Goal: Transaction & Acquisition: Purchase product/service

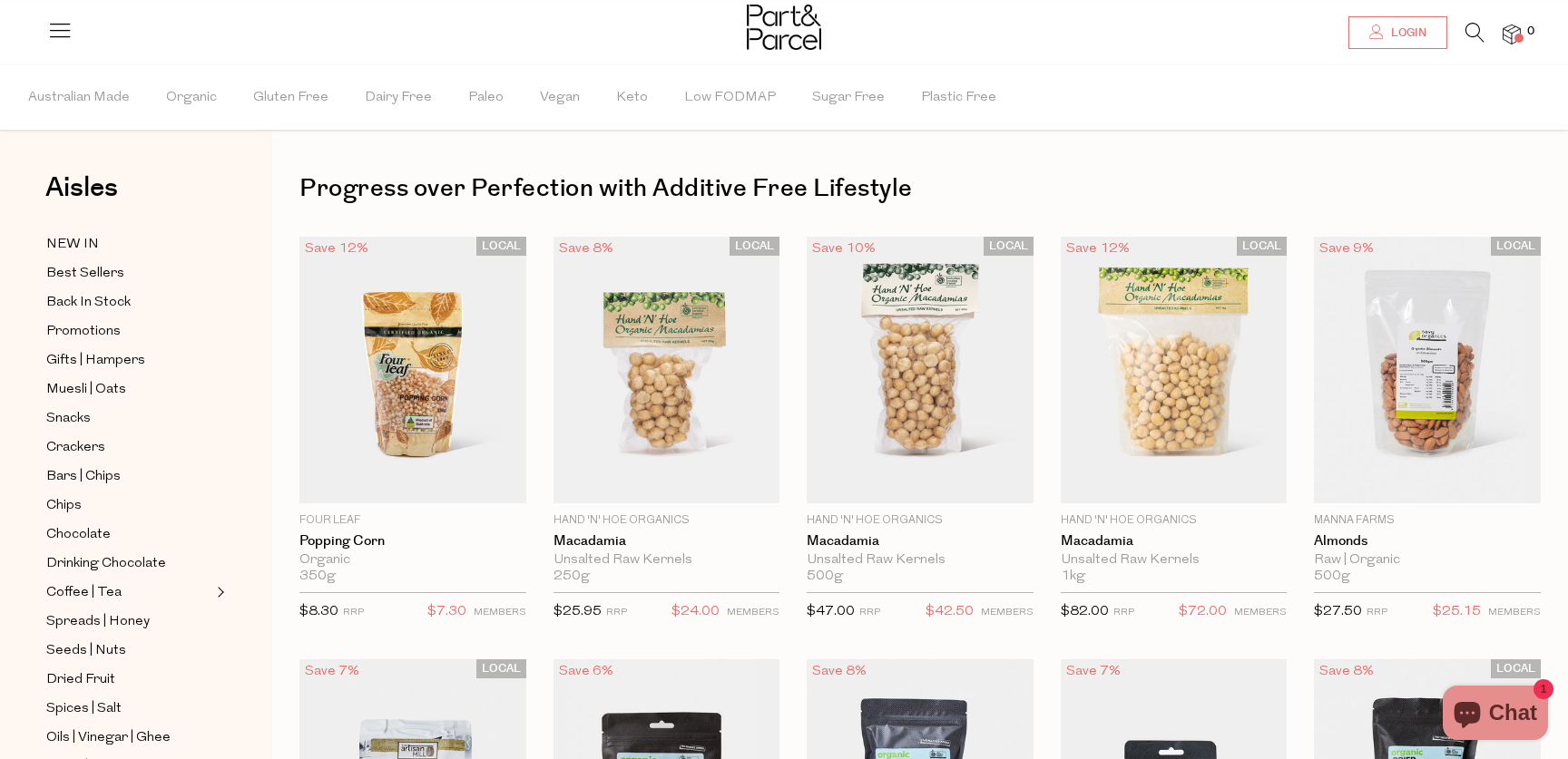
click at [1405, 34] on span "Login" at bounding box center [1406, 33] width 40 height 15
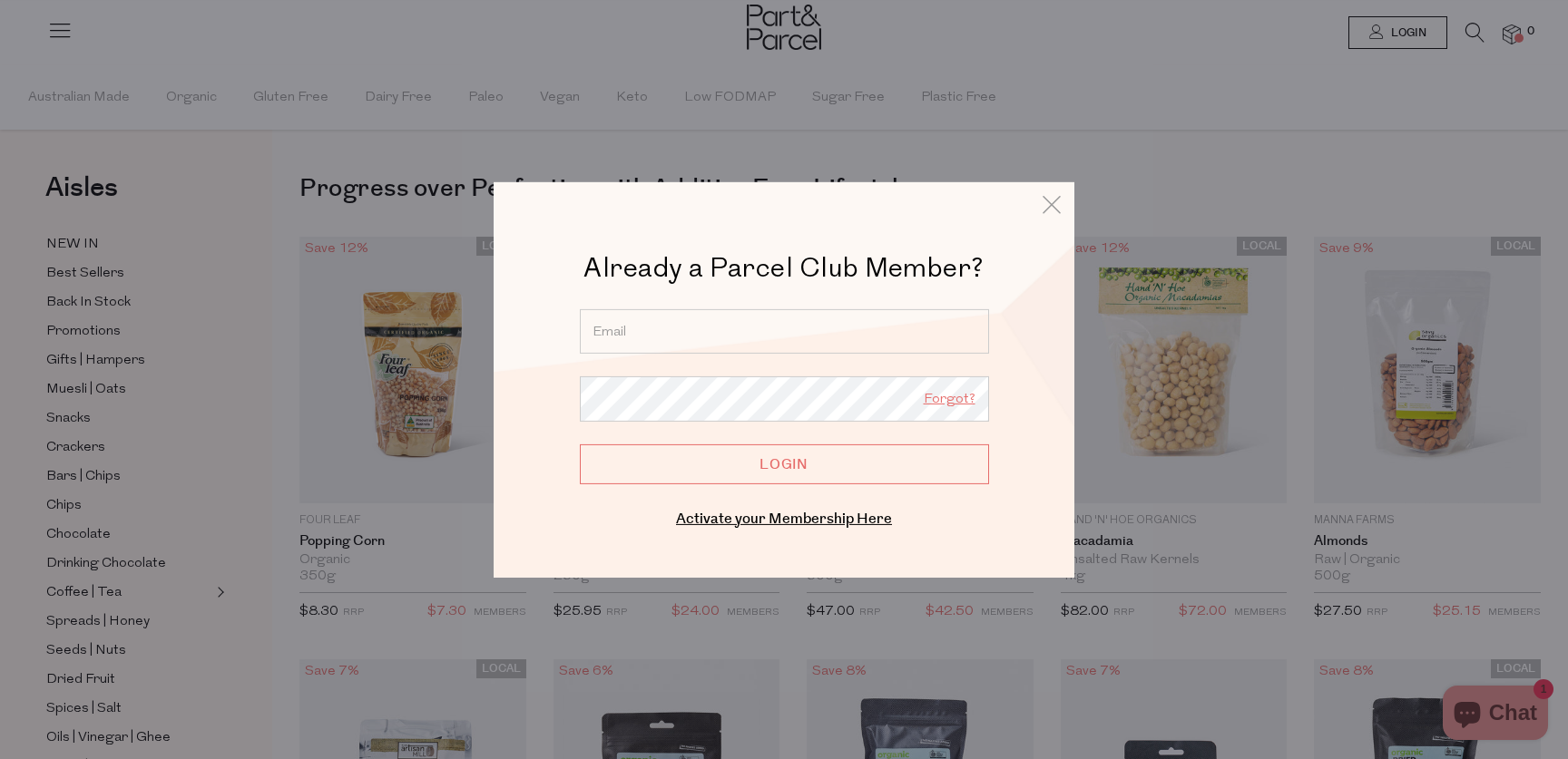
click at [952, 400] on link "Forgot?" at bounding box center [950, 399] width 51 height 24
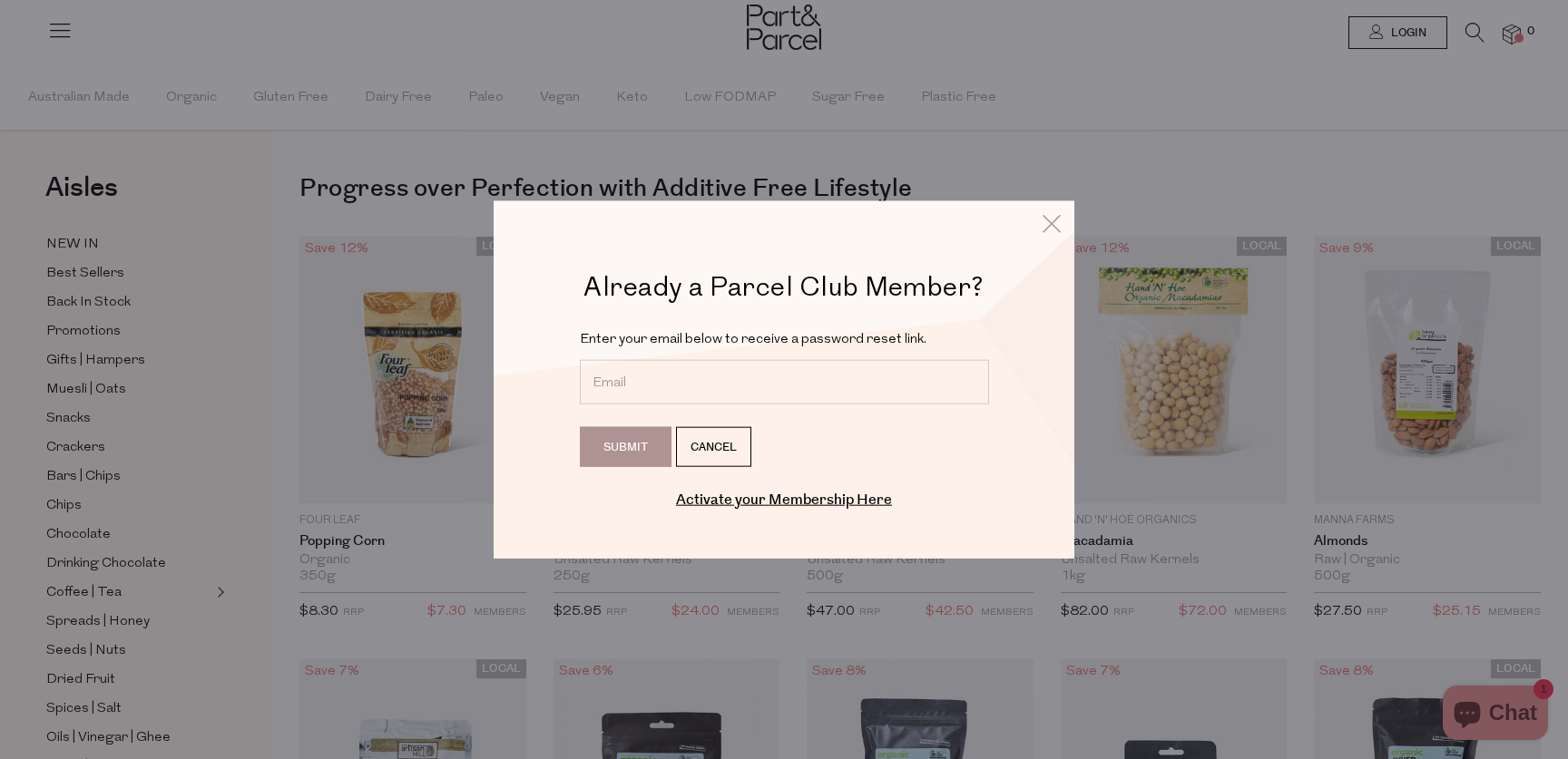
click at [662, 384] on input "email" at bounding box center [784, 382] width 409 height 45
type input "[EMAIL_ADDRESS][DOMAIN_NAME]"
click at [619, 444] on input "Submit" at bounding box center [625, 447] width 91 height 40
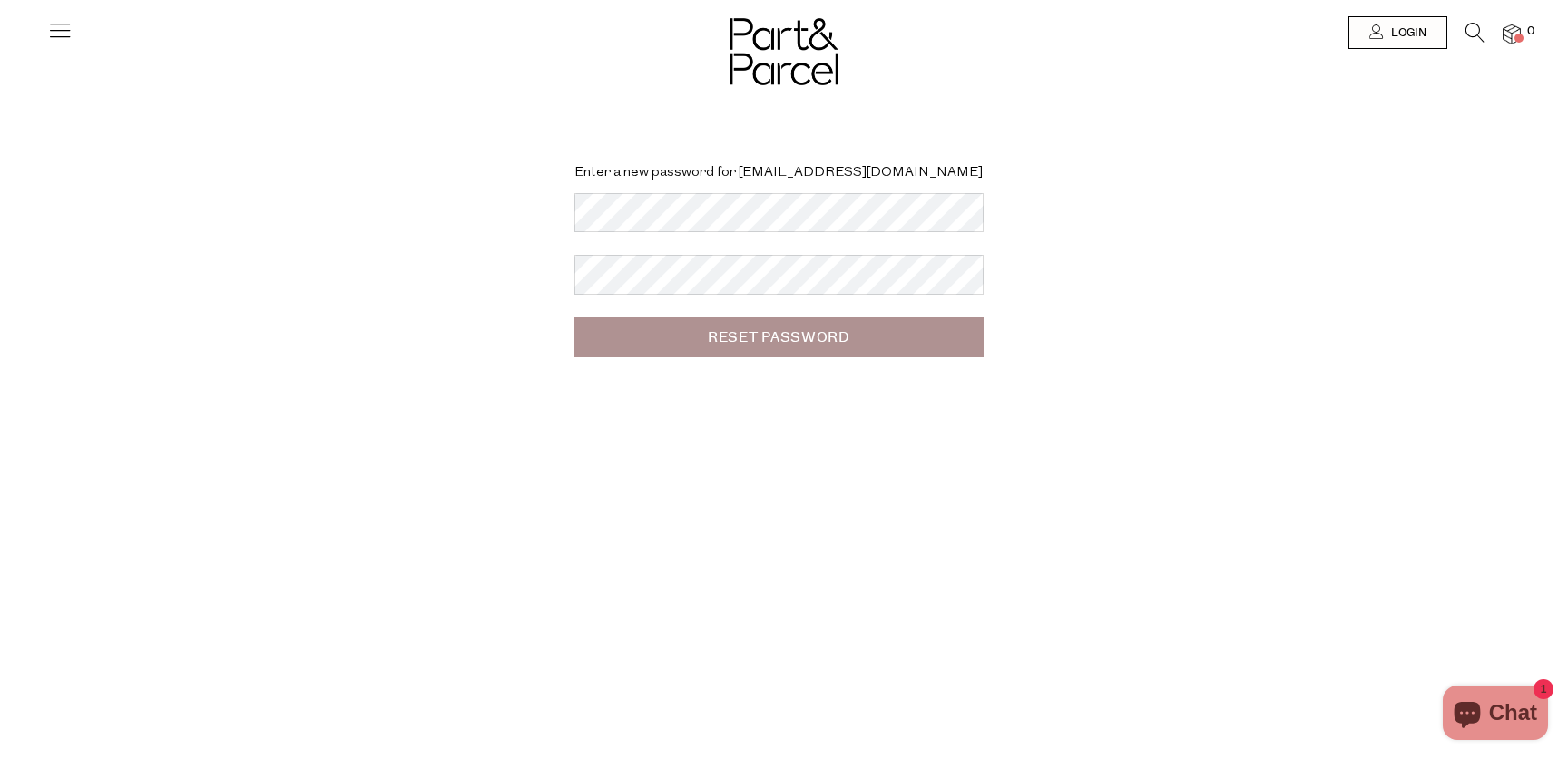
click at [710, 329] on input "Reset Password" at bounding box center [779, 338] width 409 height 40
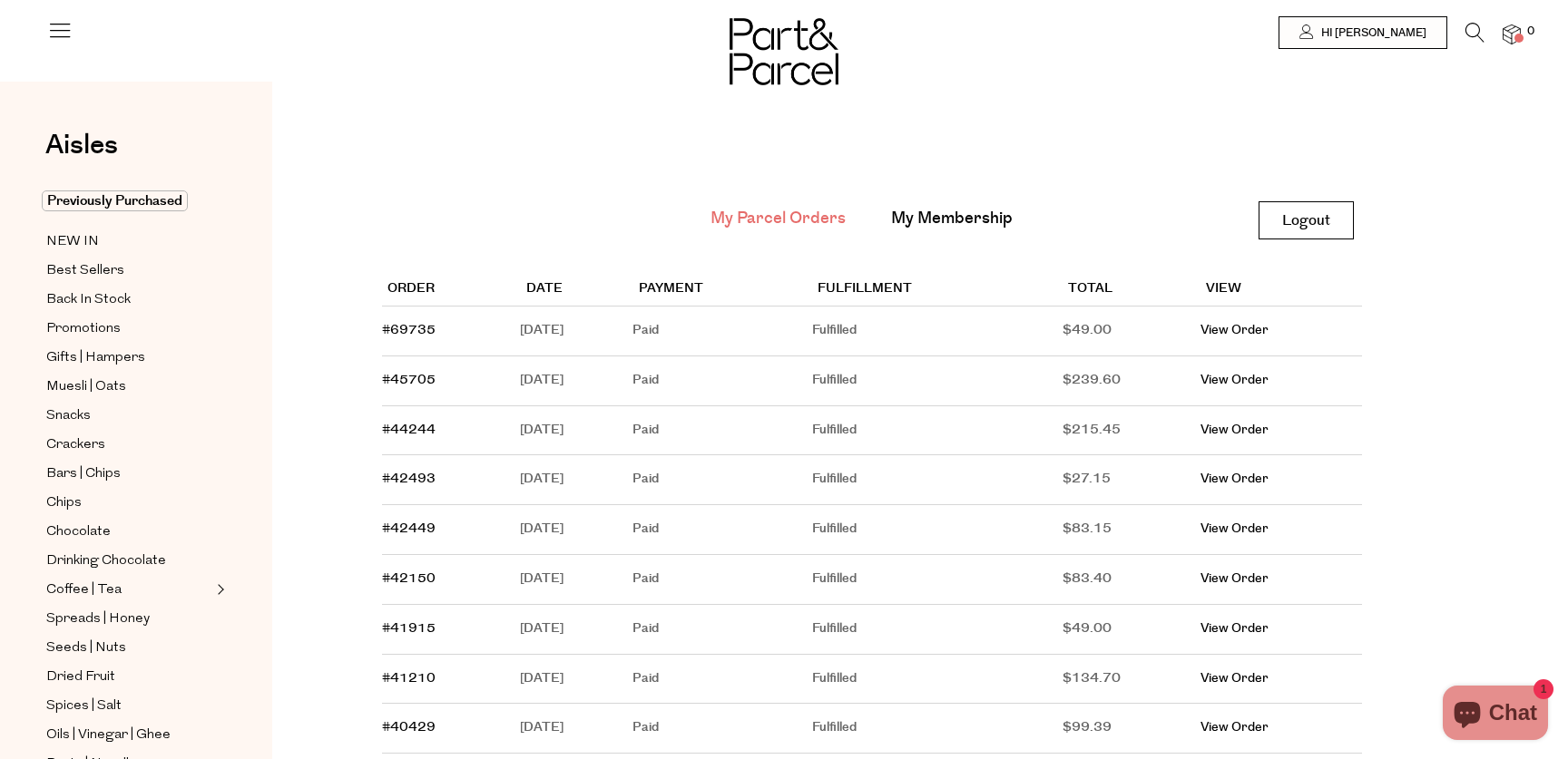
click at [1517, 35] on span at bounding box center [1519, 38] width 10 height 10
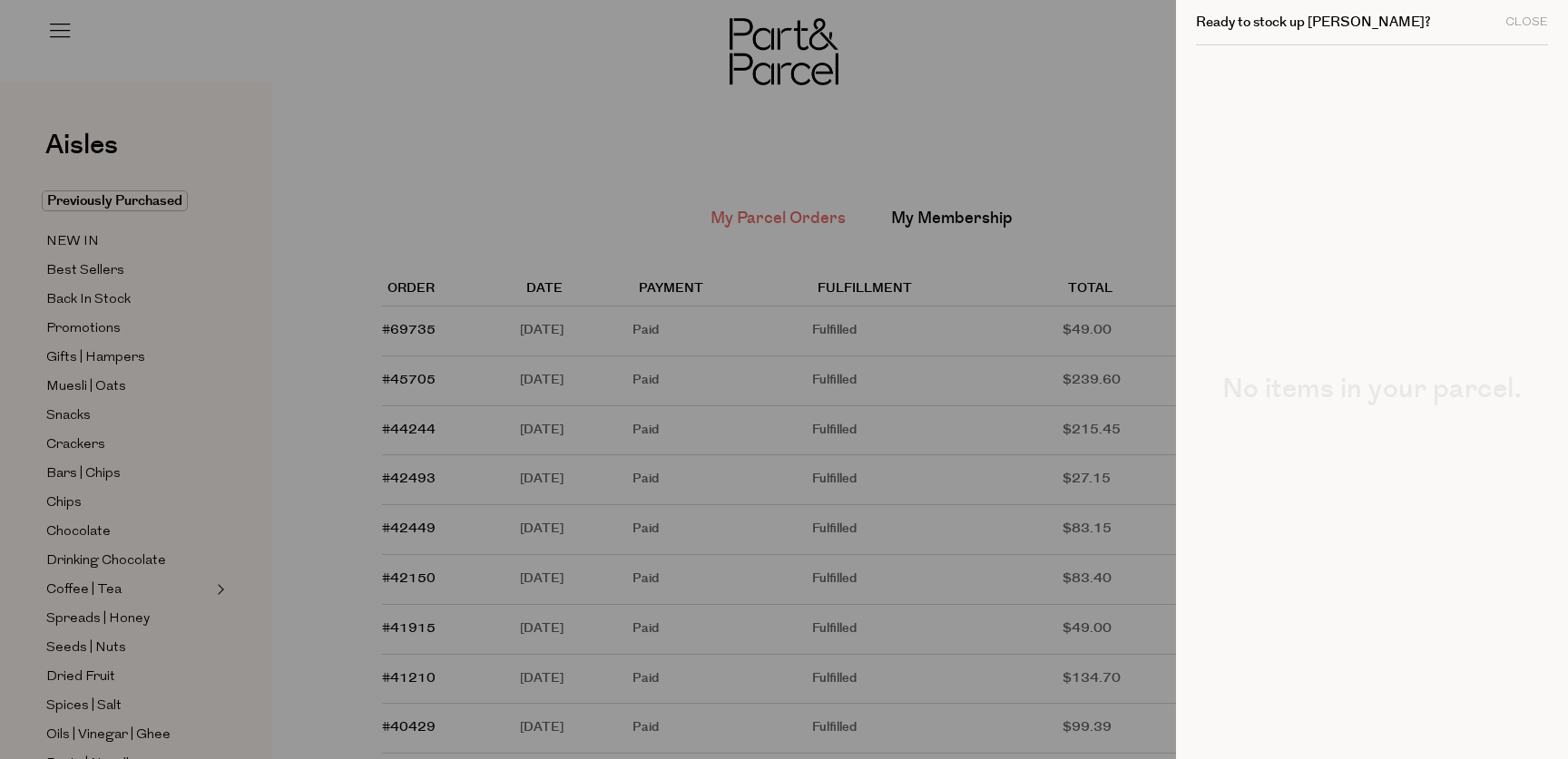
click at [1039, 77] on div at bounding box center [784, 380] width 1568 height 759
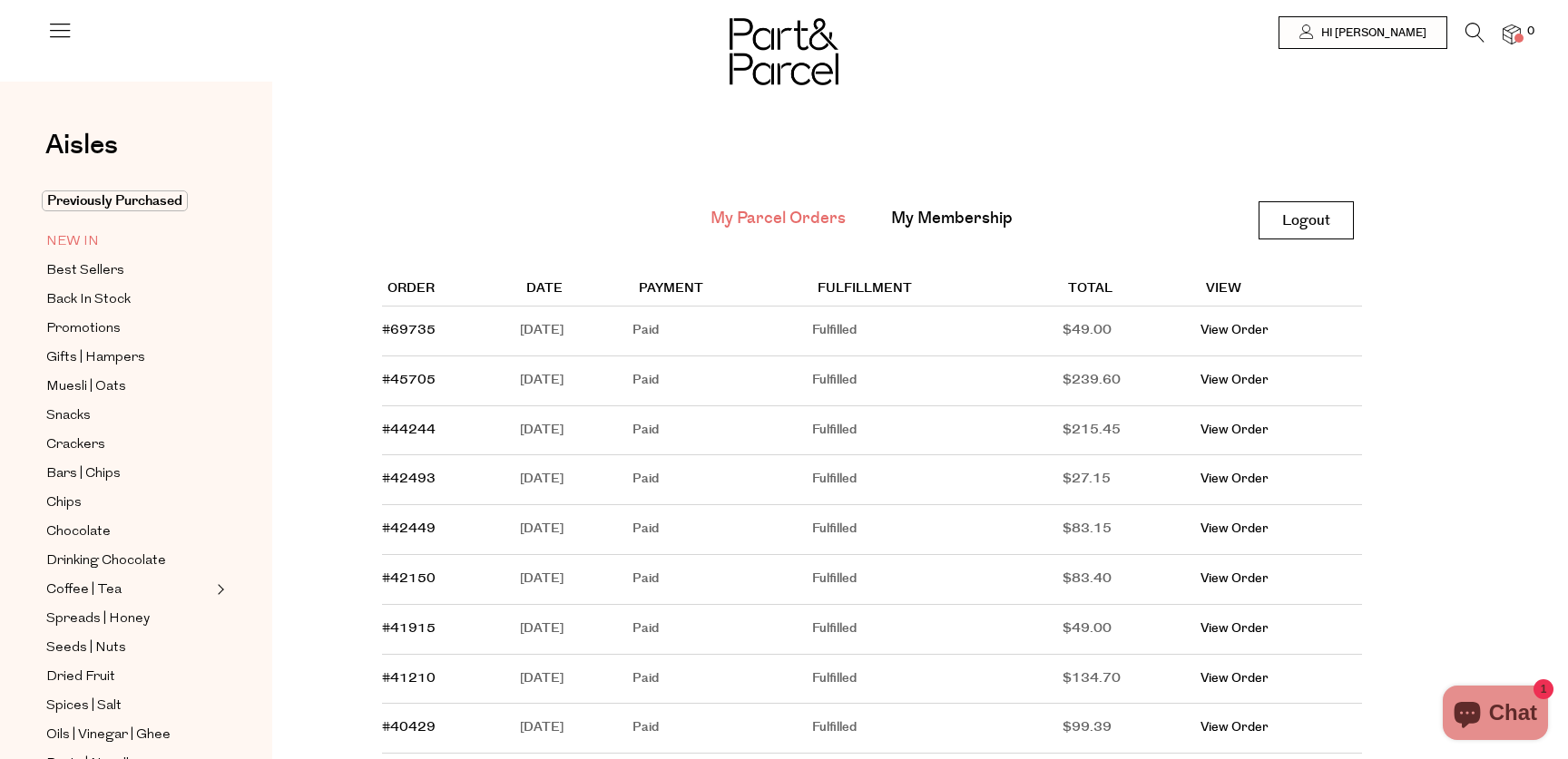
click at [65, 237] on span "NEW IN" at bounding box center [72, 242] width 52 height 22
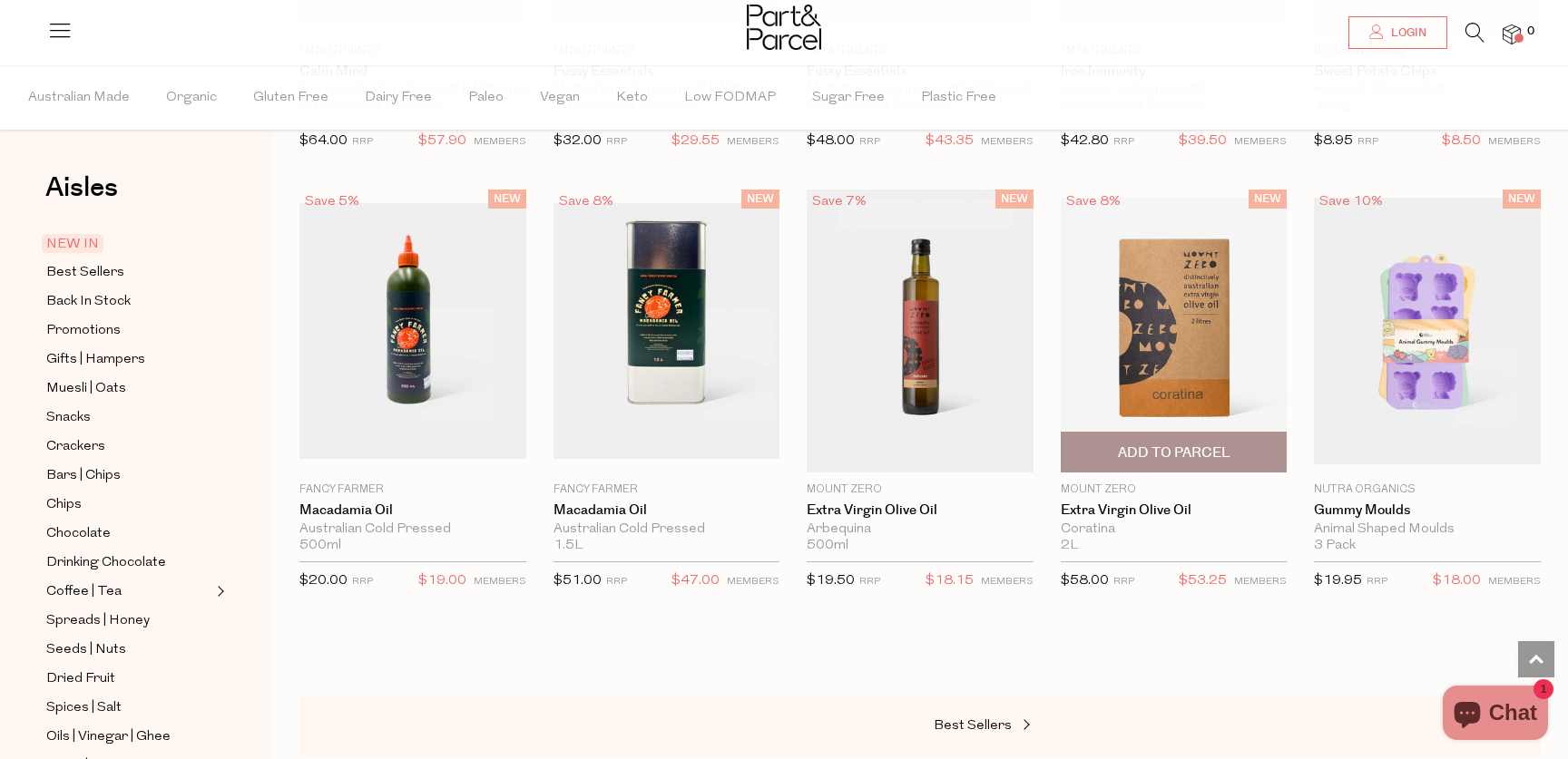
scroll to position [1289, 0]
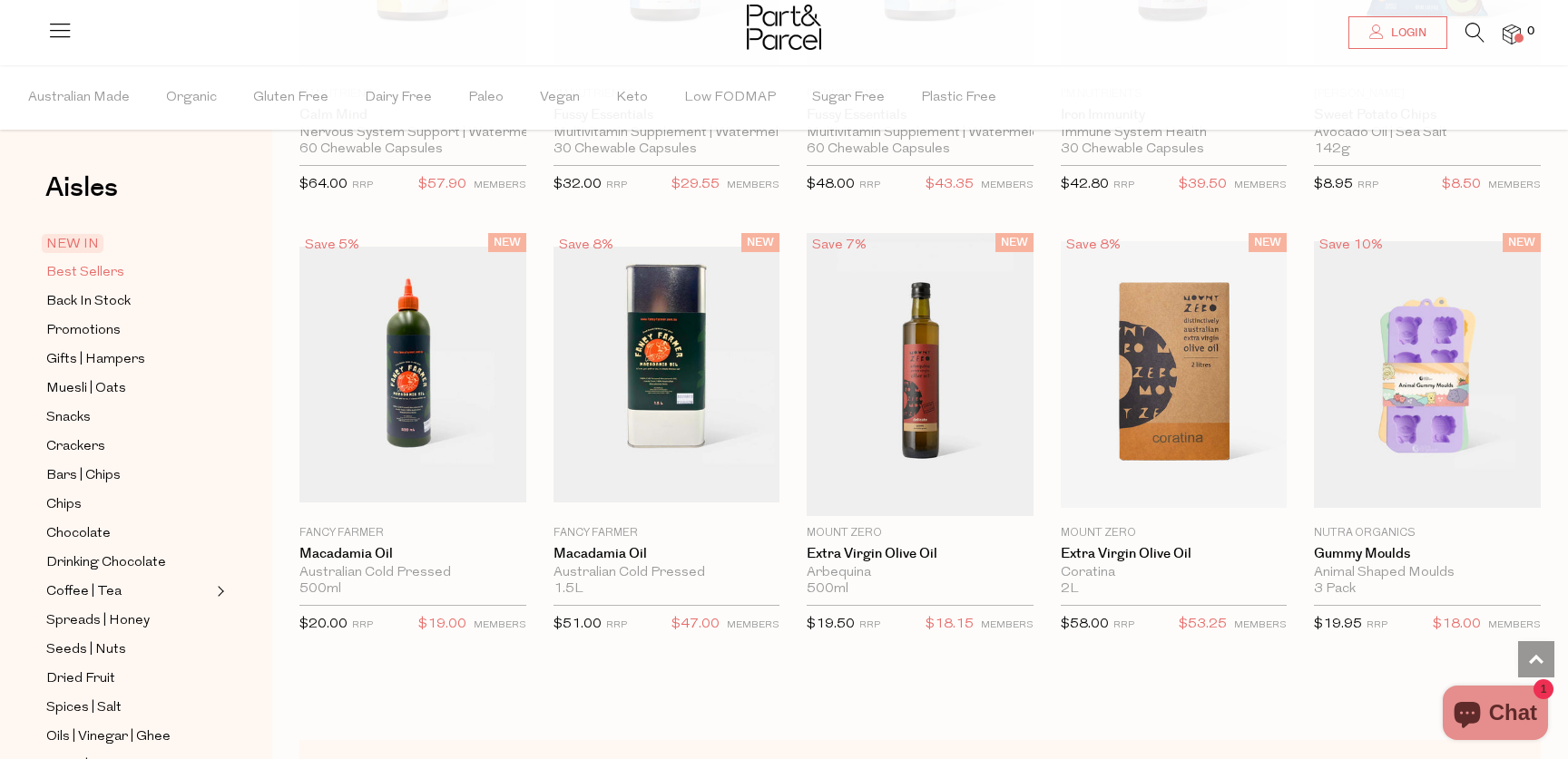
click at [107, 270] on span "Best Sellers" at bounding box center [86, 273] width 78 height 22
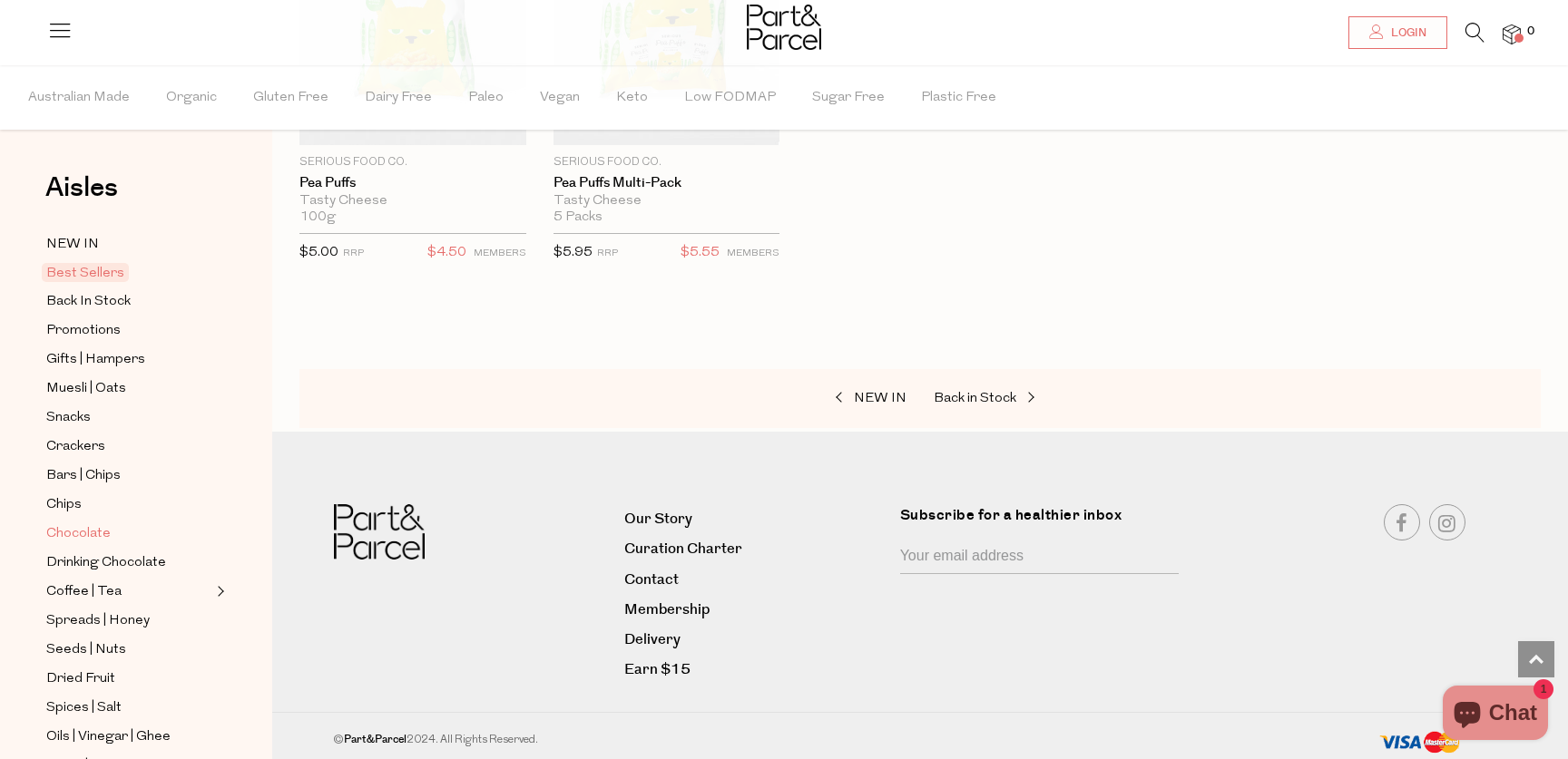
click at [72, 536] on span "Chocolate" at bounding box center [79, 534] width 65 height 22
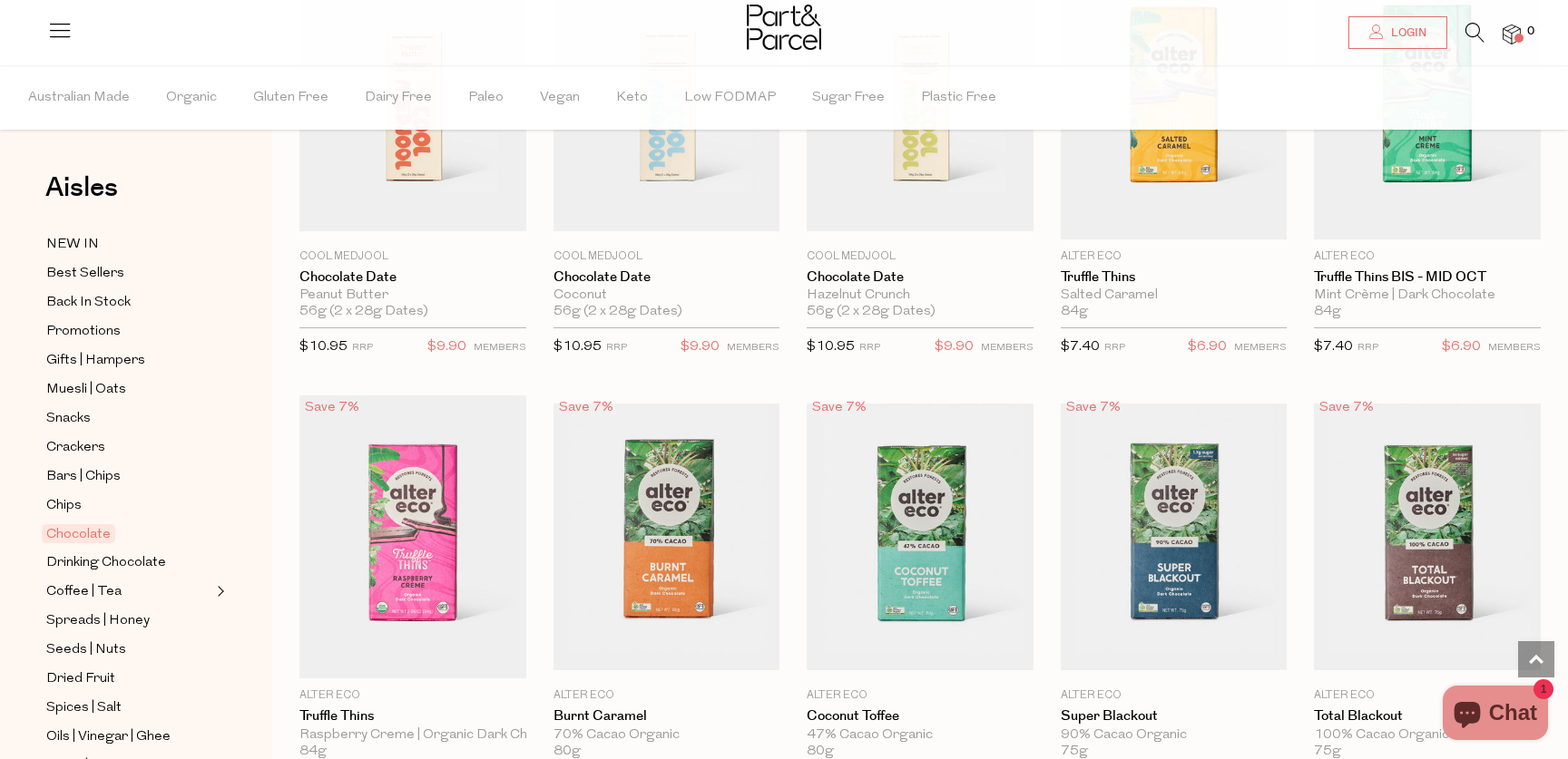
scroll to position [945, 0]
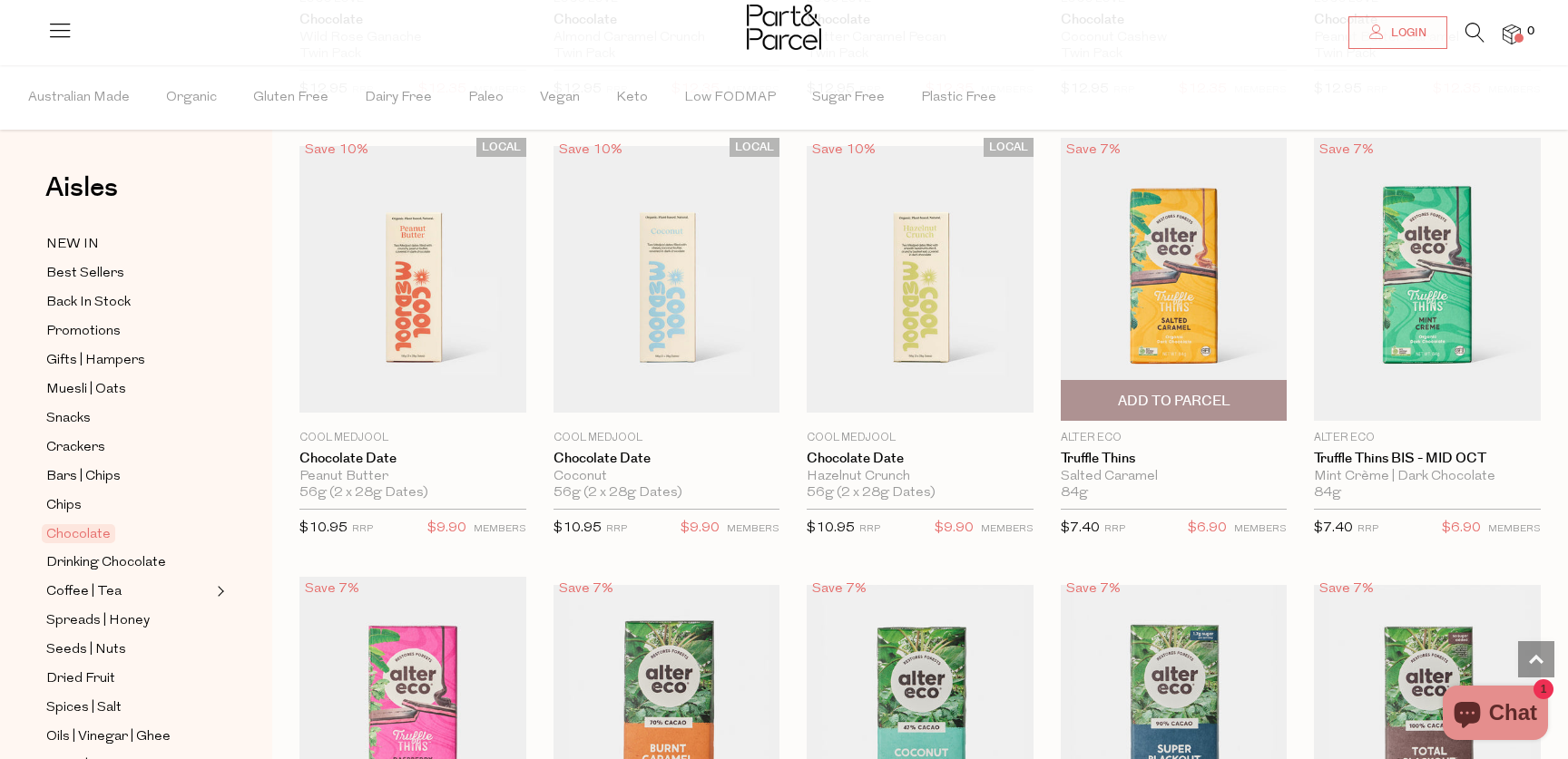
click at [1225, 399] on span "Add To Parcel" at bounding box center [1174, 401] width 112 height 19
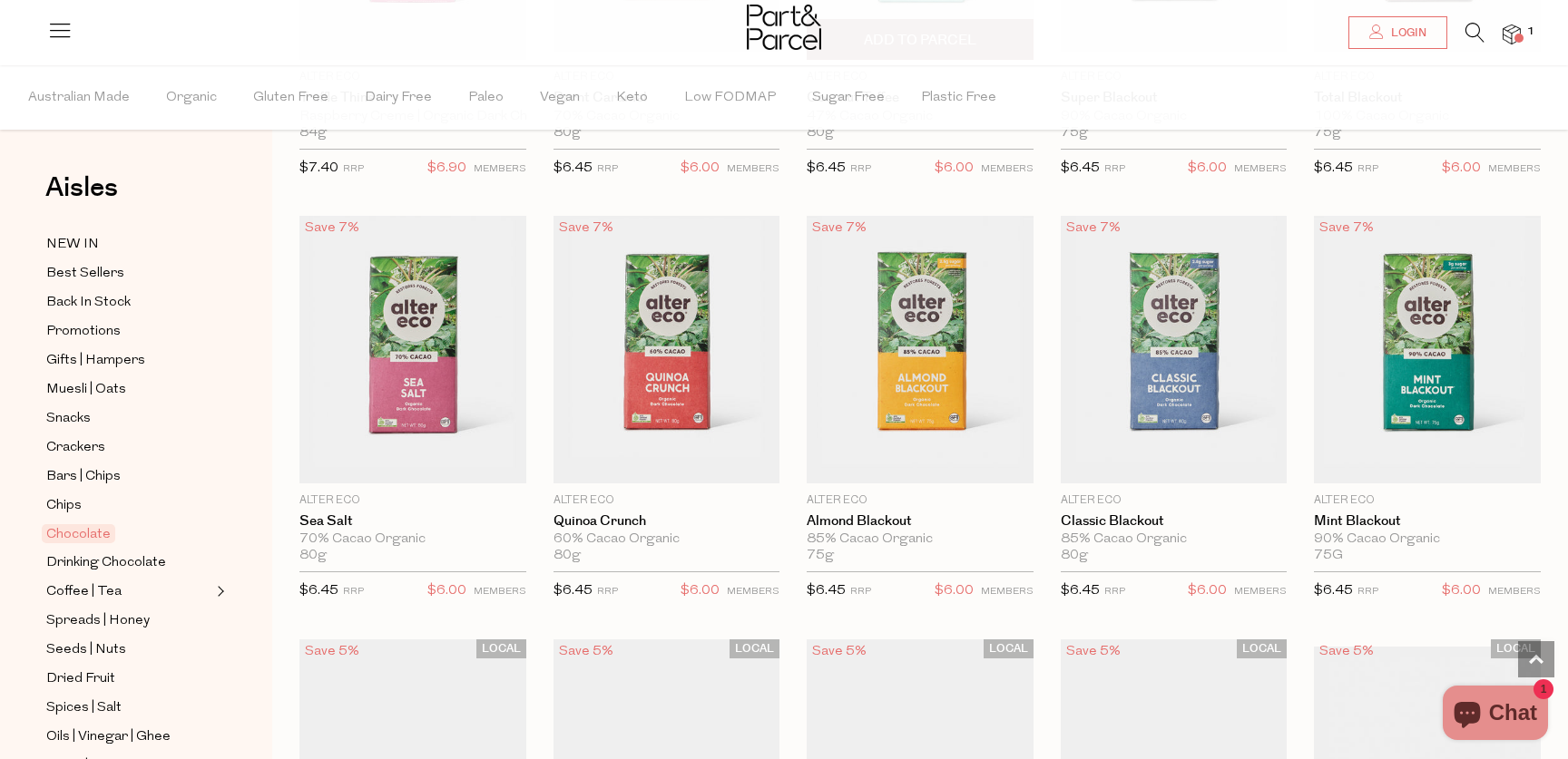
scroll to position [1741, 0]
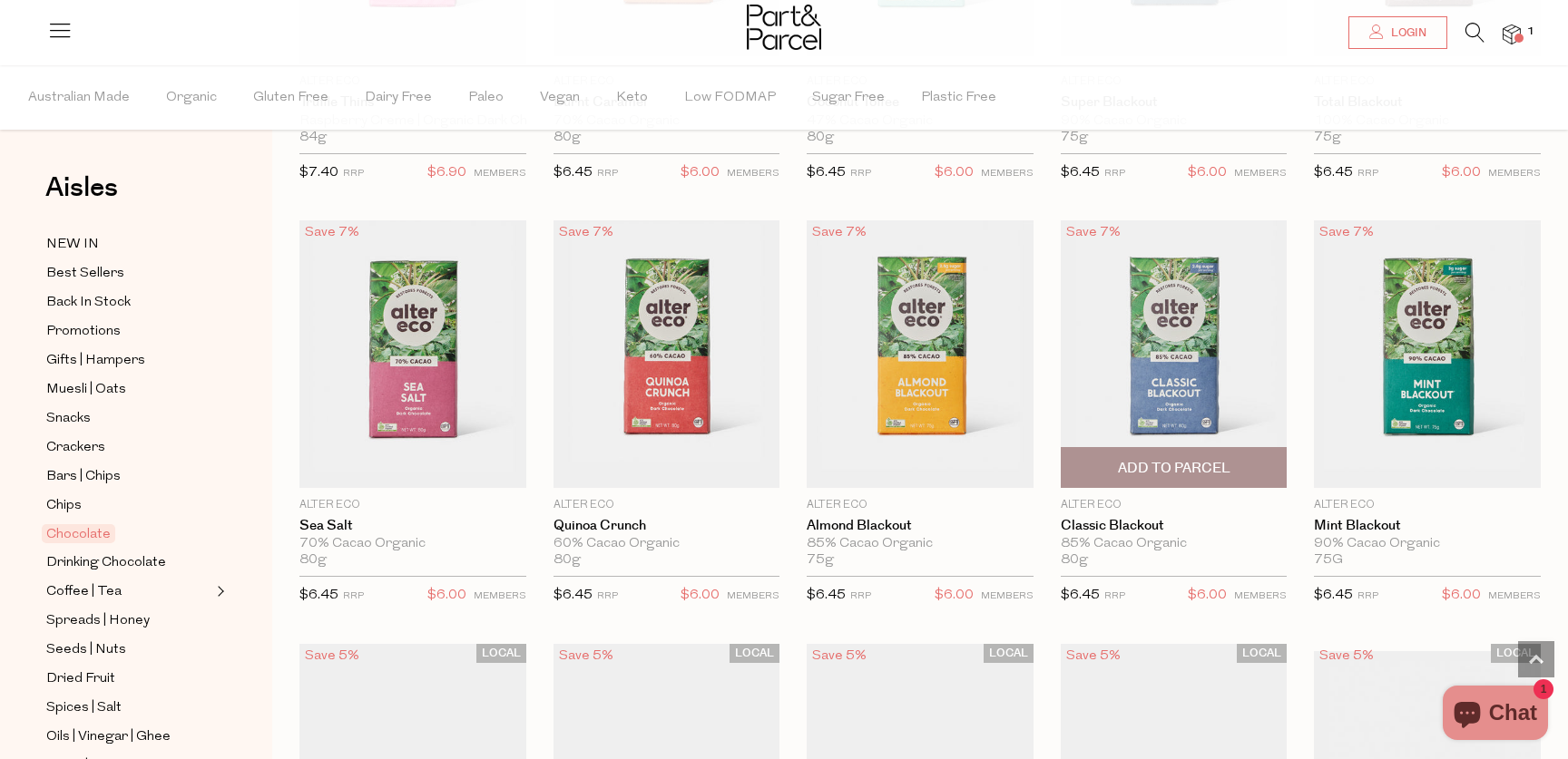
click at [1170, 463] on span "Add To Parcel" at bounding box center [1174, 469] width 112 height 19
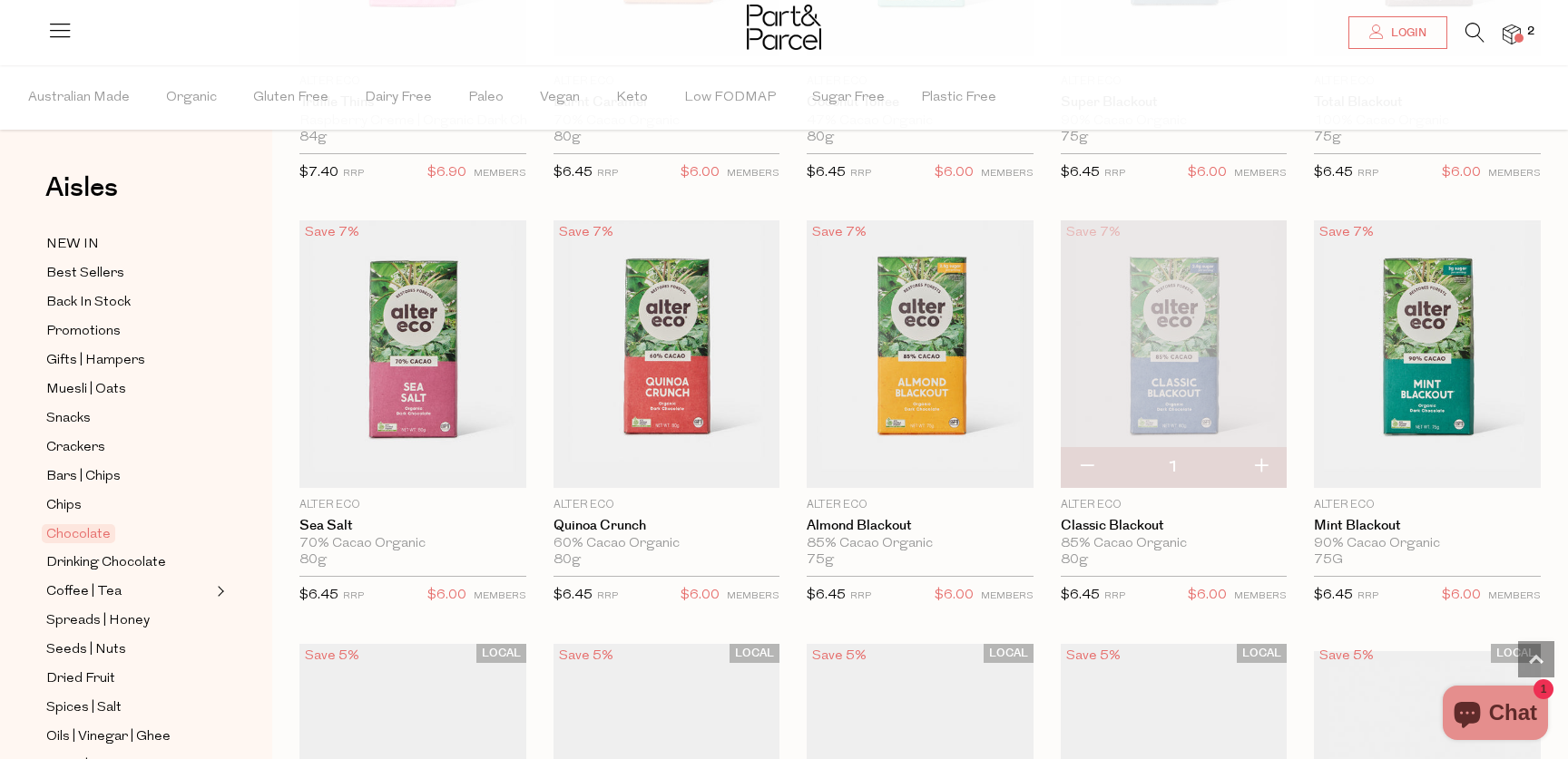
click at [1265, 463] on button "button" at bounding box center [1261, 467] width 51 height 40
type input "2"
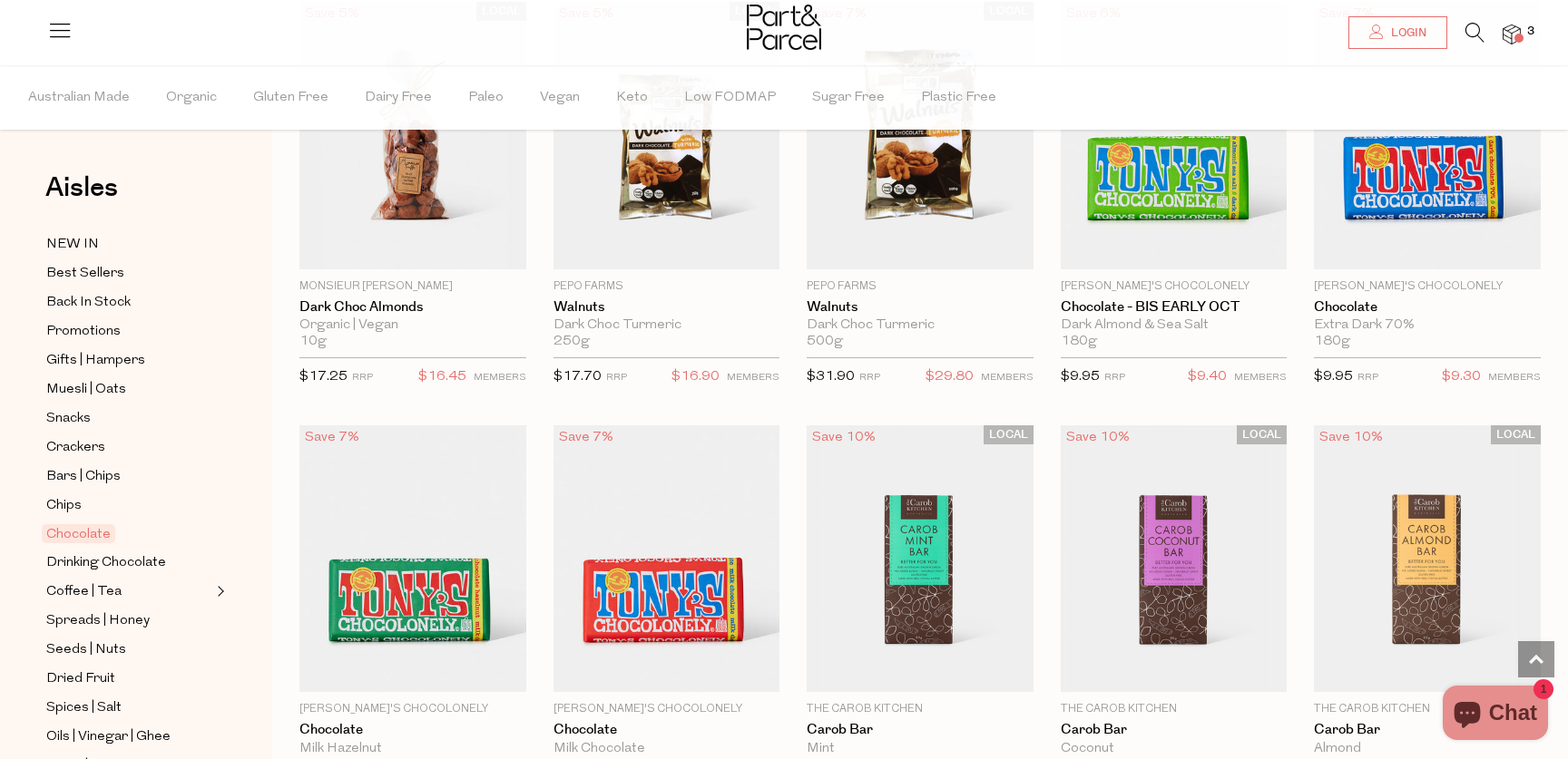
scroll to position [3225, 0]
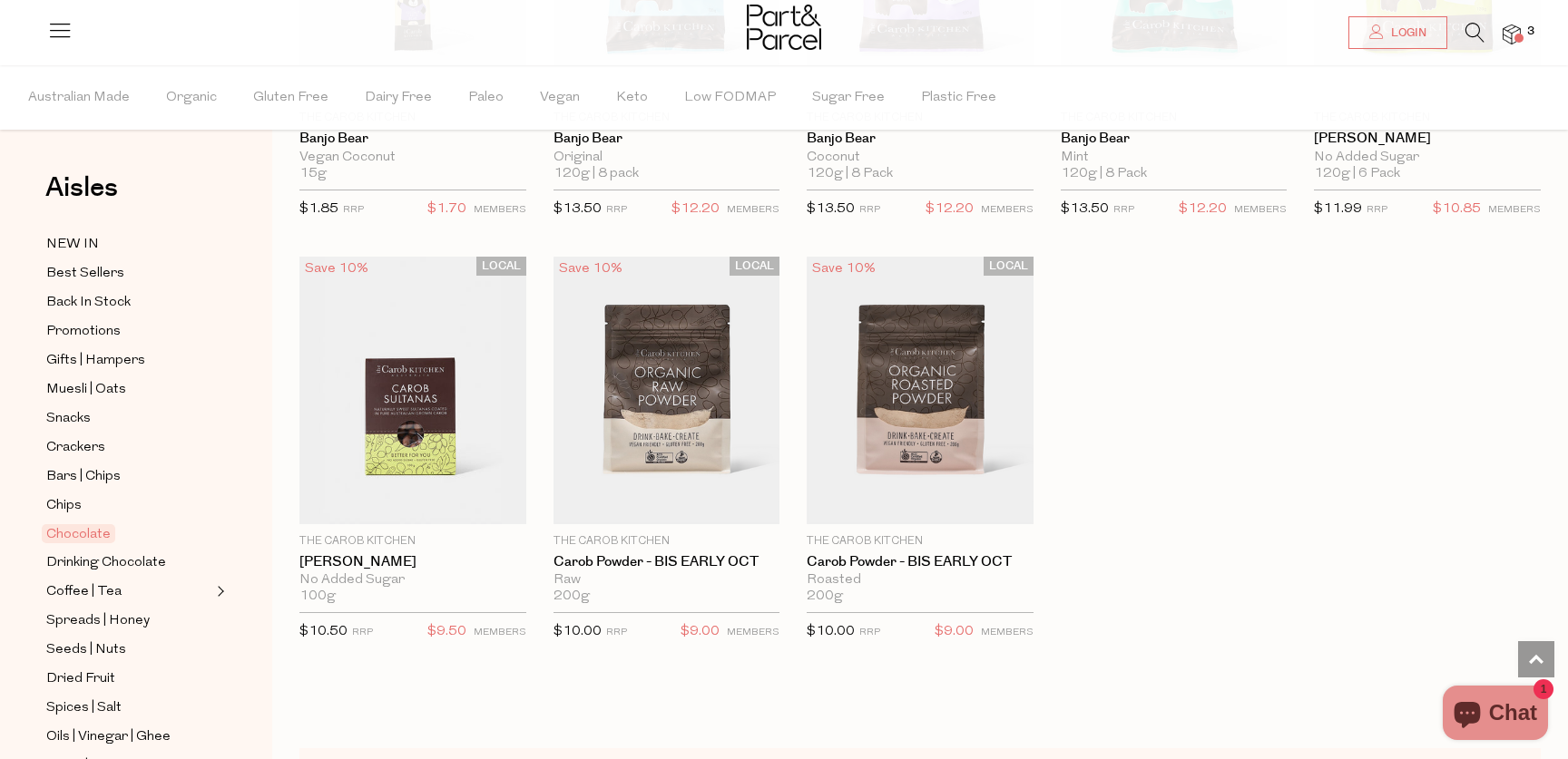
scroll to position [4695, 0]
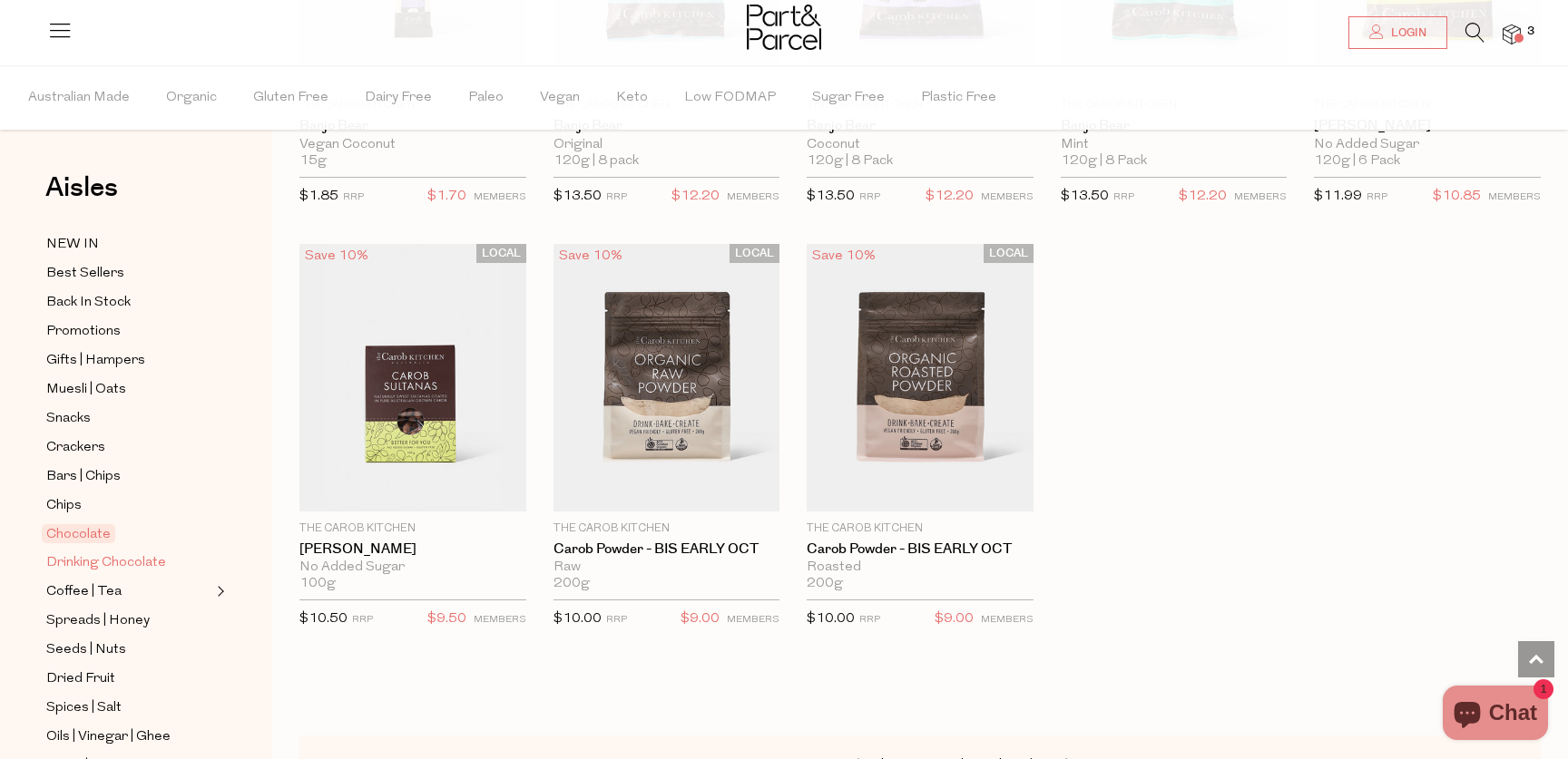
click at [129, 562] on span "Drinking Chocolate" at bounding box center [107, 563] width 120 height 22
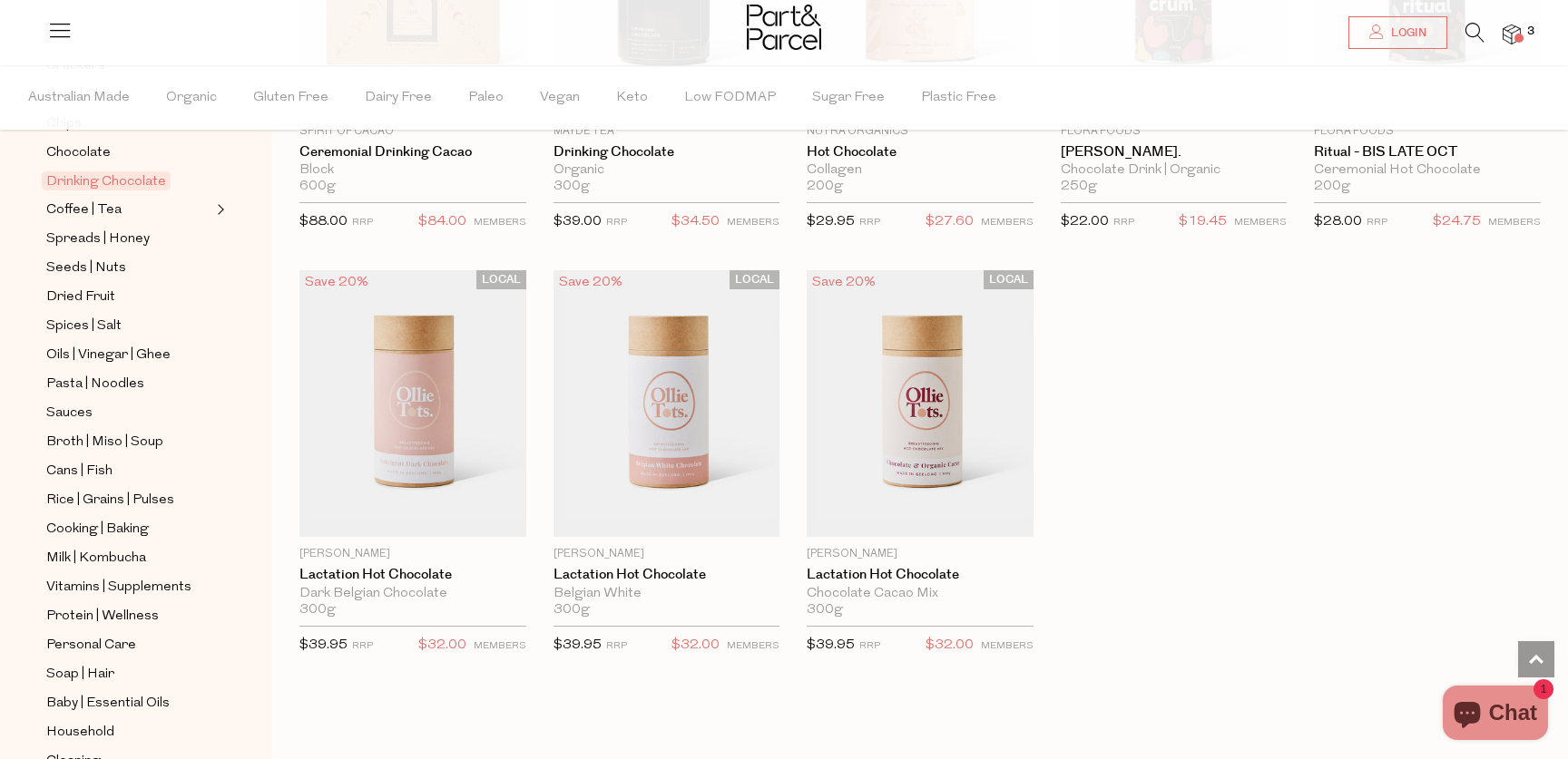
scroll to position [1272, 0]
click at [114, 323] on span "Spices | Salt" at bounding box center [84, 326] width 75 height 22
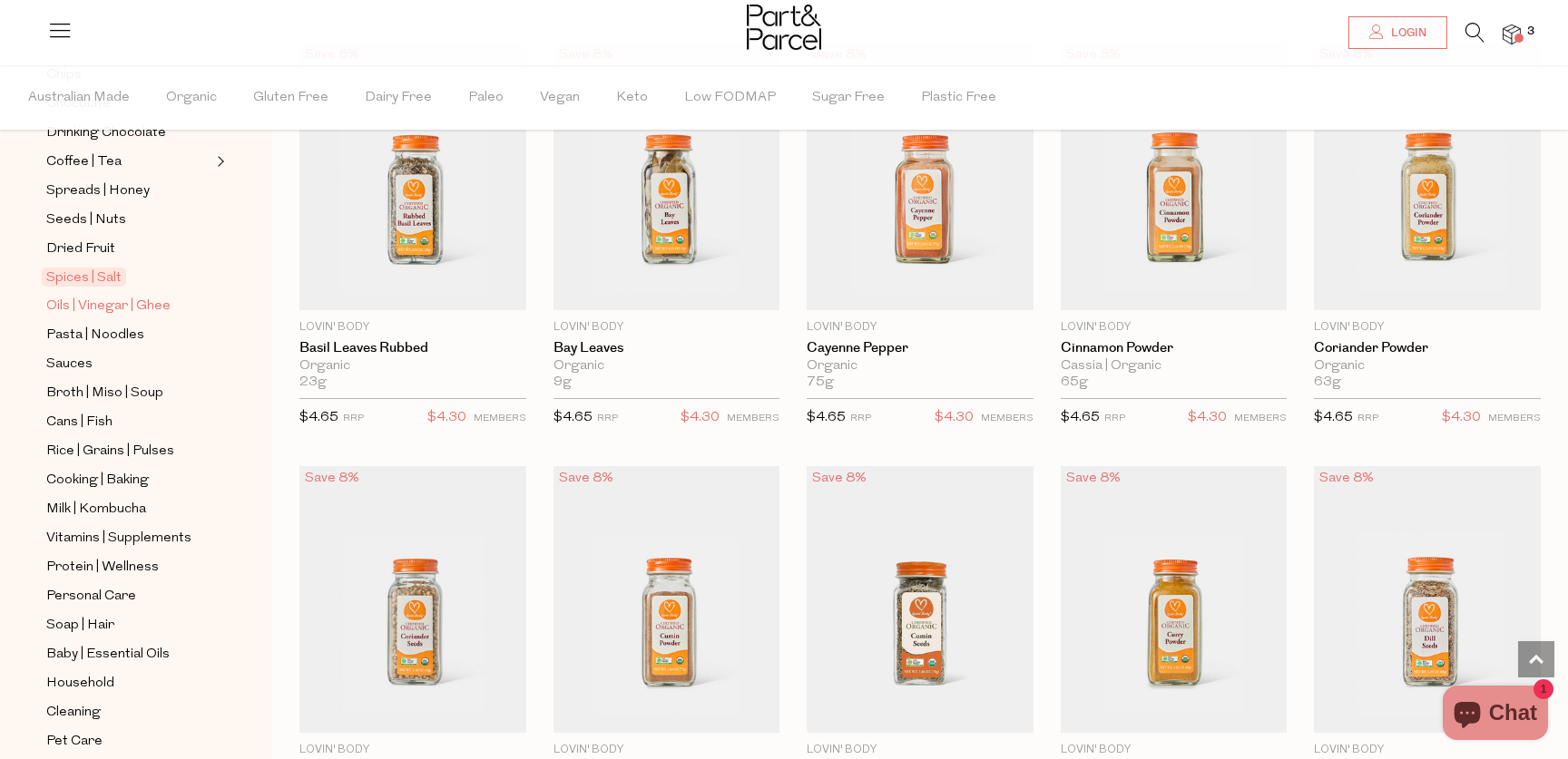
scroll to position [441, 0]
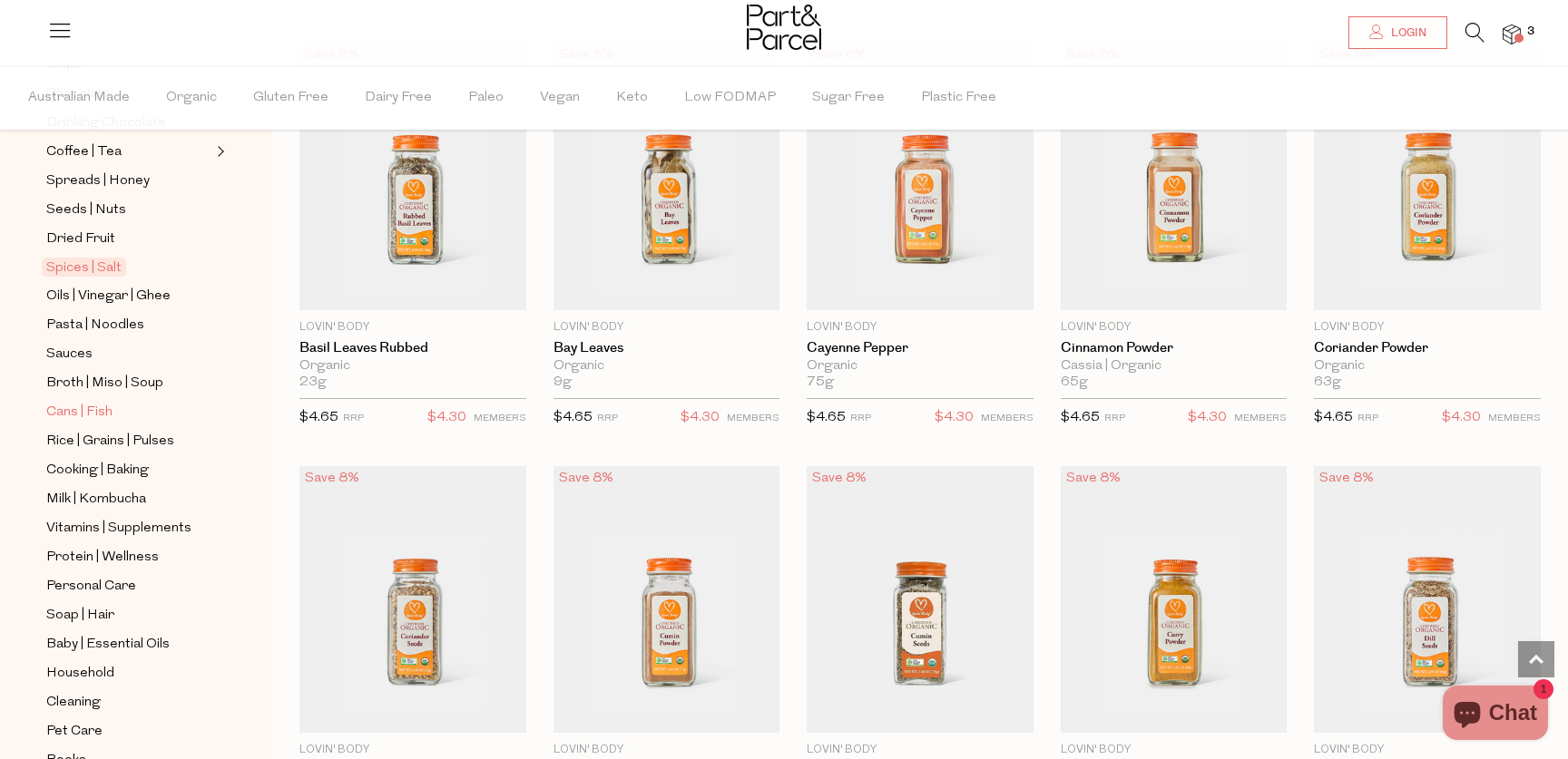
click at [80, 408] on span "Cans | Fish" at bounding box center [80, 412] width 67 height 22
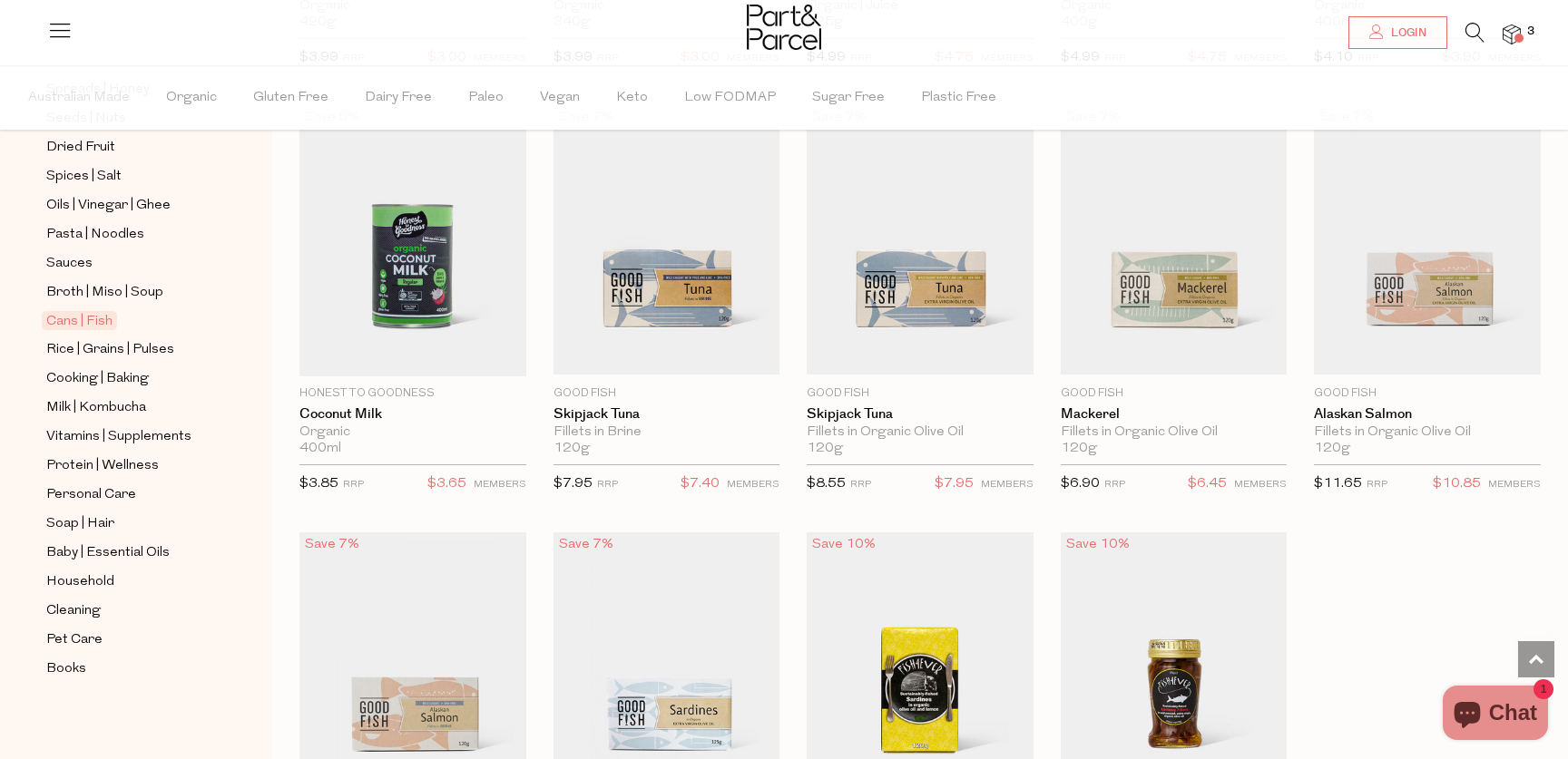
scroll to position [1415, 0]
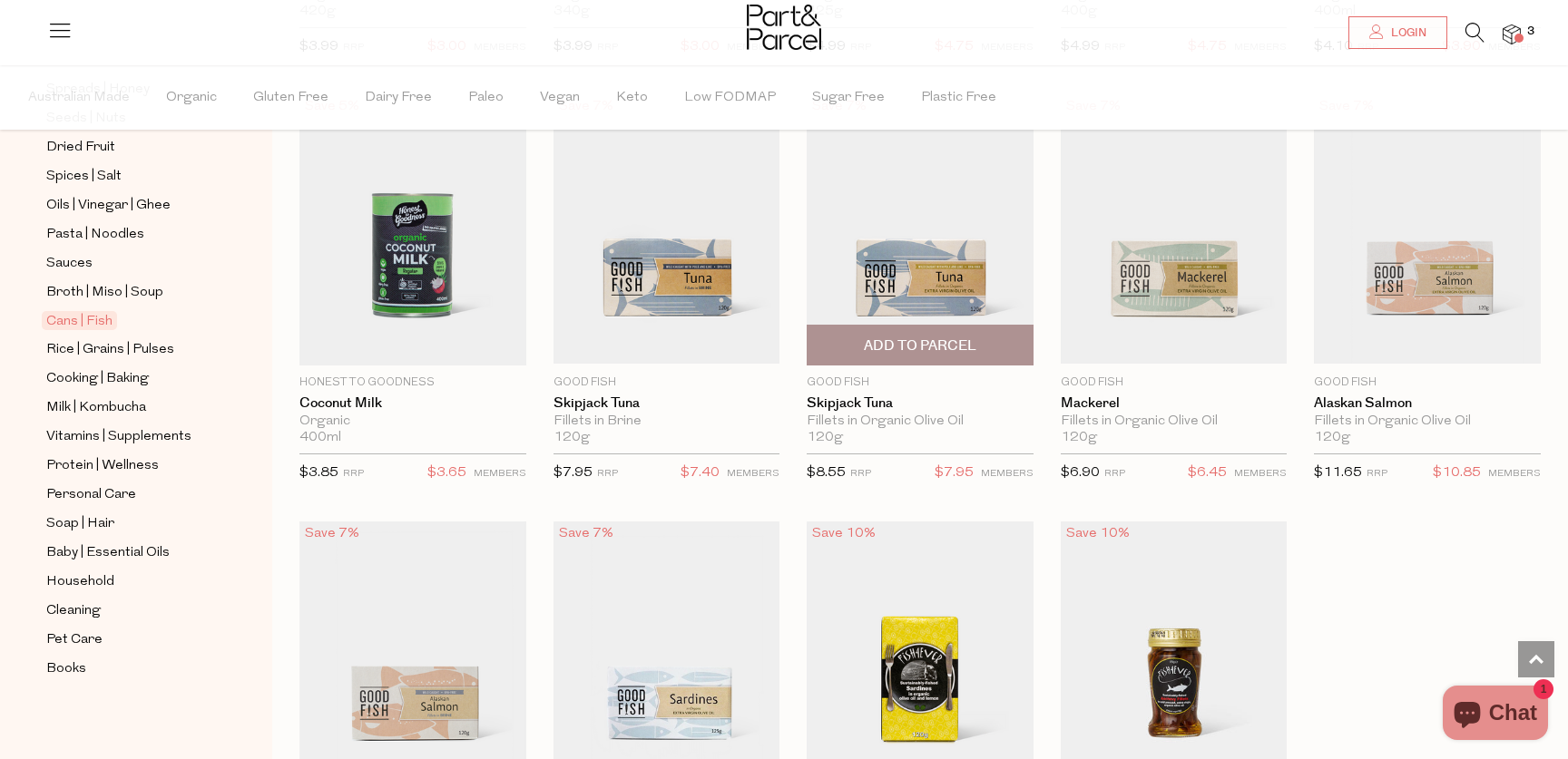
click at [913, 341] on span "Add To Parcel" at bounding box center [920, 346] width 112 height 19
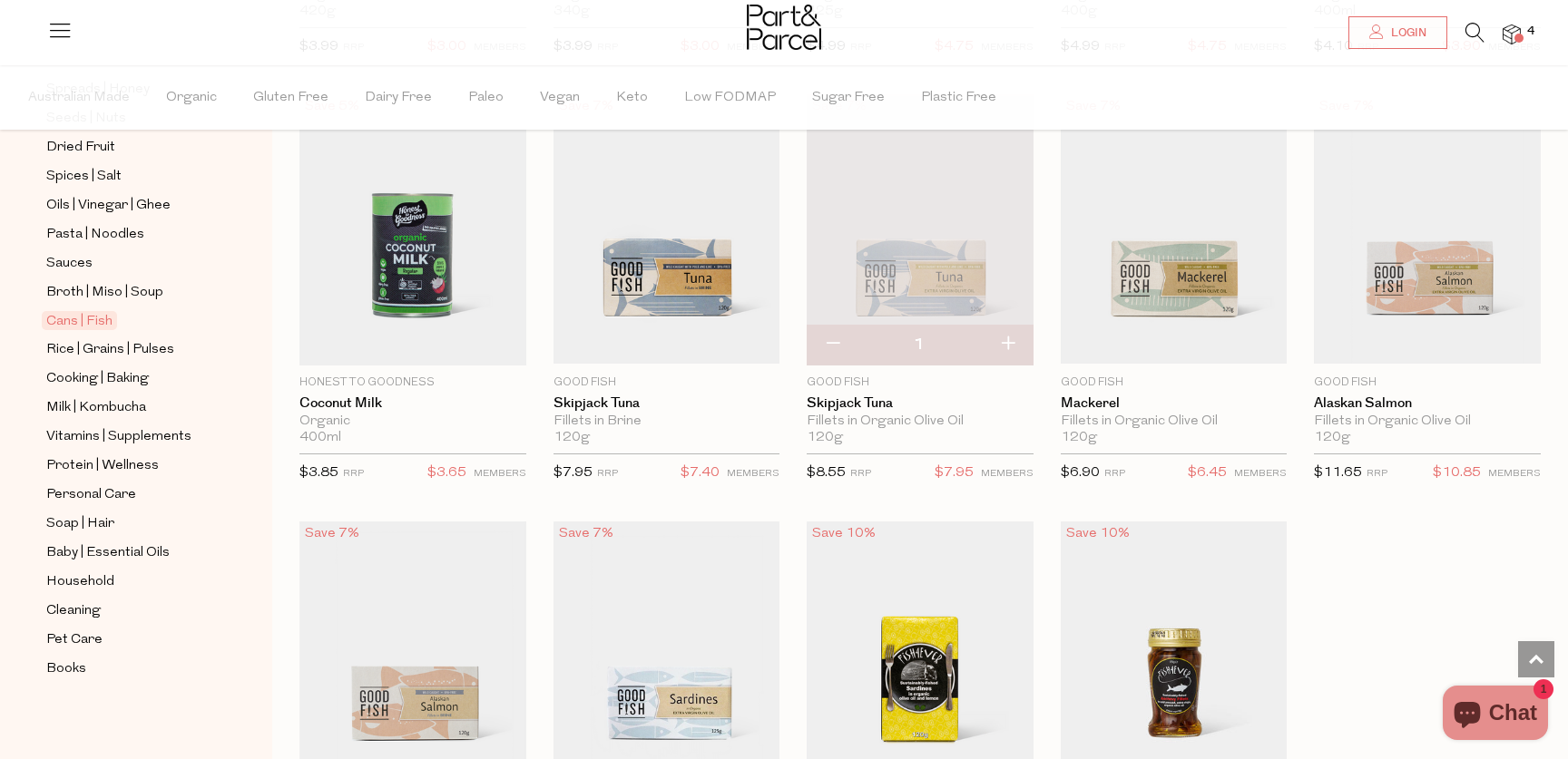
click at [1009, 343] on button "button" at bounding box center [1008, 344] width 51 height 40
type input "2"
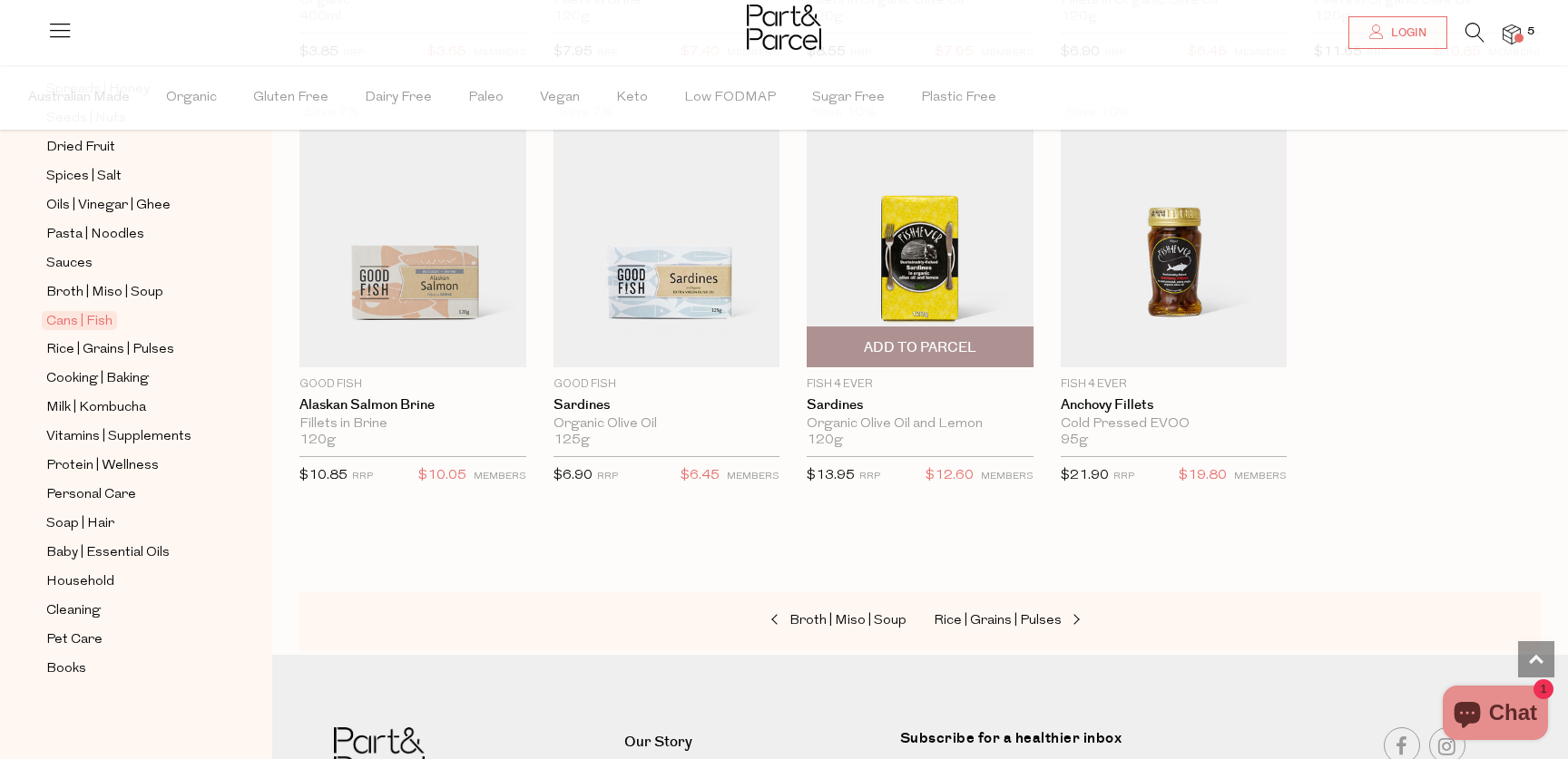
scroll to position [1855, 0]
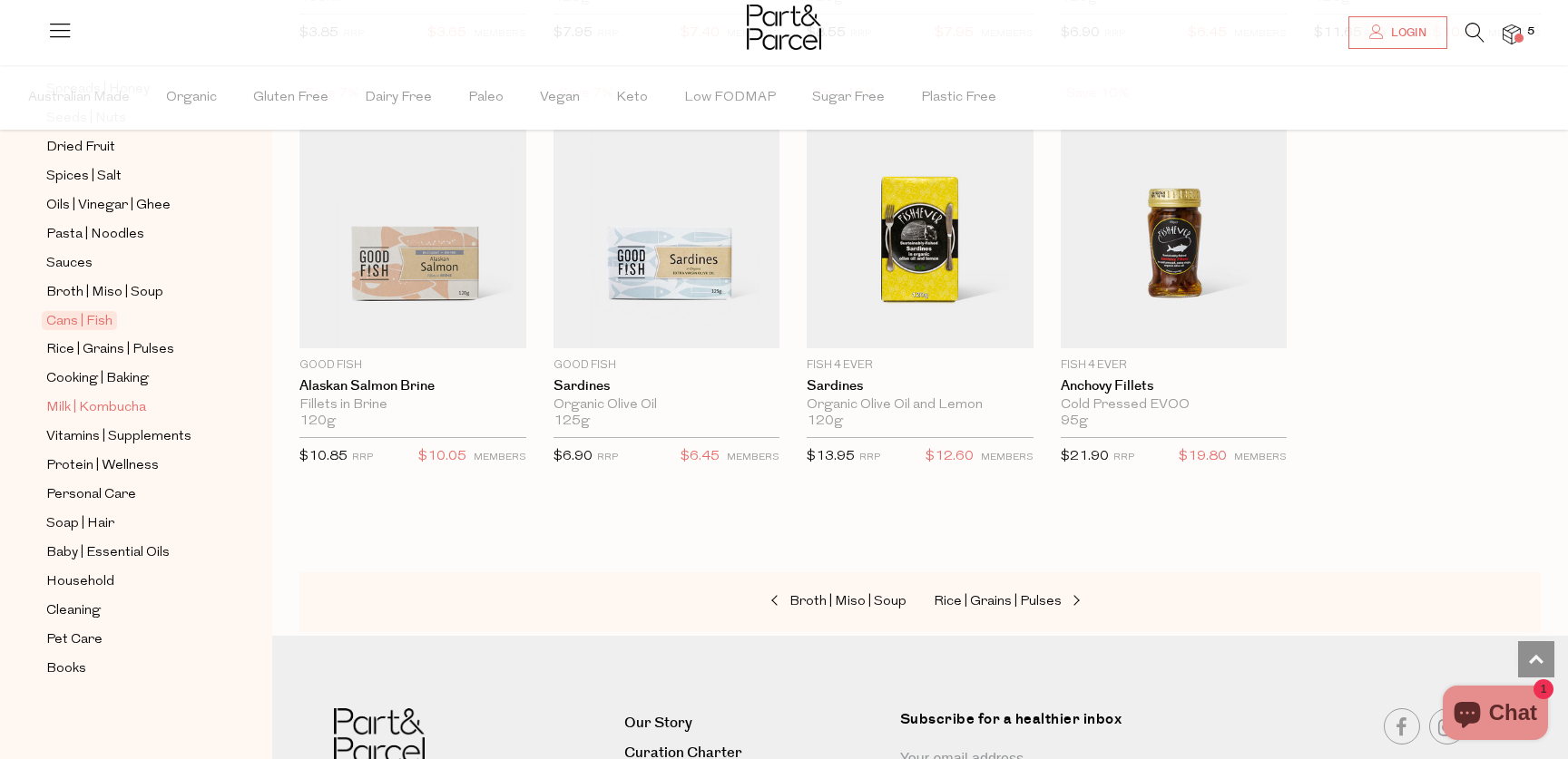
click at [101, 407] on span "Milk | Kombucha" at bounding box center [96, 408] width 100 height 22
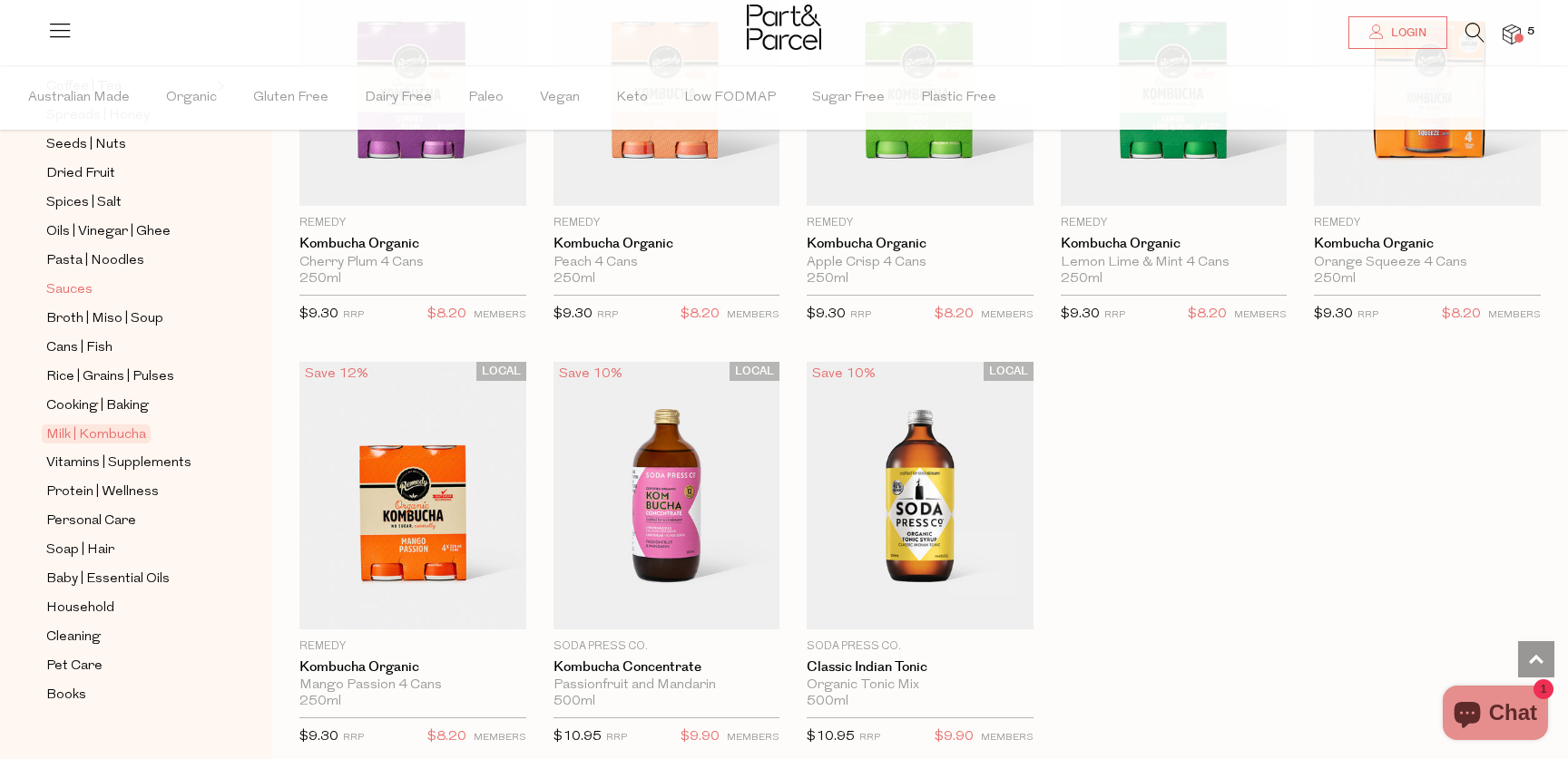
scroll to position [533, 0]
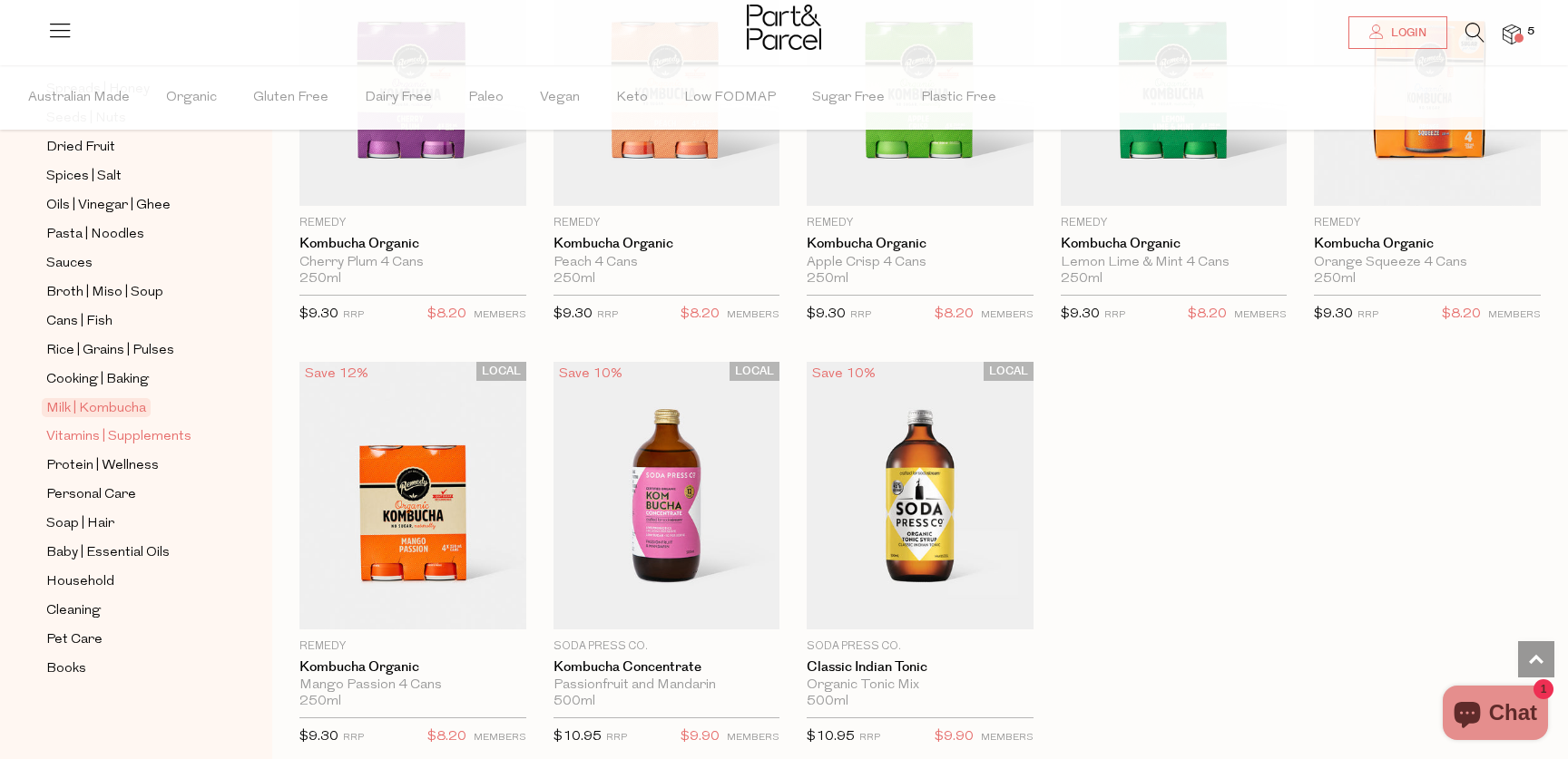
click at [119, 435] on span "Vitamins | Supplements" at bounding box center [119, 437] width 146 height 22
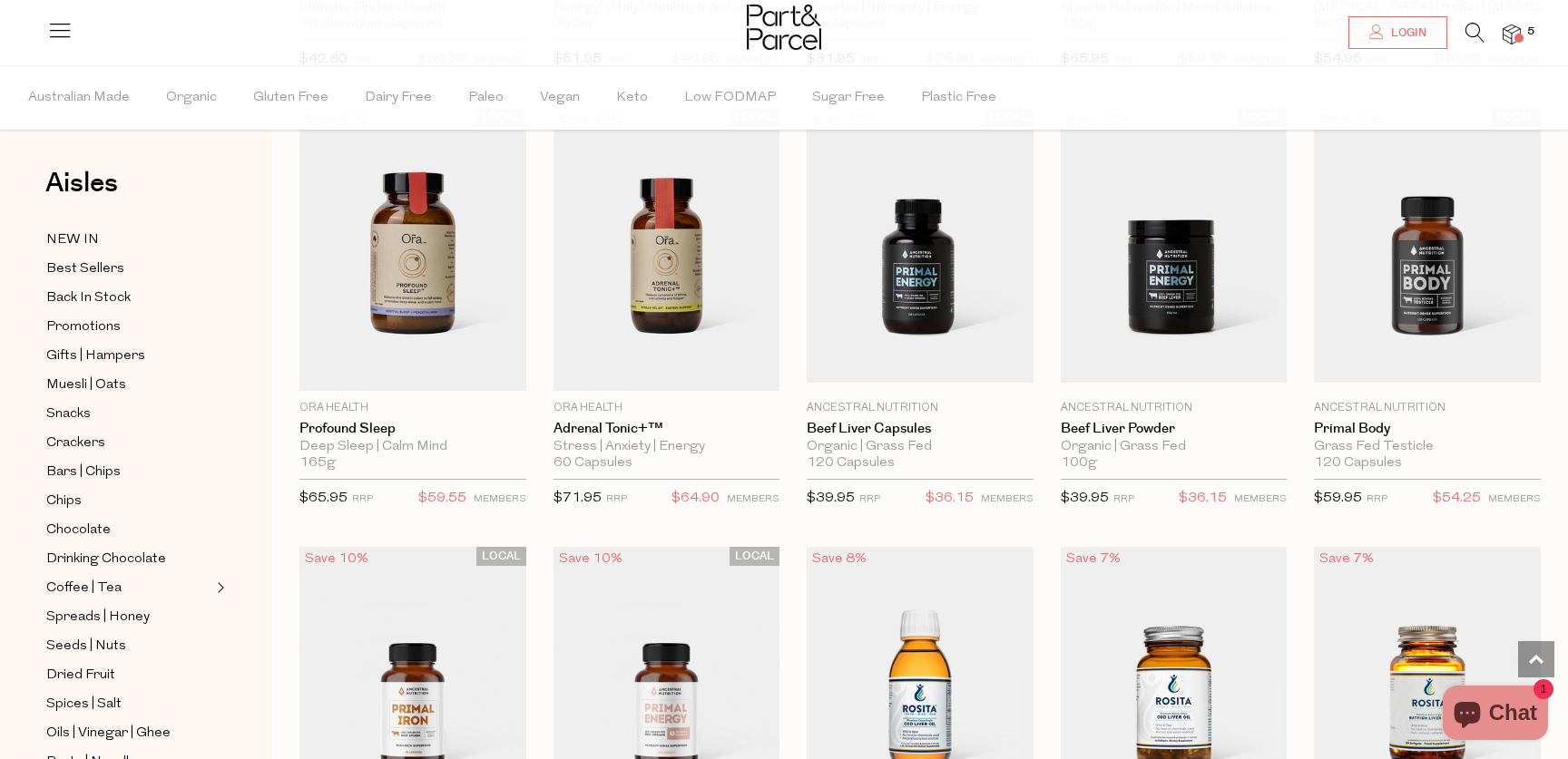
scroll to position [3532, 0]
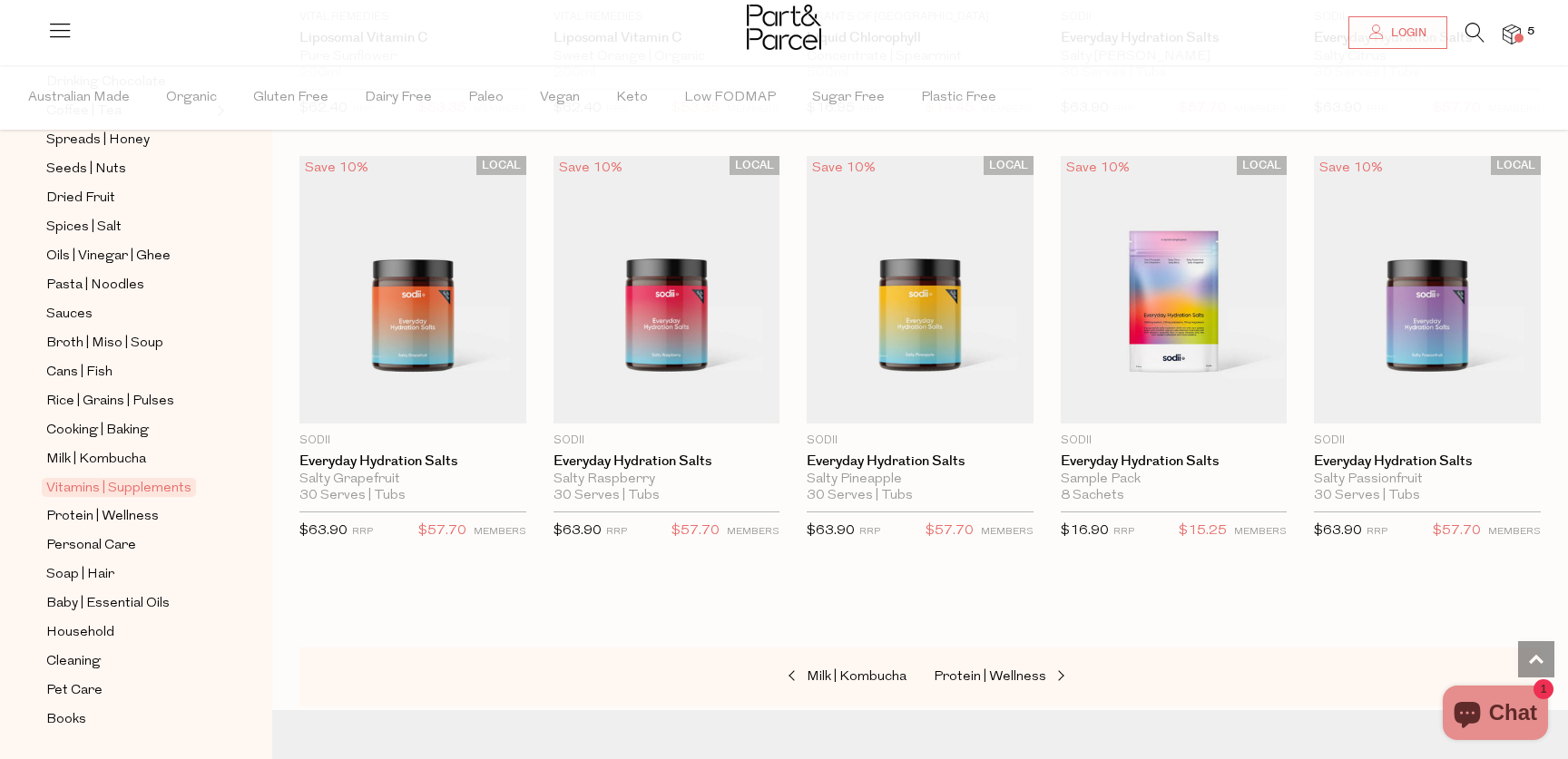
scroll to position [533, 0]
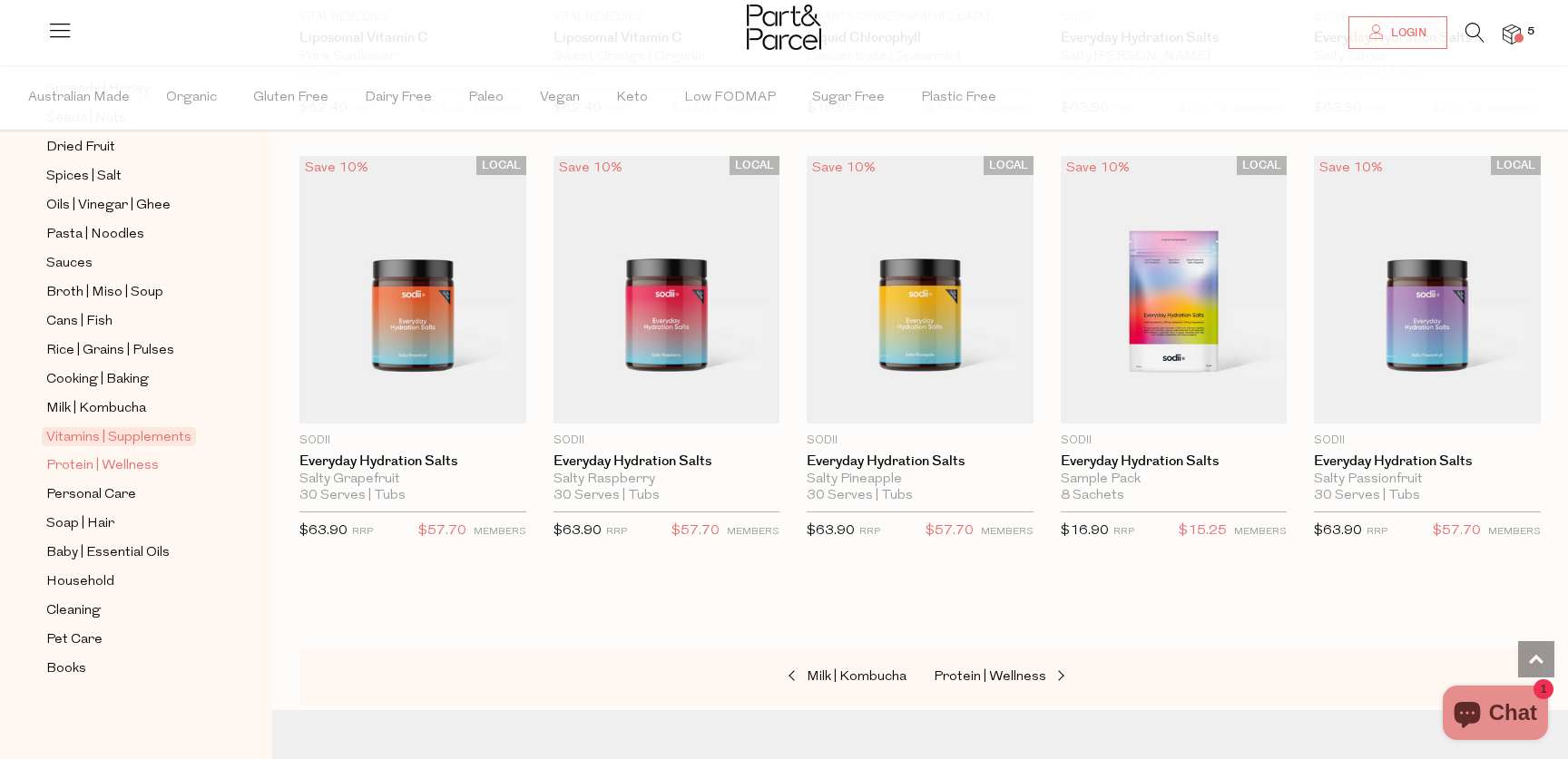
click at [143, 465] on span "Protein | Wellness" at bounding box center [103, 466] width 112 height 22
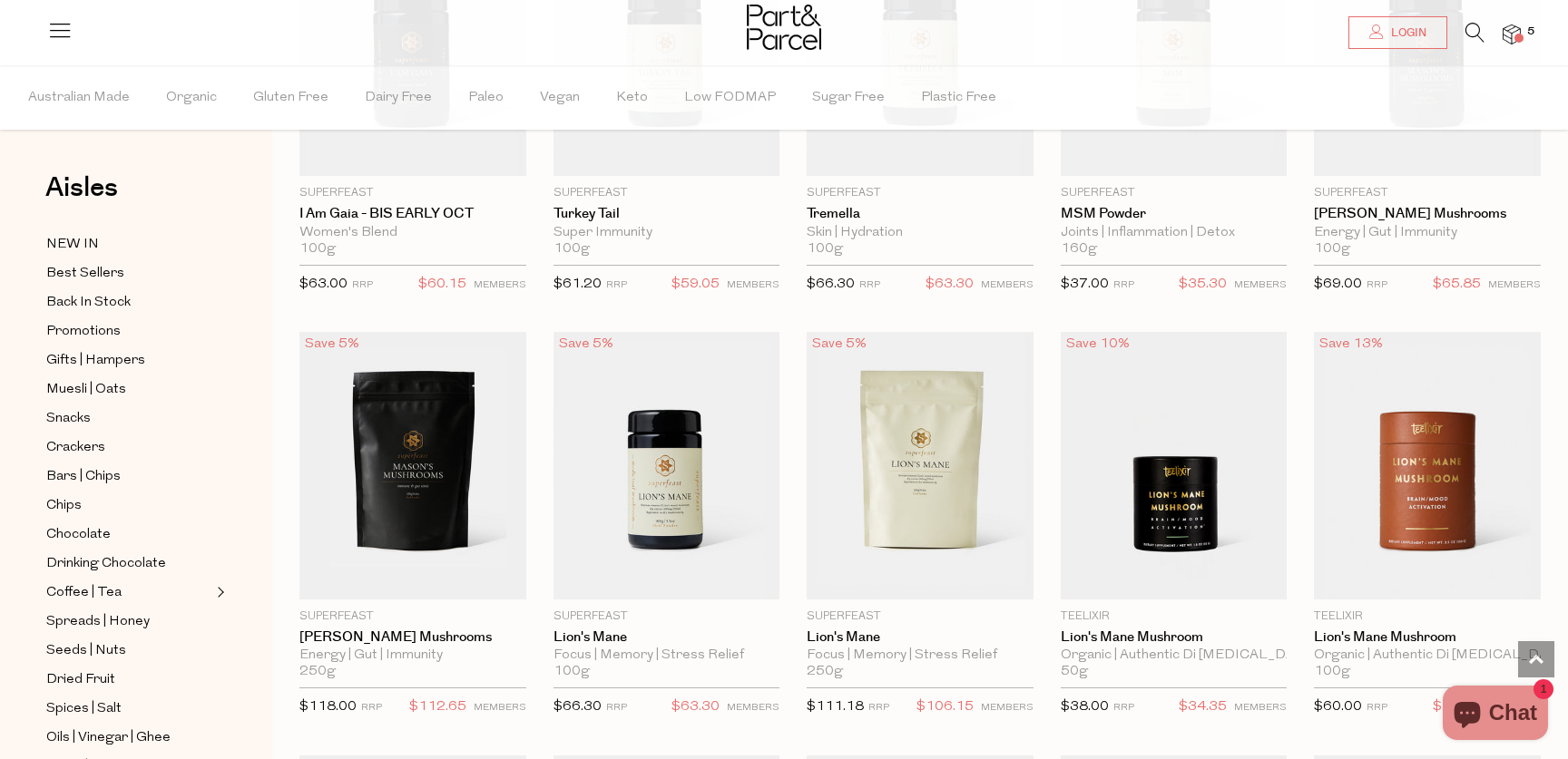
scroll to position [2985, 0]
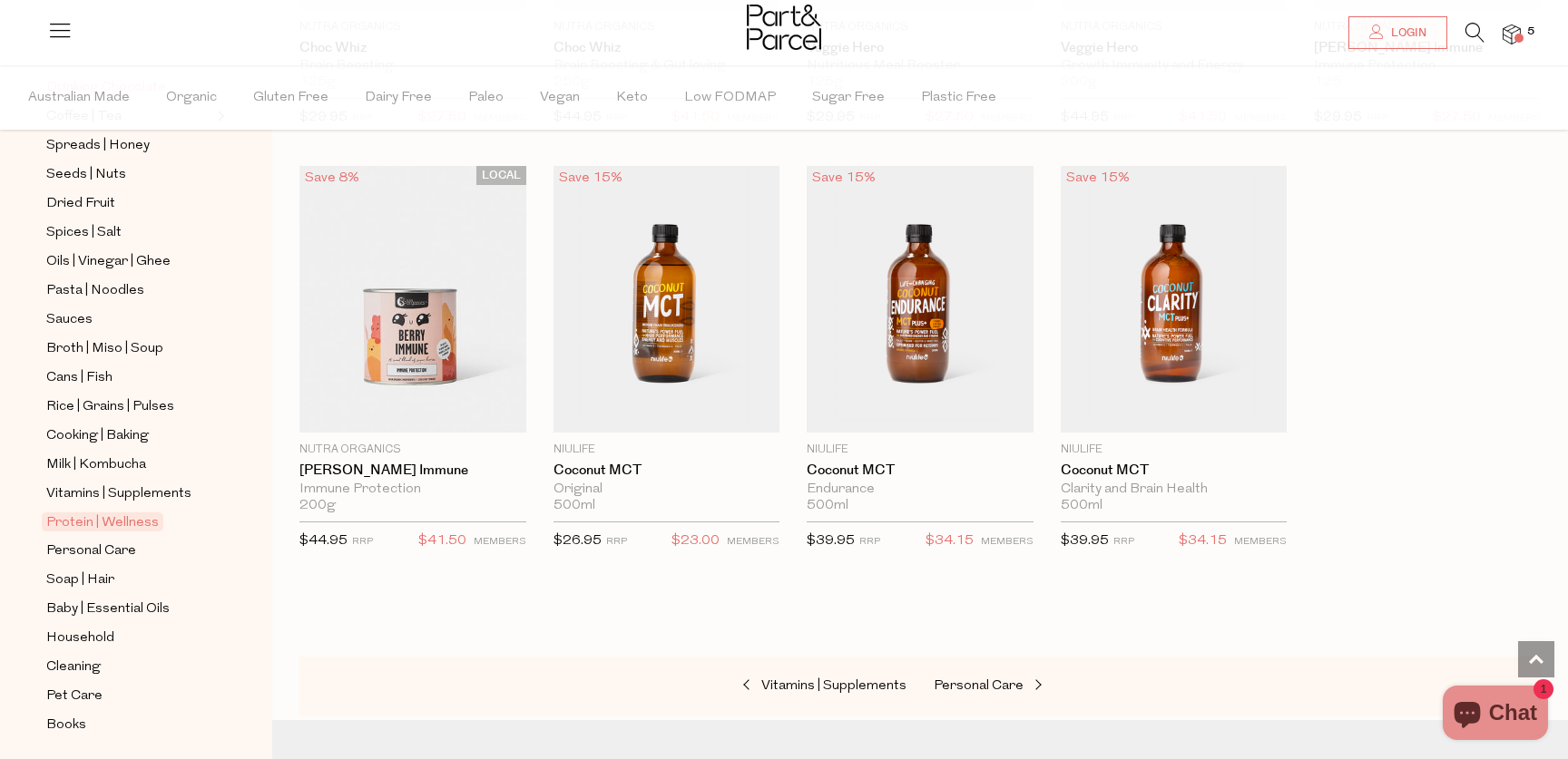
scroll to position [533, 0]
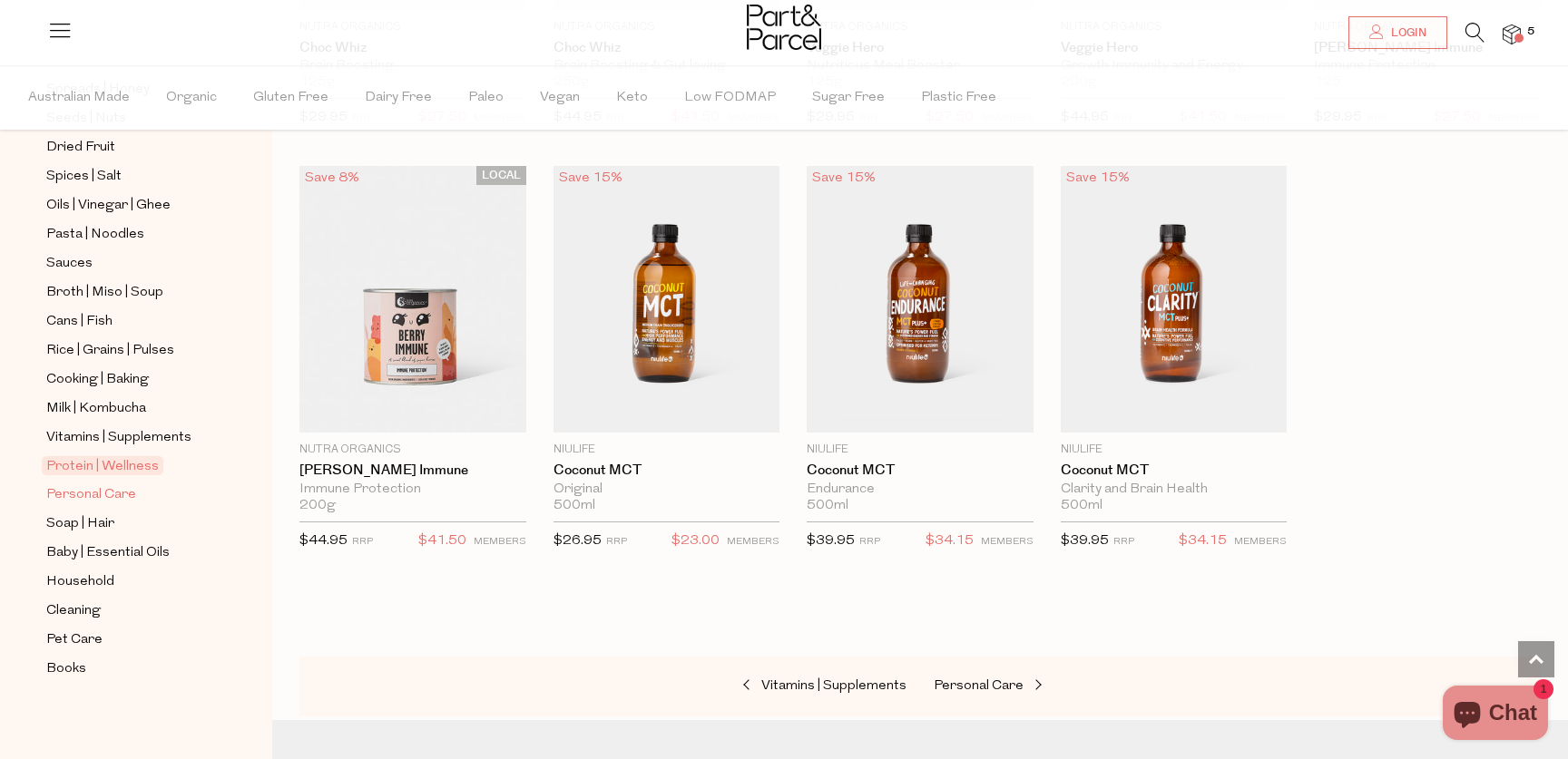
click at [126, 492] on span "Personal Care" at bounding box center [91, 495] width 89 height 22
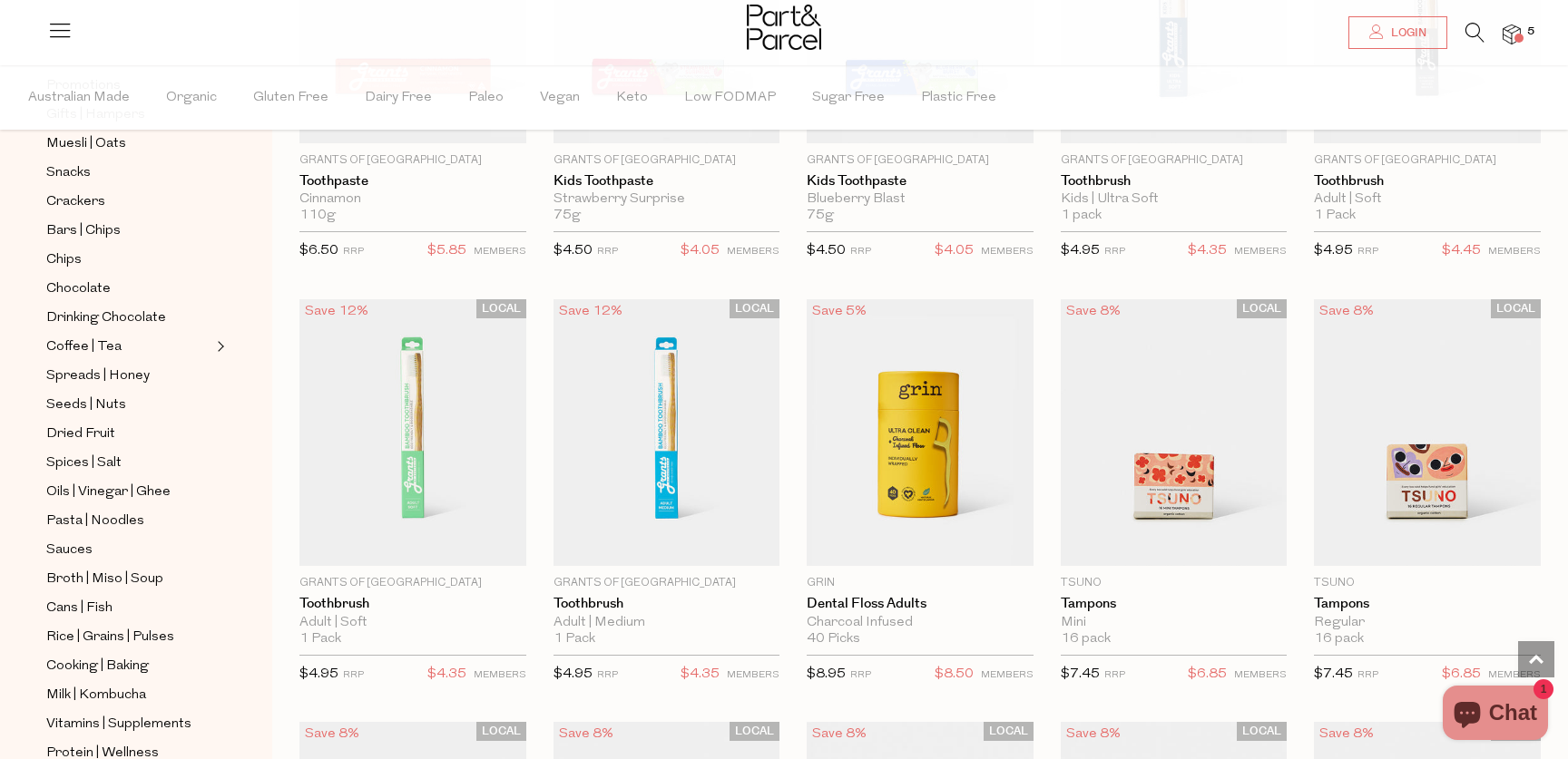
scroll to position [3325, 0]
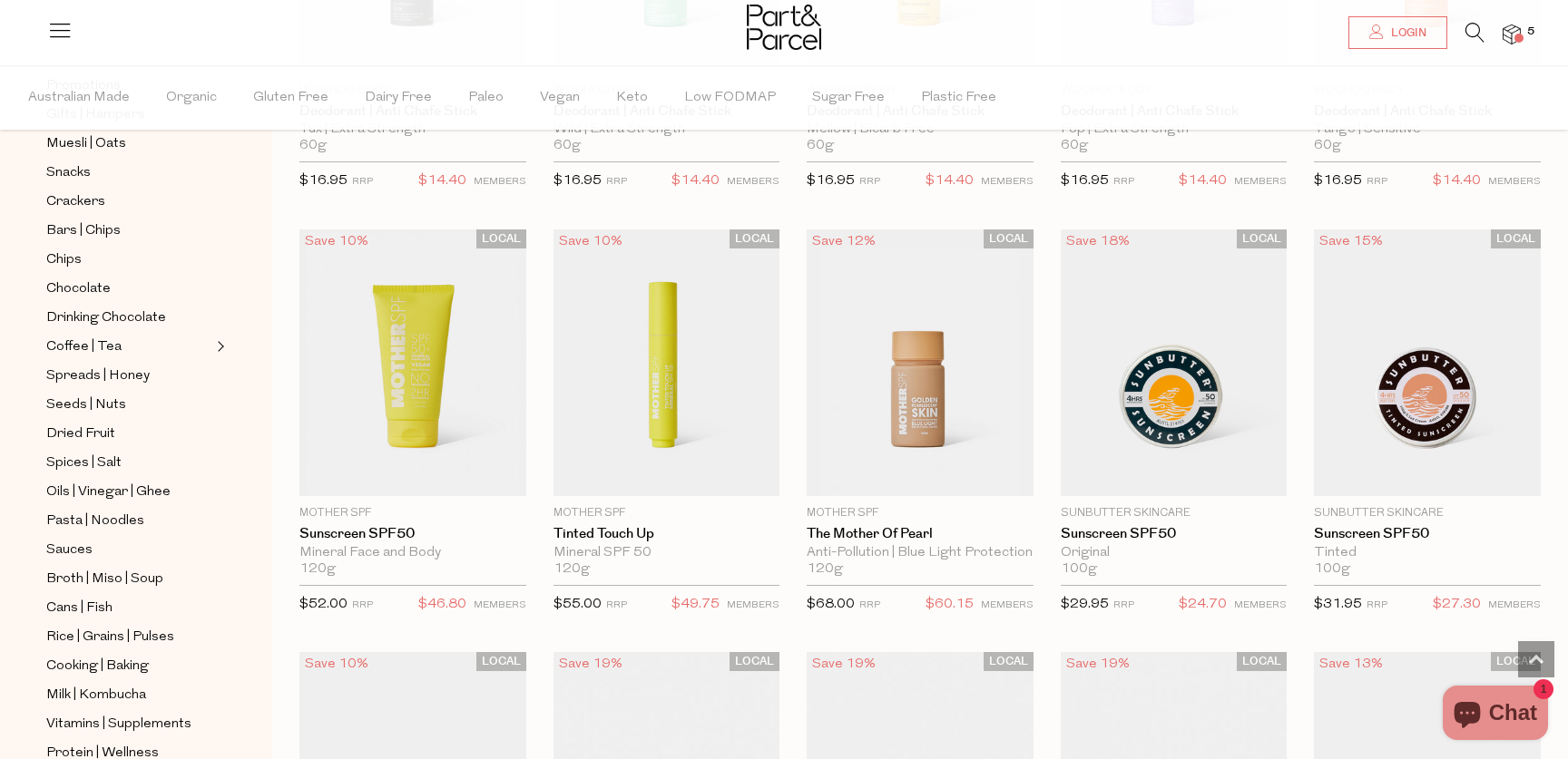
scroll to position [5073, 0]
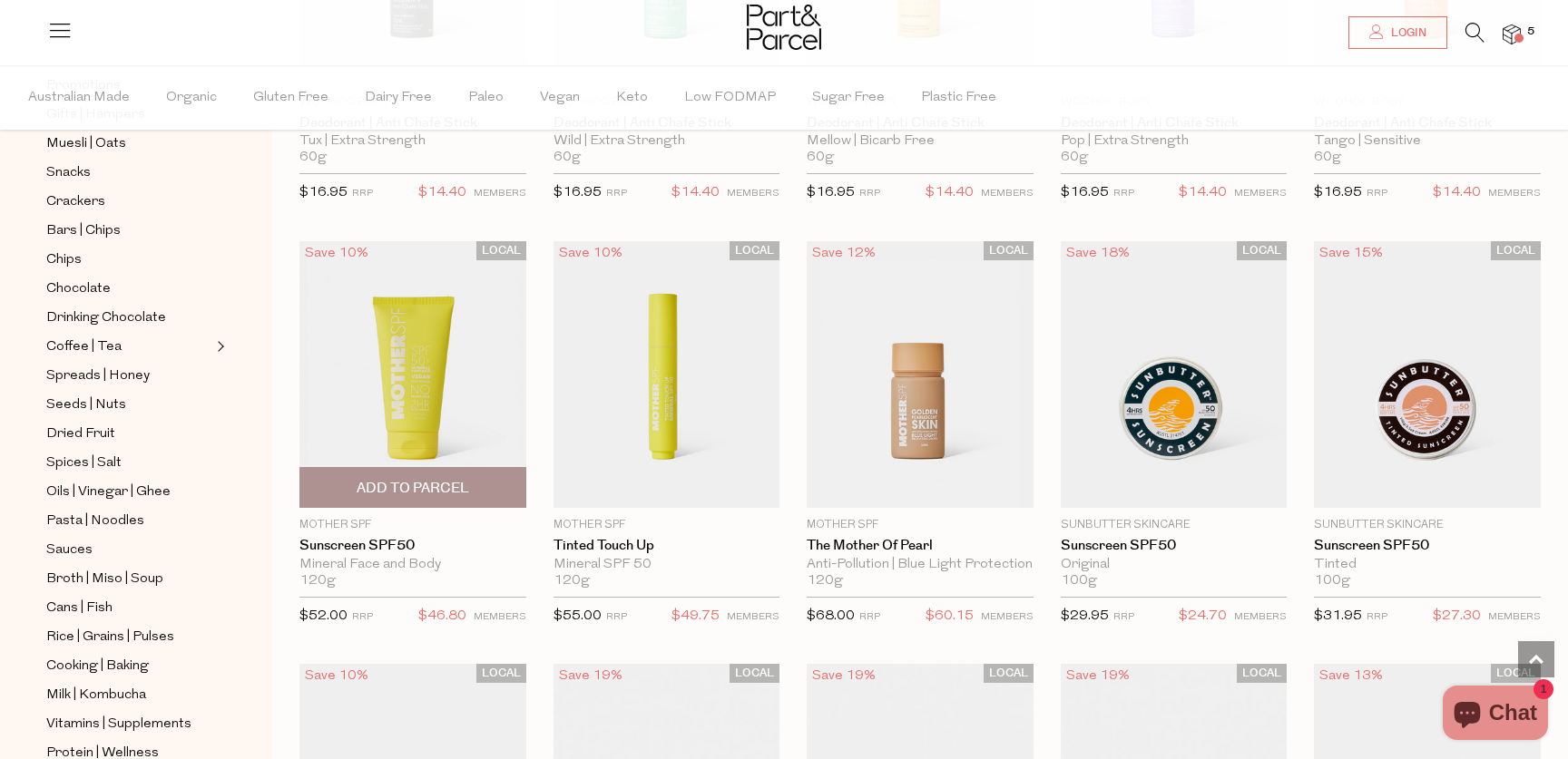
click at [408, 479] on span "Add To Parcel" at bounding box center [413, 489] width 112 height 19
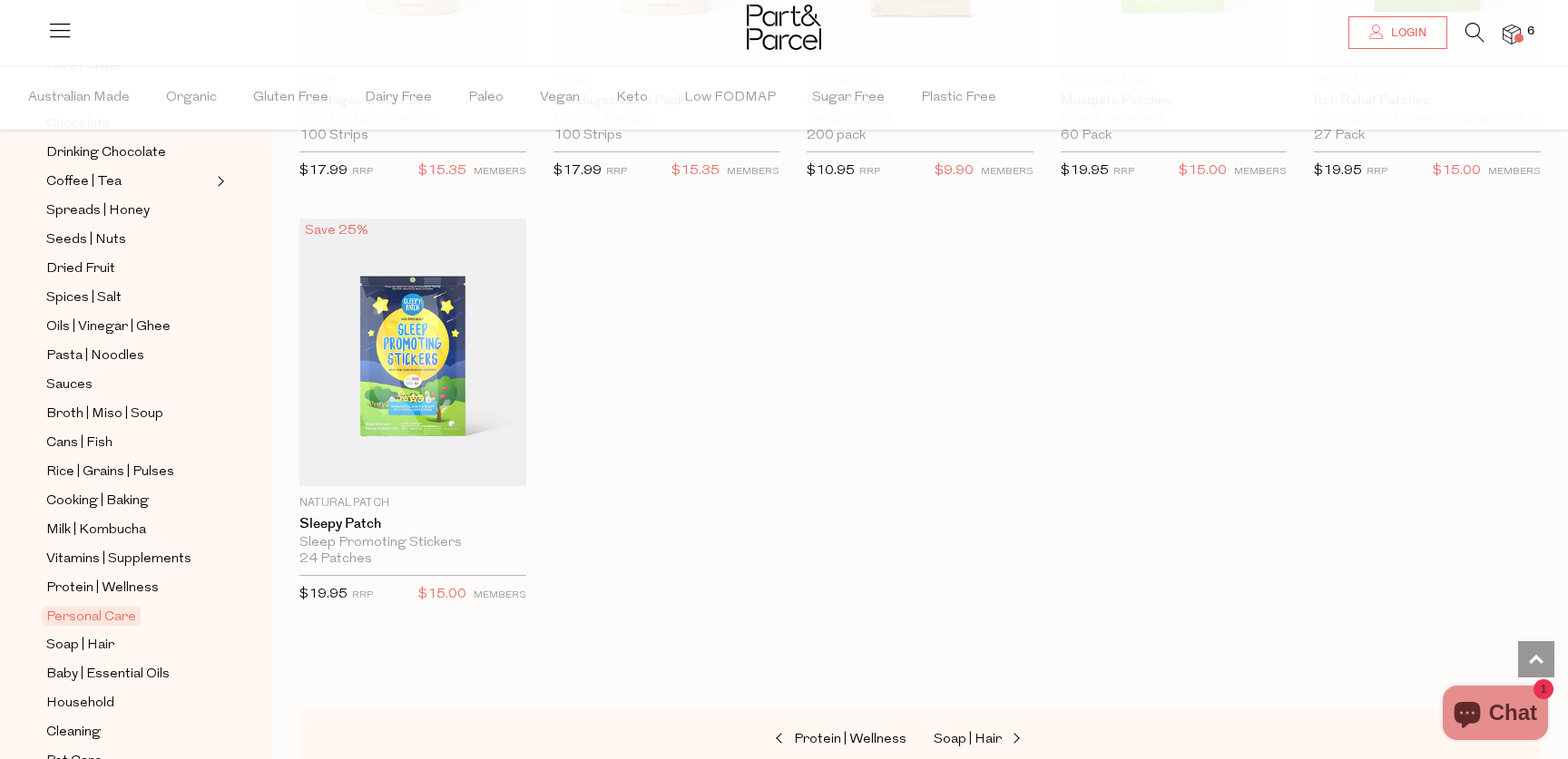
scroll to position [533, 0]
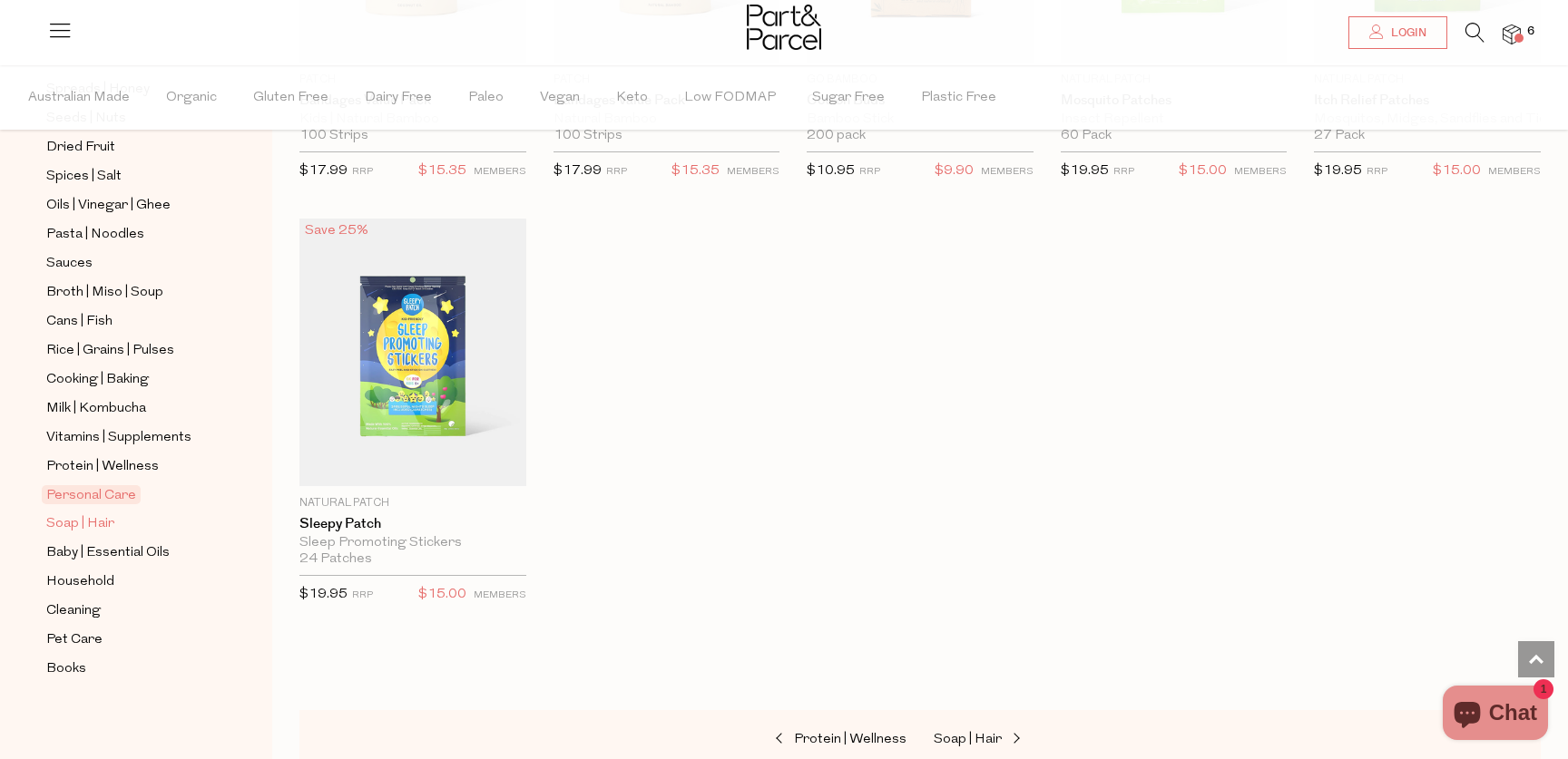
click at [105, 520] on span "Soap | Hair" at bounding box center [81, 524] width 69 height 22
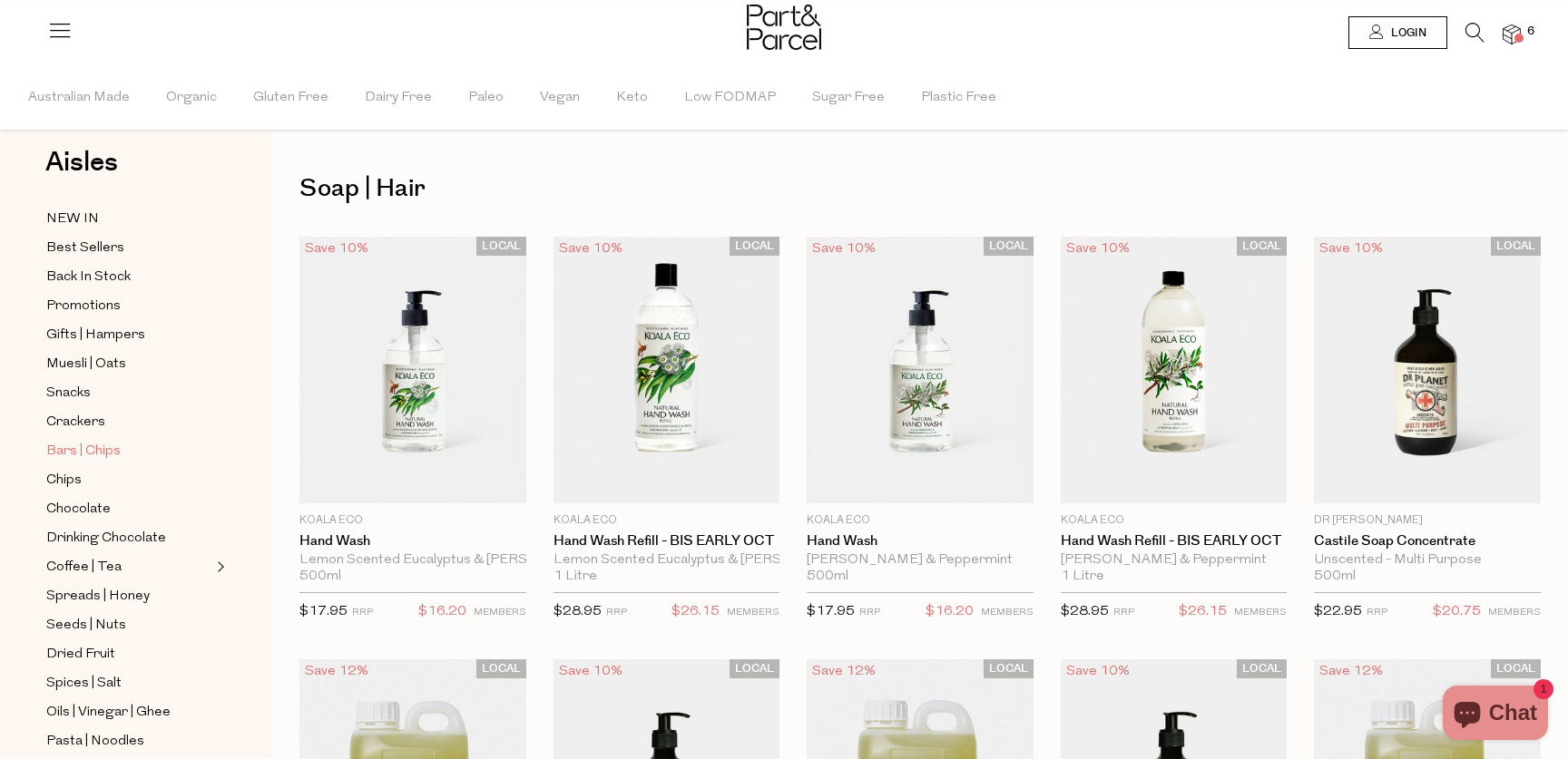
click at [71, 449] on span "Bars | Chips" at bounding box center [84, 452] width 74 height 22
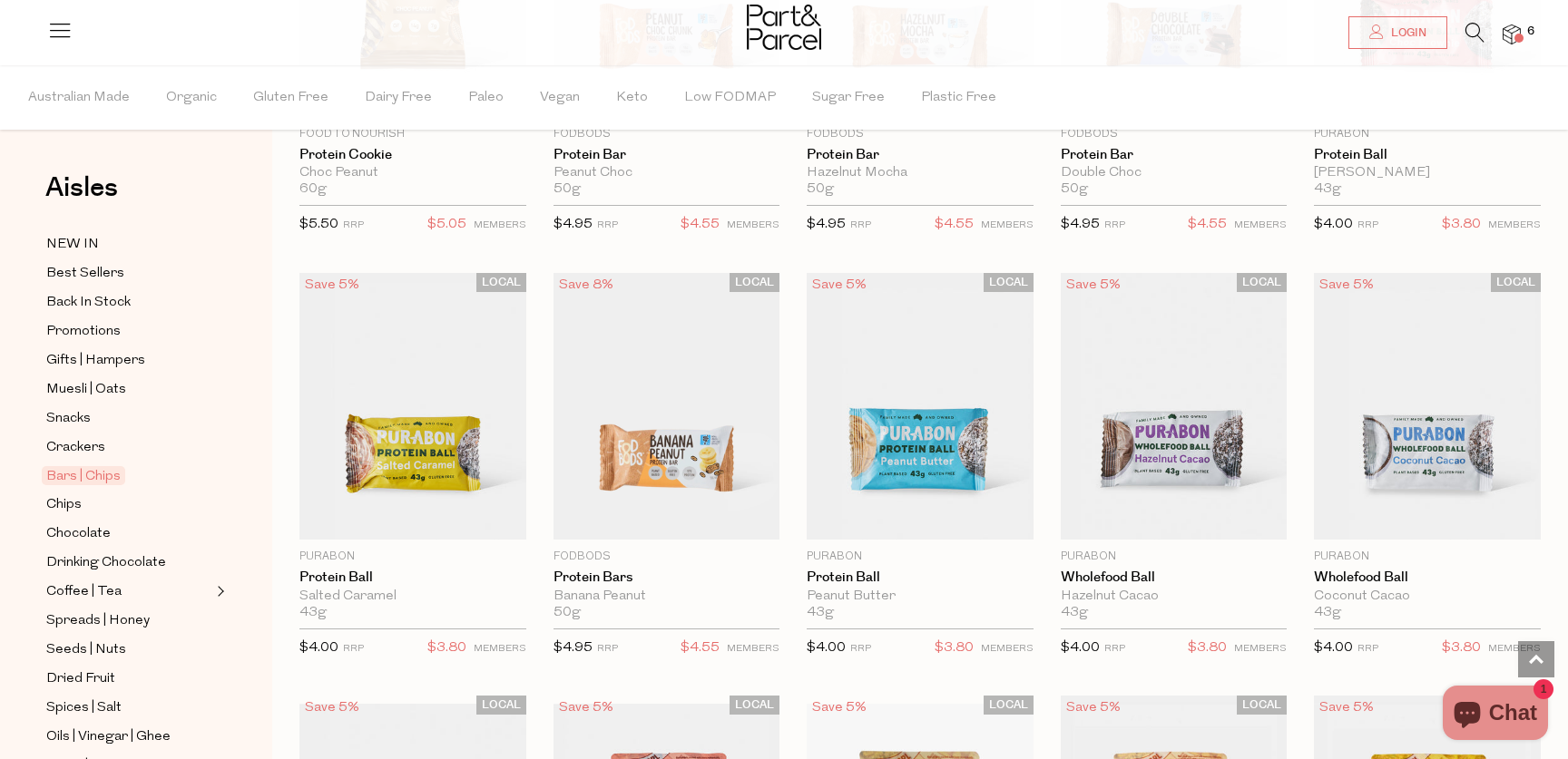
scroll to position [3372, 0]
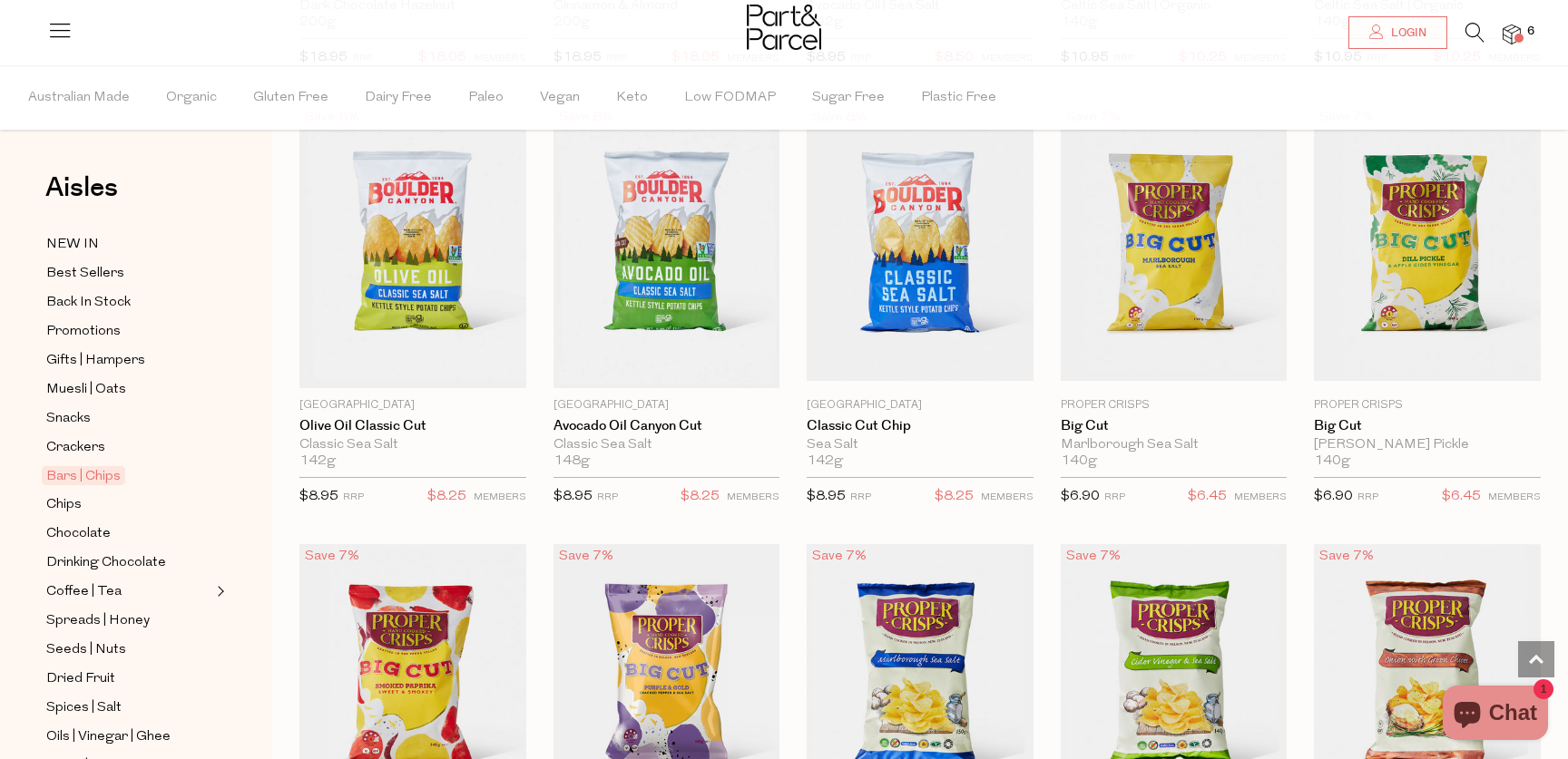
scroll to position [4835, 0]
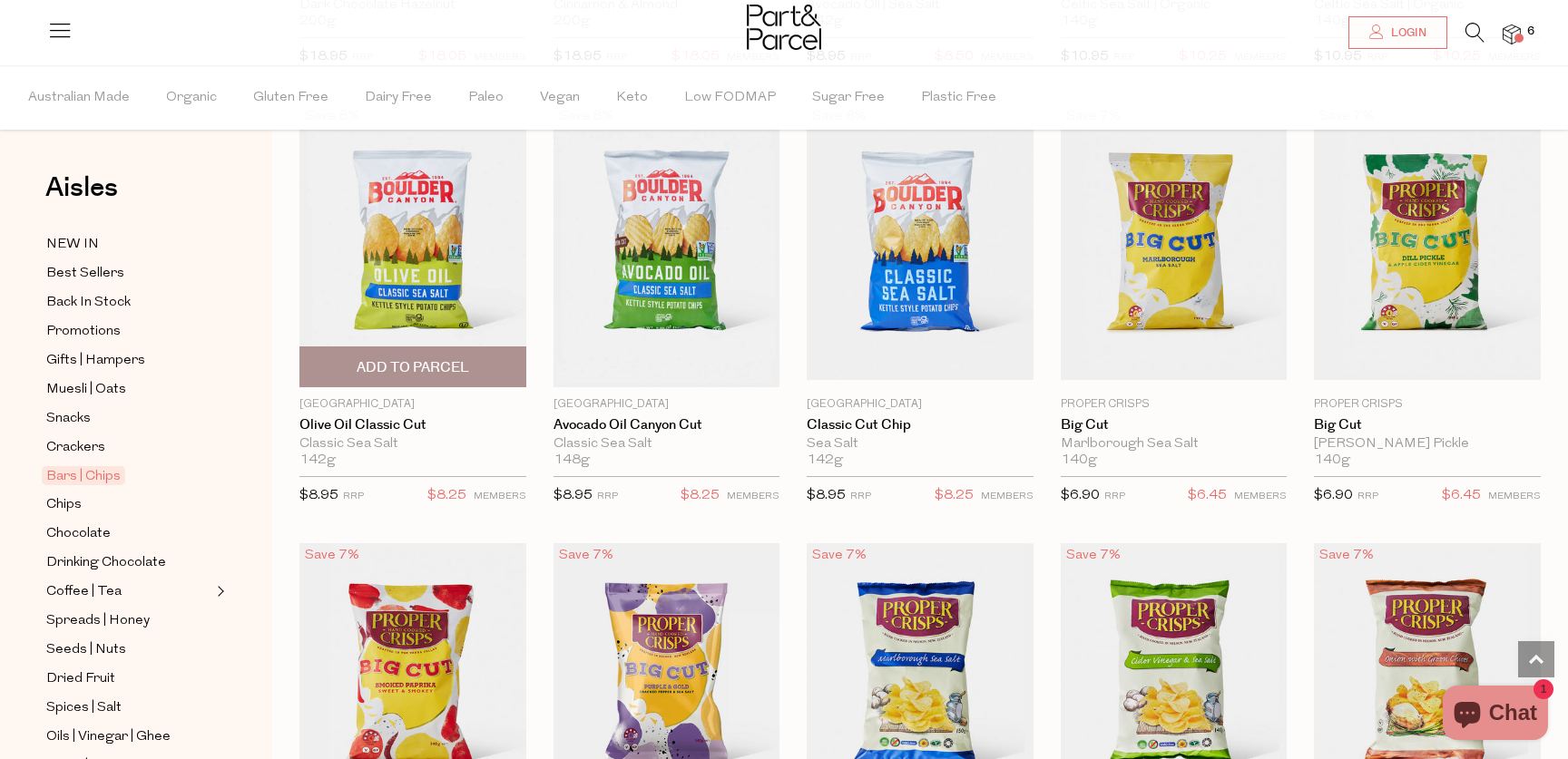
click at [436, 361] on span "Add To Parcel" at bounding box center [413, 368] width 112 height 19
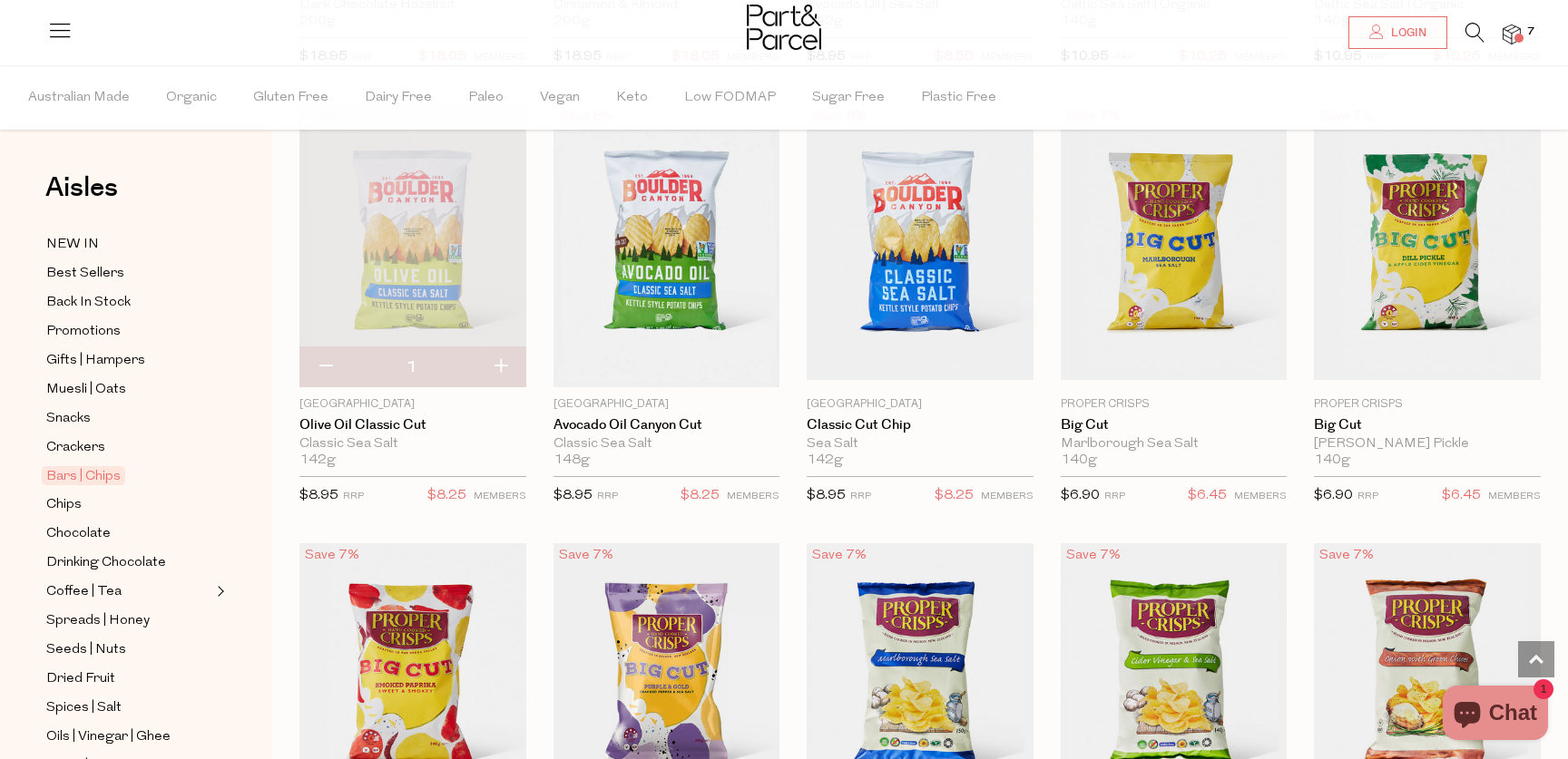
click at [502, 359] on button "button" at bounding box center [500, 367] width 51 height 40
type input "2"
click at [672, 361] on span "Add To Parcel" at bounding box center [666, 368] width 112 height 19
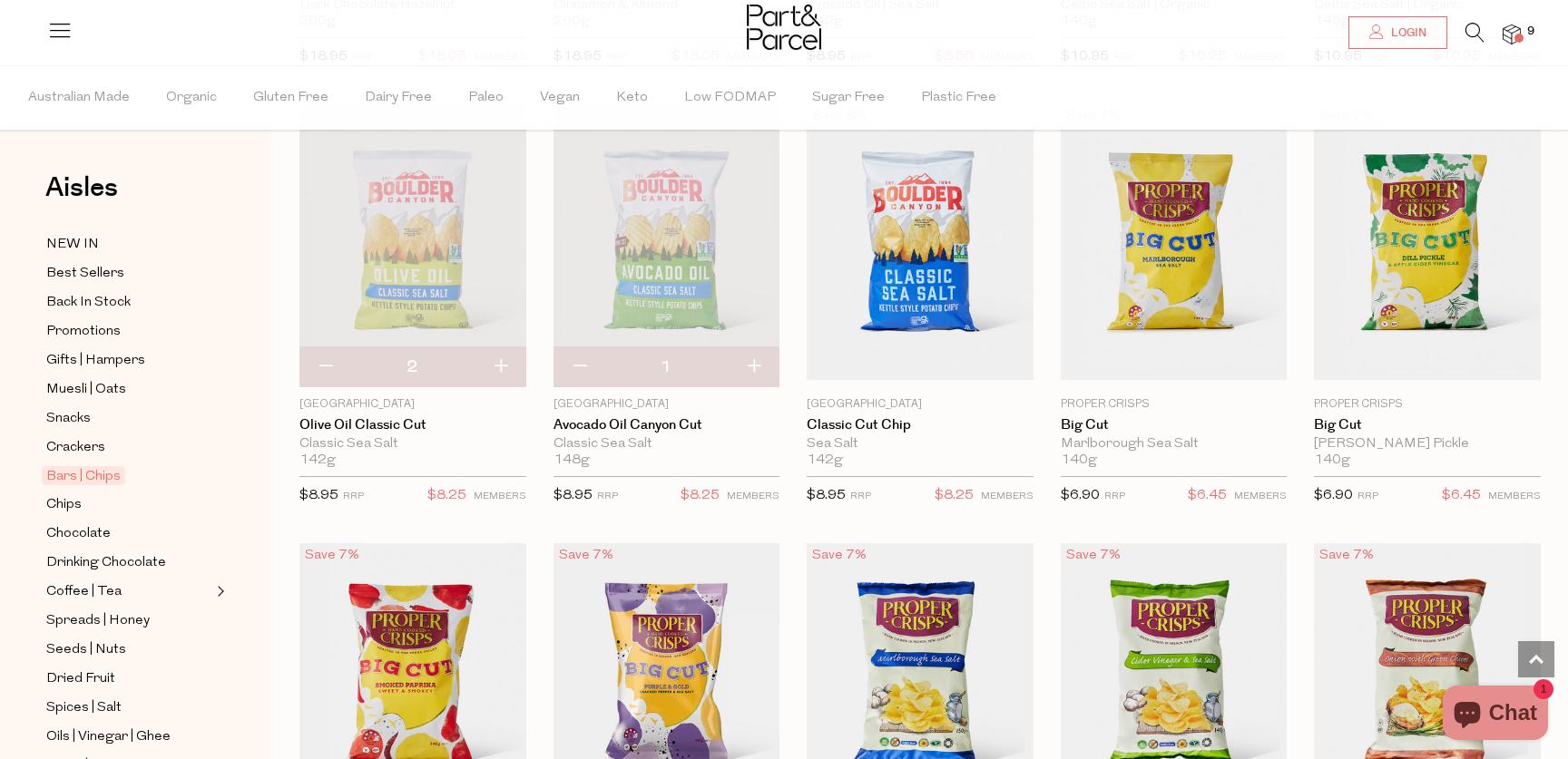
click at [758, 359] on button "button" at bounding box center [754, 367] width 51 height 40
type input "2"
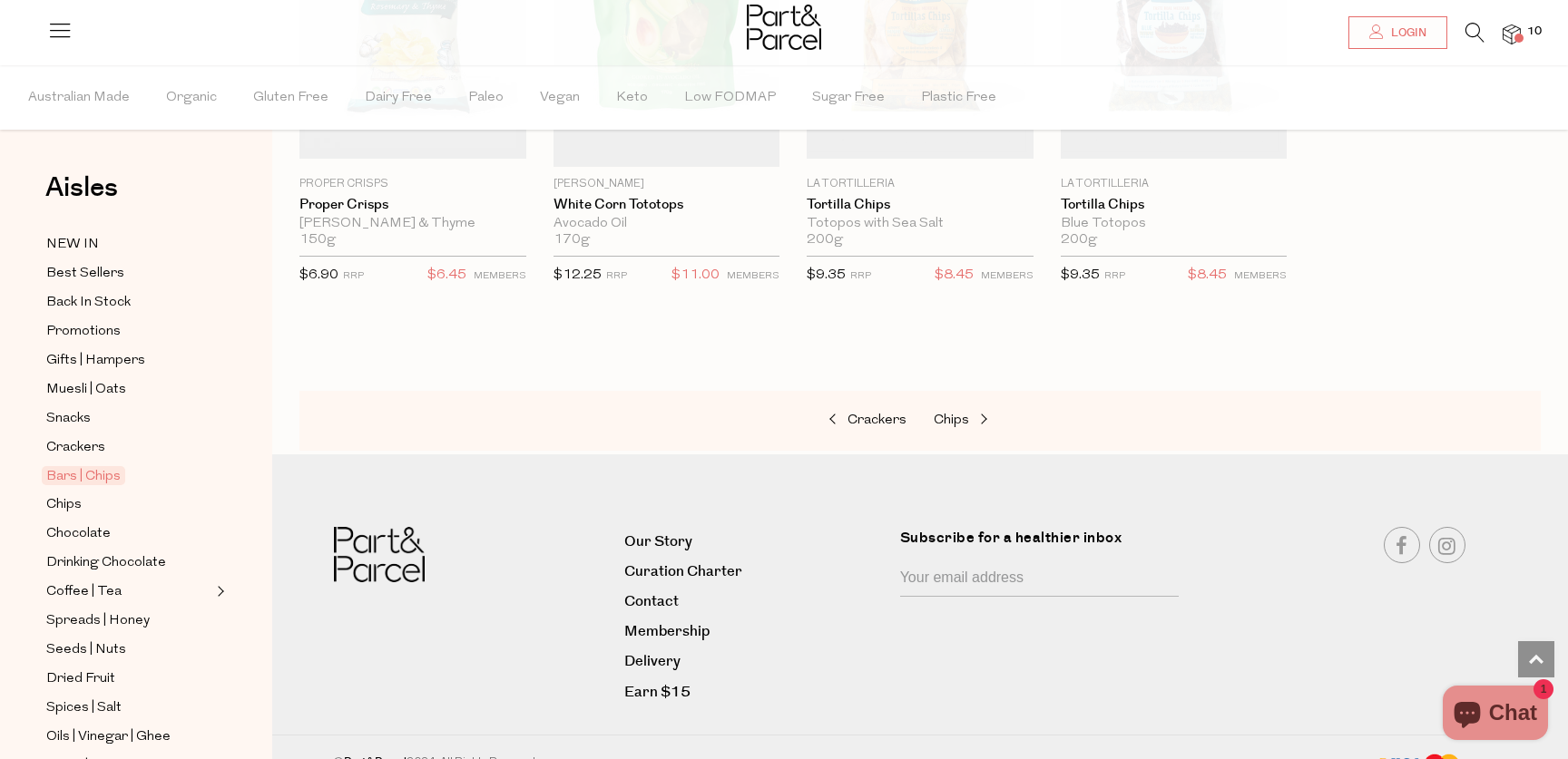
scroll to position [5920, 0]
click at [87, 592] on span "Coffee | Tea" at bounding box center [84, 592] width 75 height 22
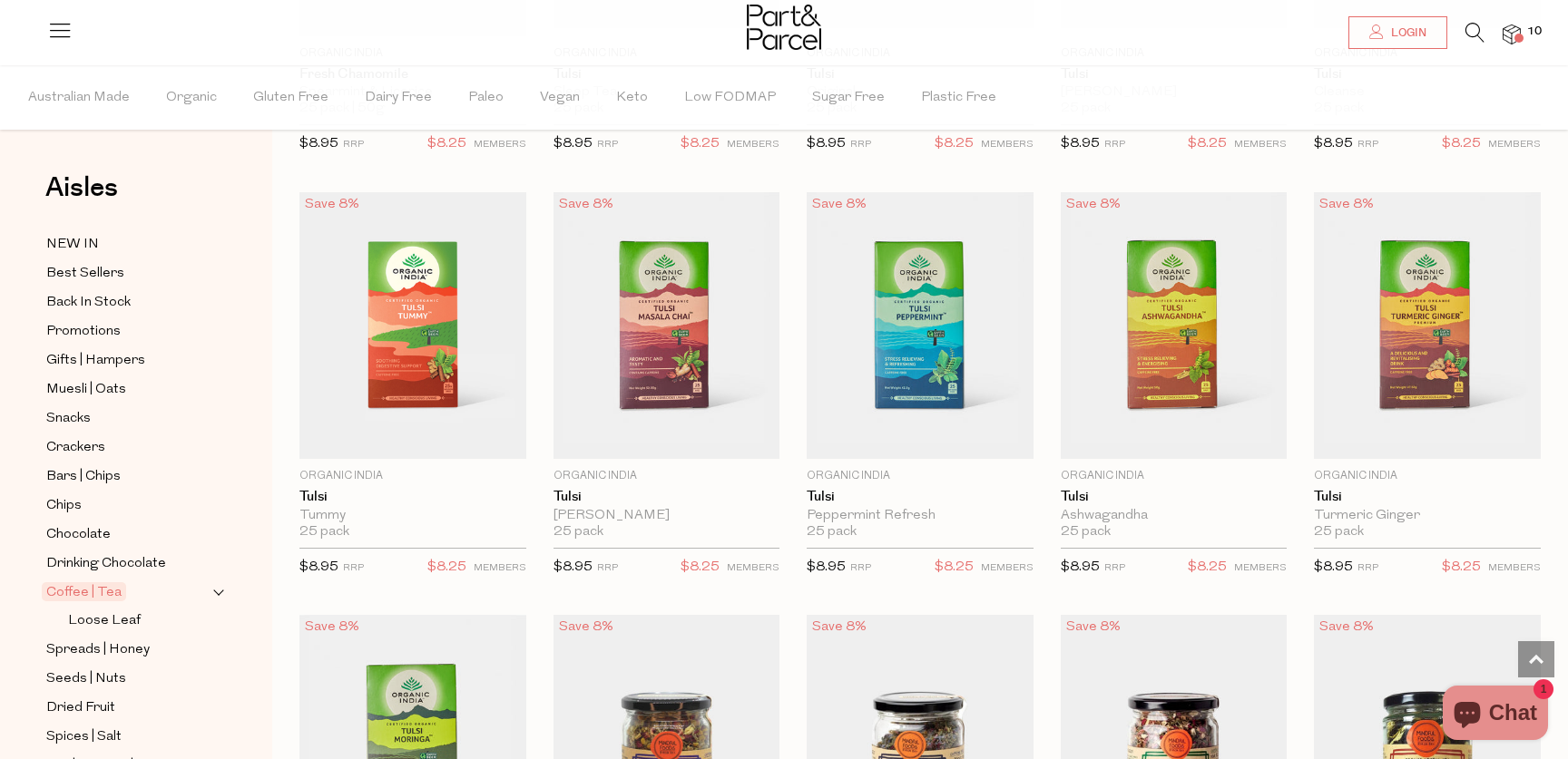
scroll to position [2214, 0]
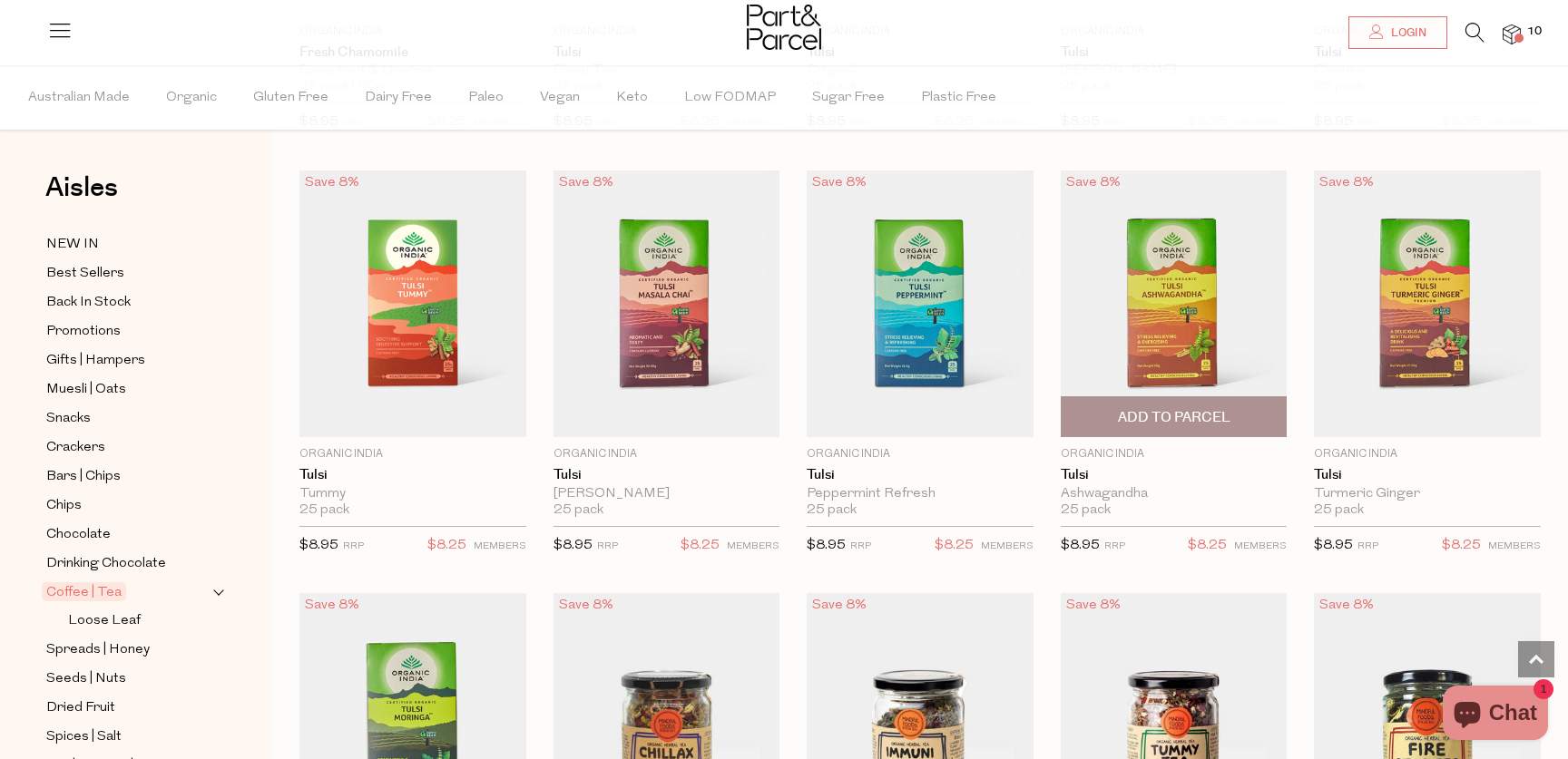
click at [1153, 409] on span "Add To Parcel" at bounding box center [1174, 418] width 112 height 19
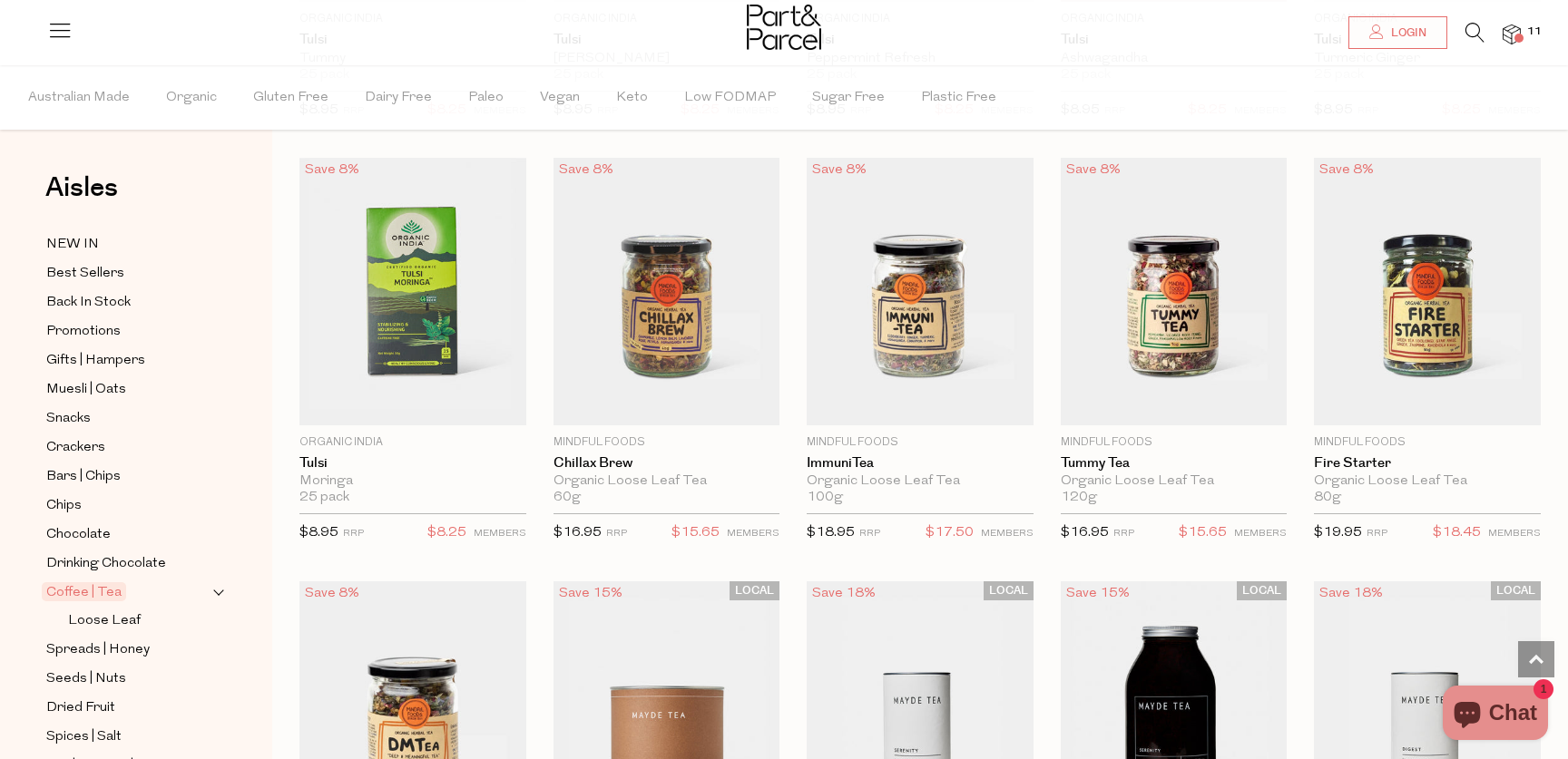
scroll to position [2651, 0]
click at [1421, 321] on img at bounding box center [1427, 290] width 226 height 267
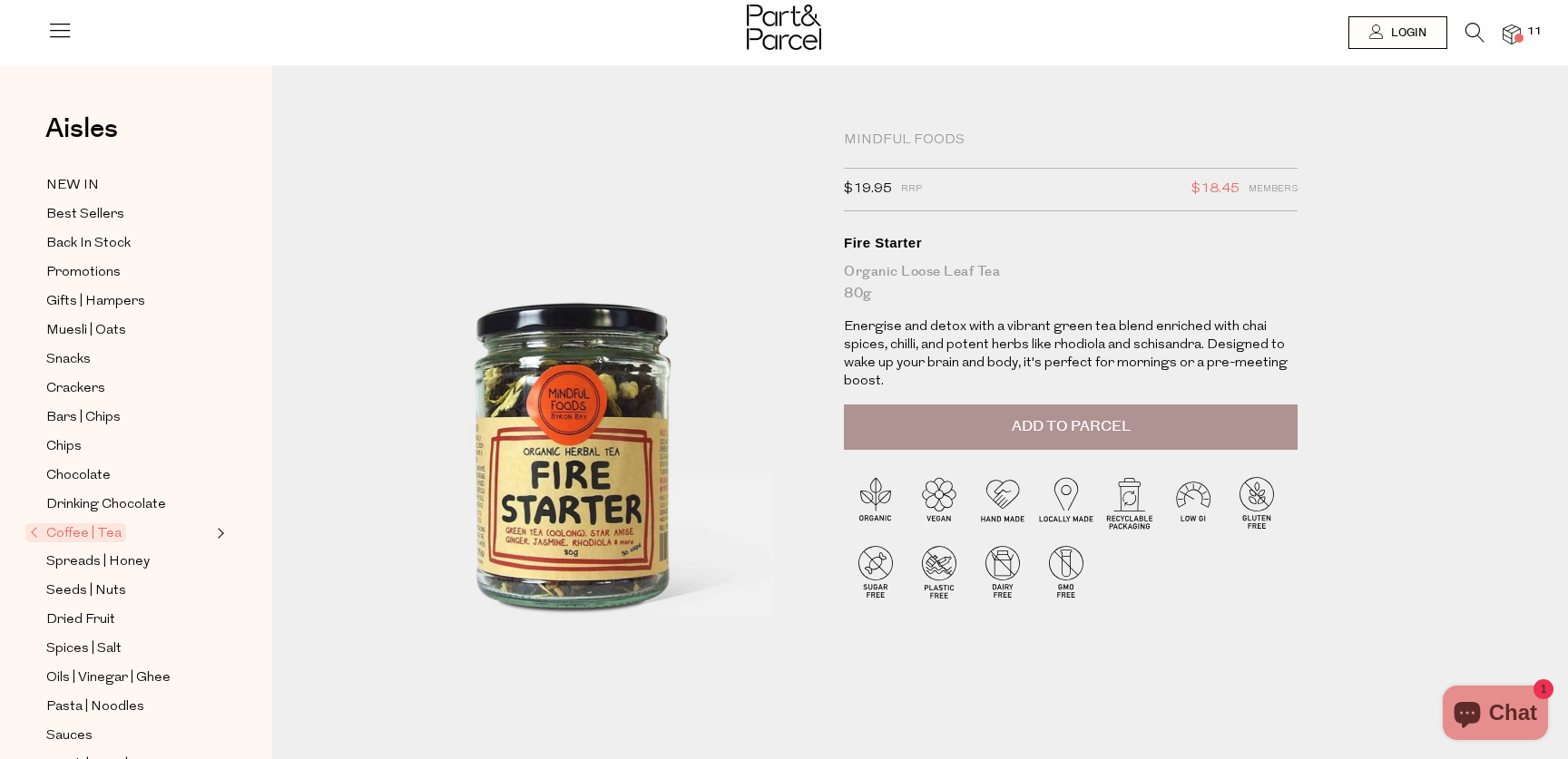
click at [1512, 30] on img at bounding box center [1511, 35] width 18 height 21
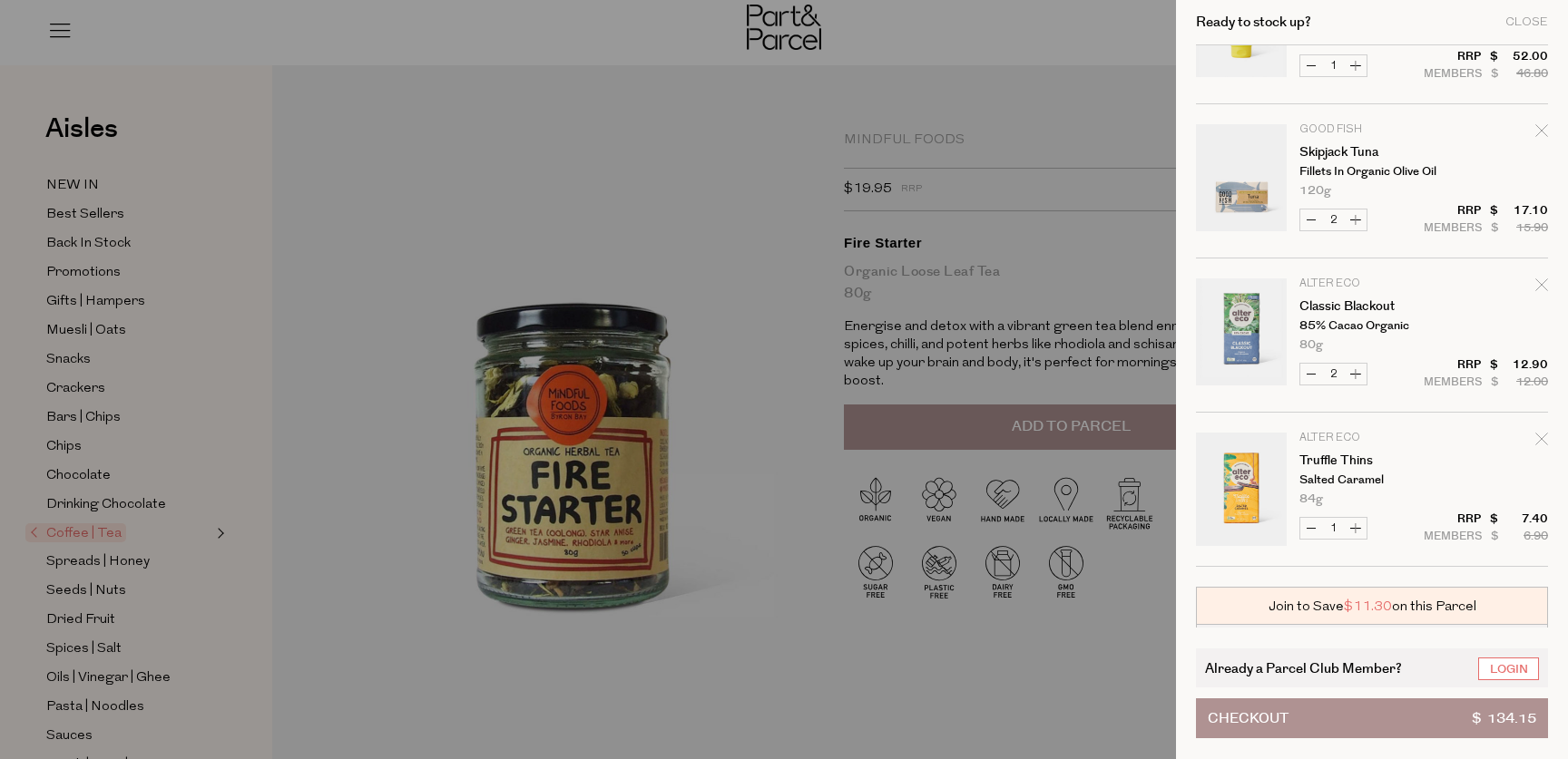
scroll to position [655, 0]
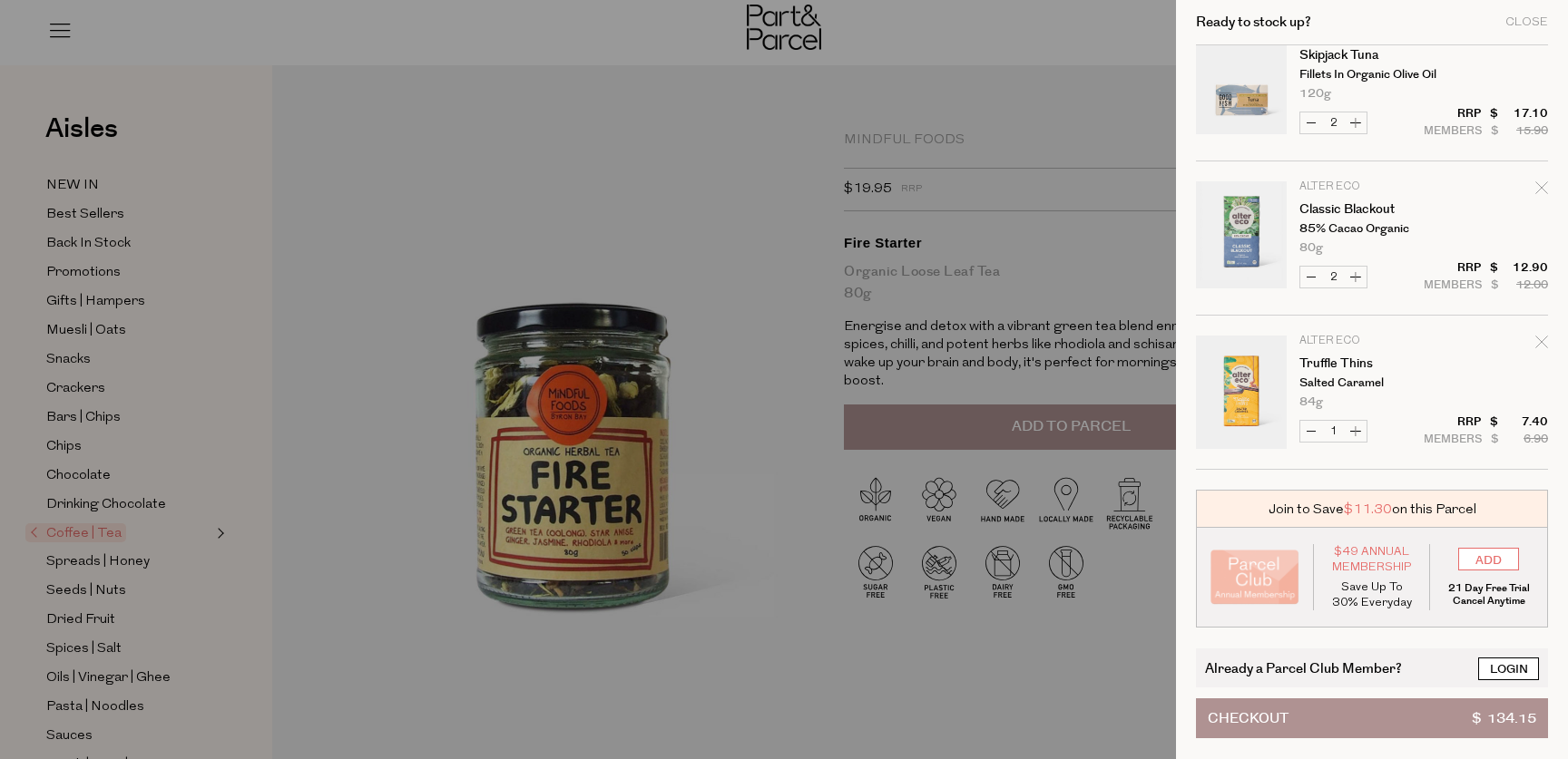
click at [1505, 670] on link "Login" at bounding box center [1509, 669] width 61 height 23
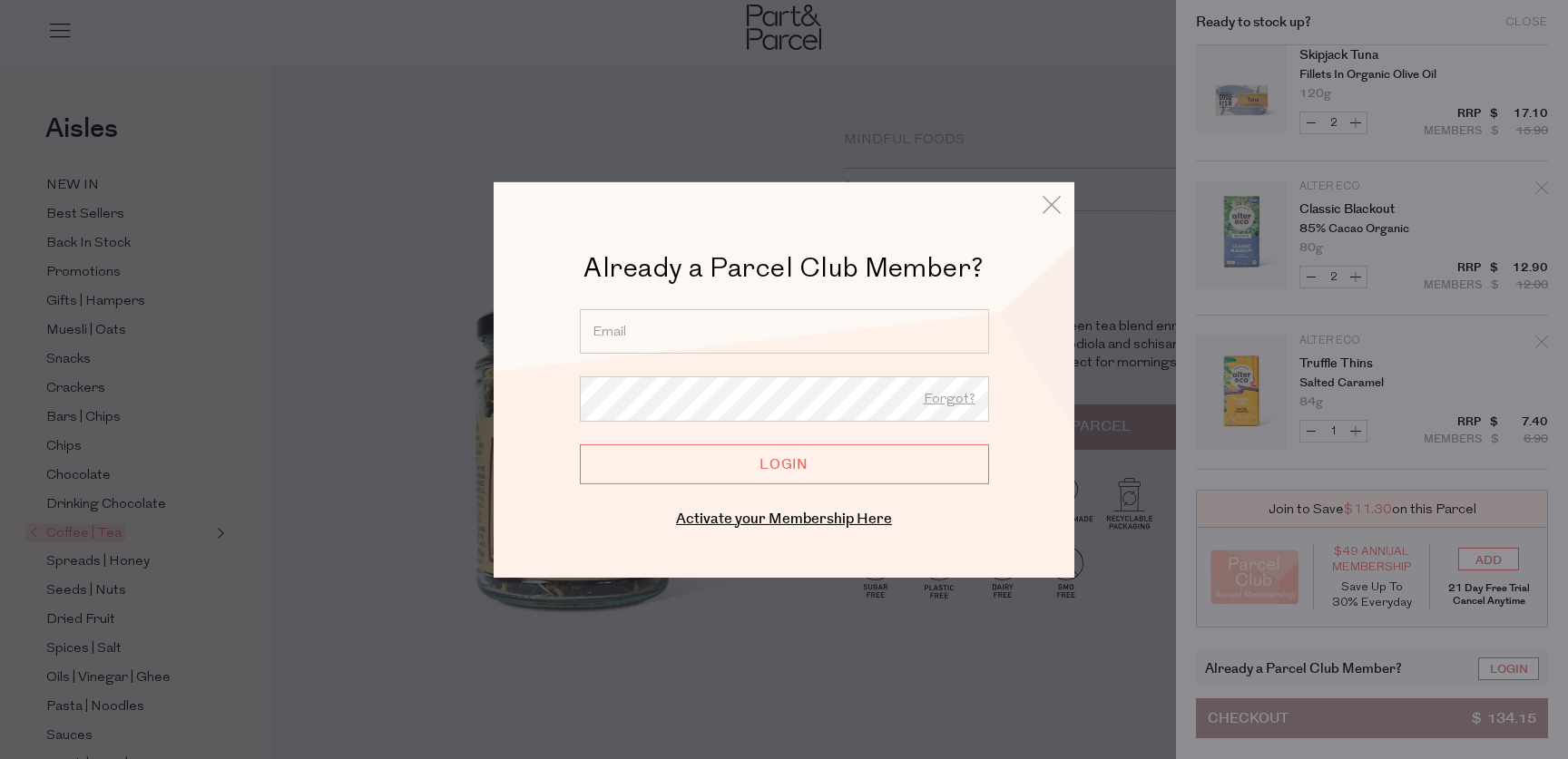
click at [657, 327] on input "email" at bounding box center [784, 330] width 409 height 45
type input "[EMAIL_ADDRESS][DOMAIN_NAME]"
click at [764, 468] on input "Login" at bounding box center [784, 463] width 409 height 40
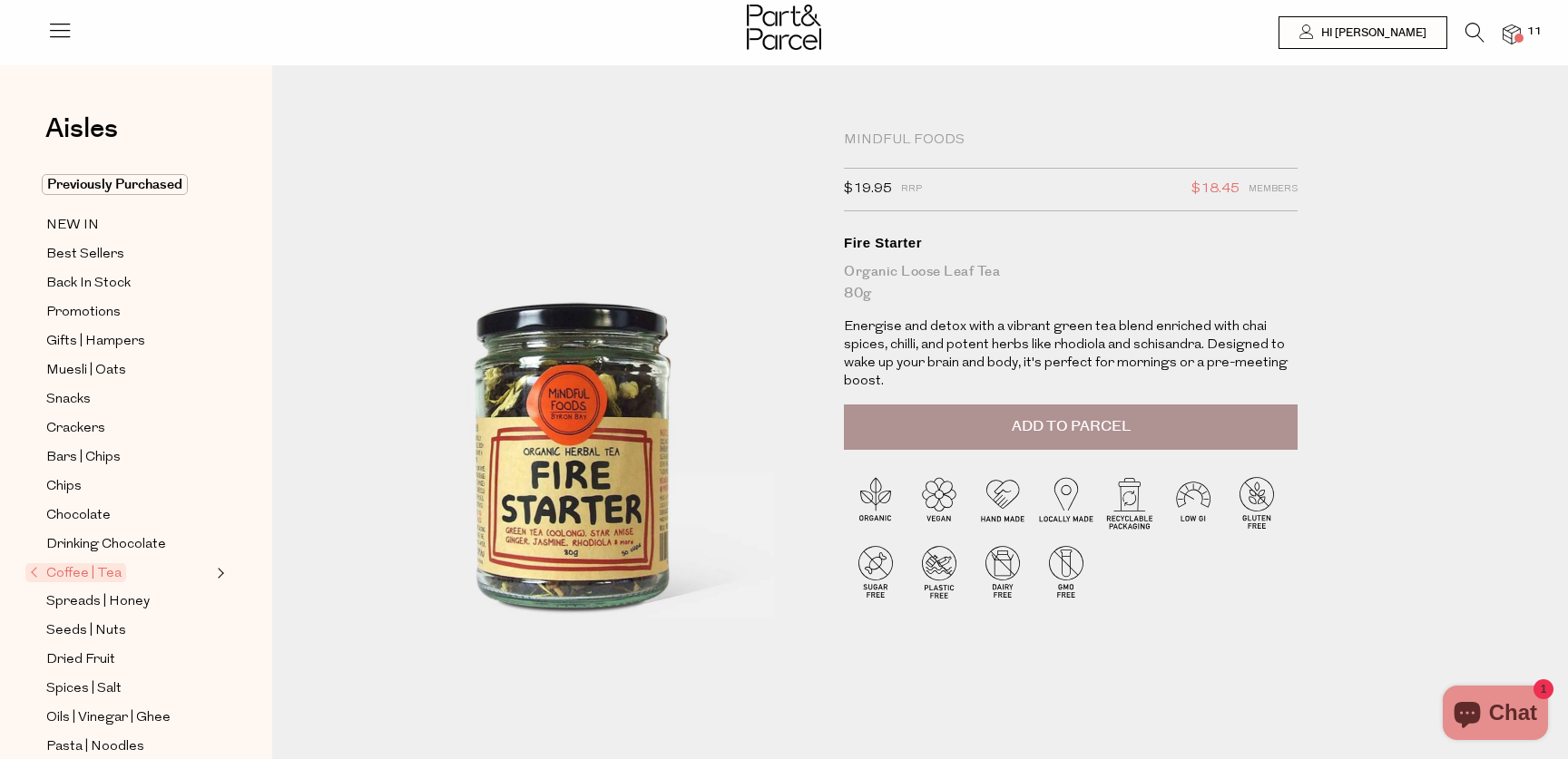
click at [1518, 31] on img at bounding box center [1511, 35] width 18 height 21
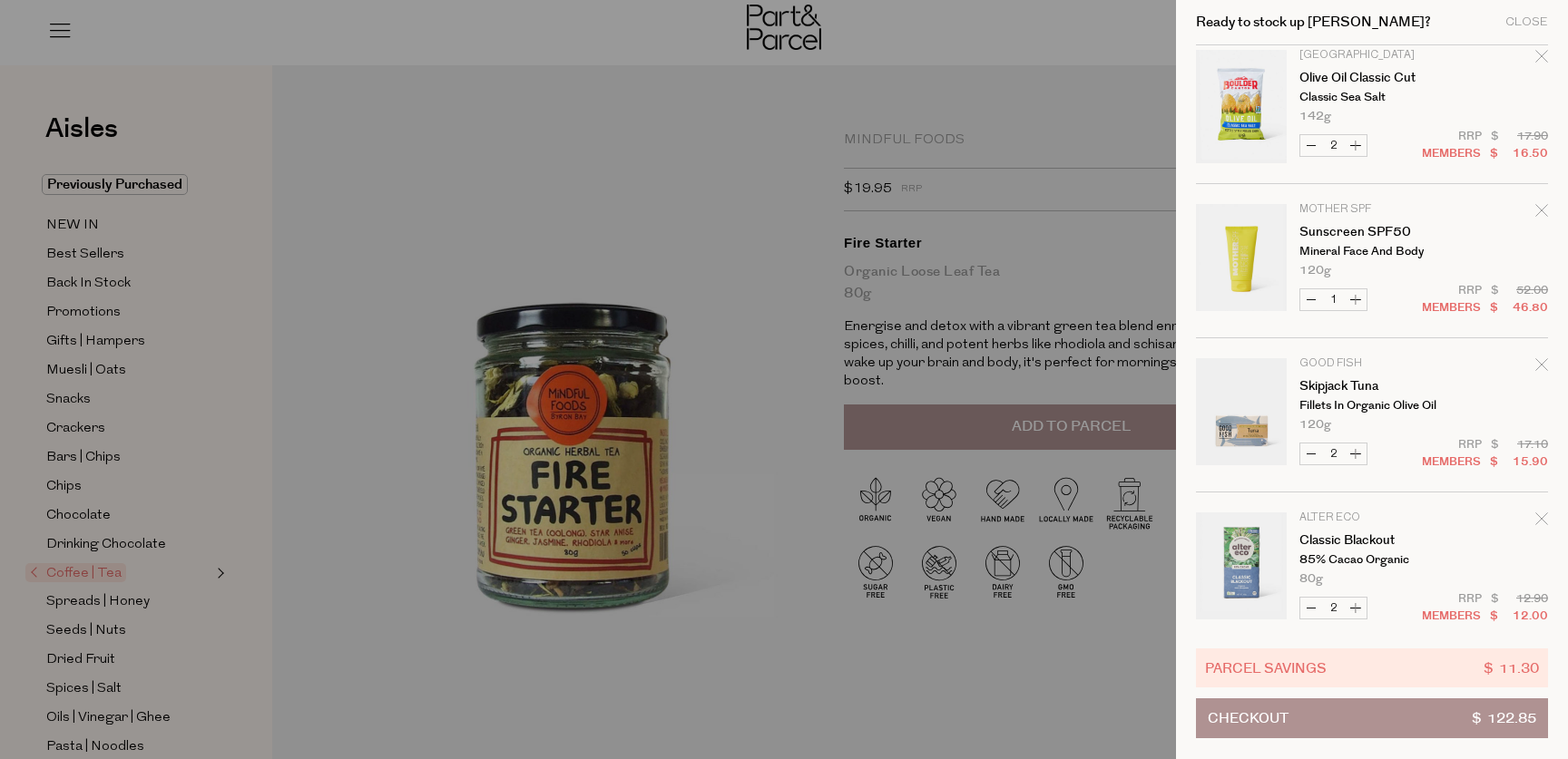
scroll to position [497, 0]
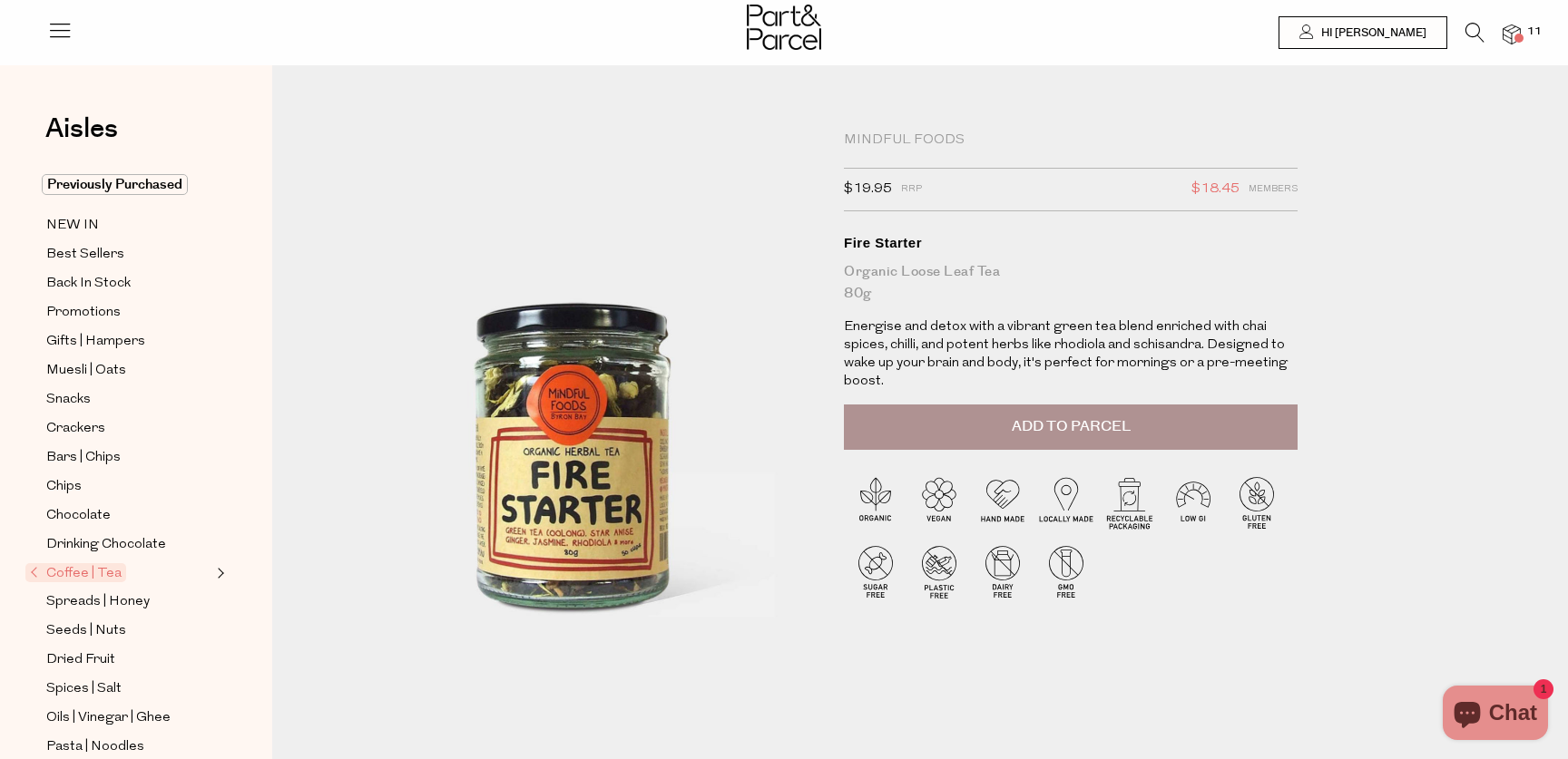
click at [1520, 29] on div at bounding box center [784, 29] width 1568 height 59
click at [1538, 32] on span "11" at bounding box center [1534, 31] width 24 height 16
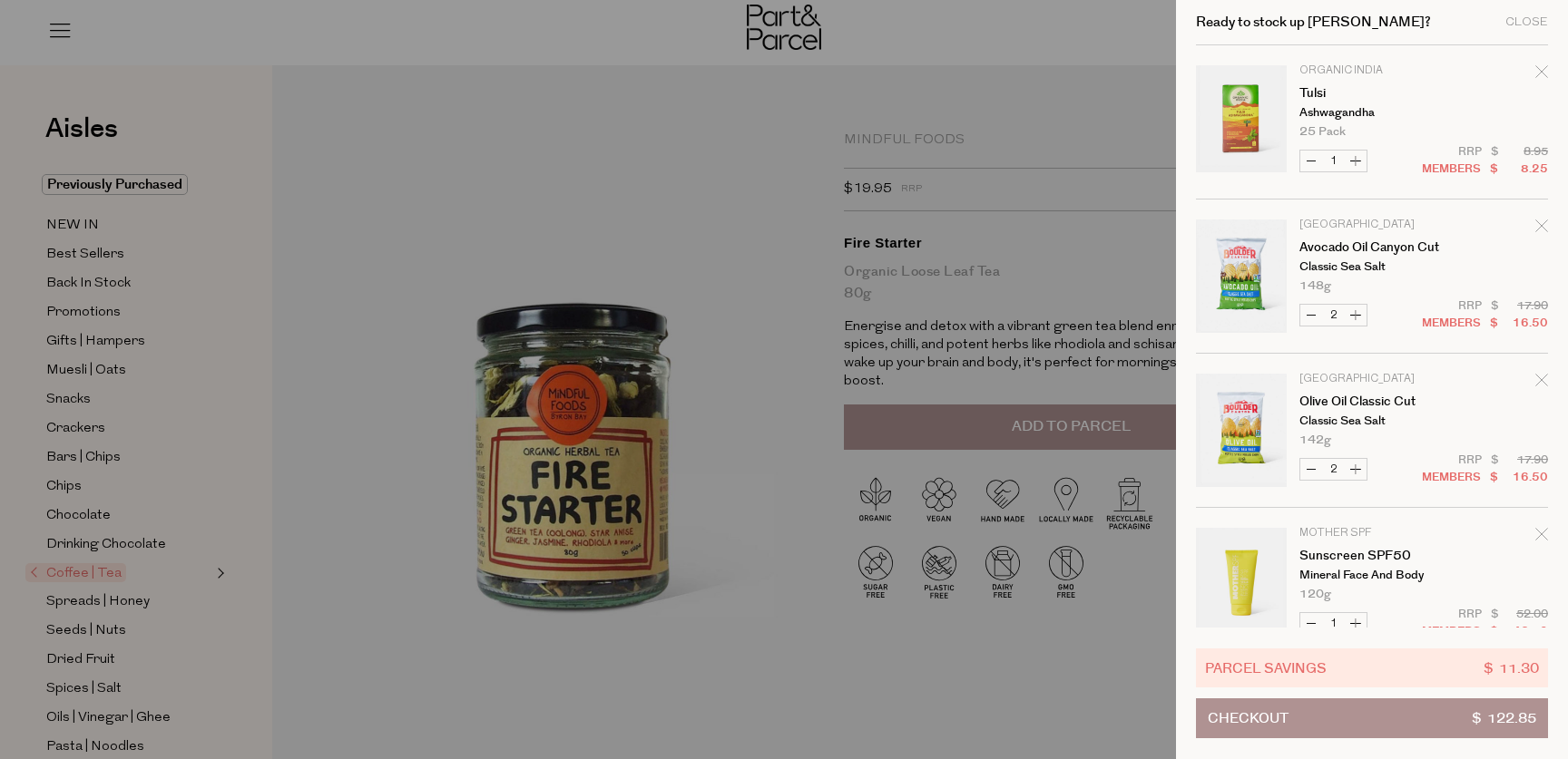
click at [1362, 714] on button "Checkout $ 122.85" at bounding box center [1372, 718] width 352 height 40
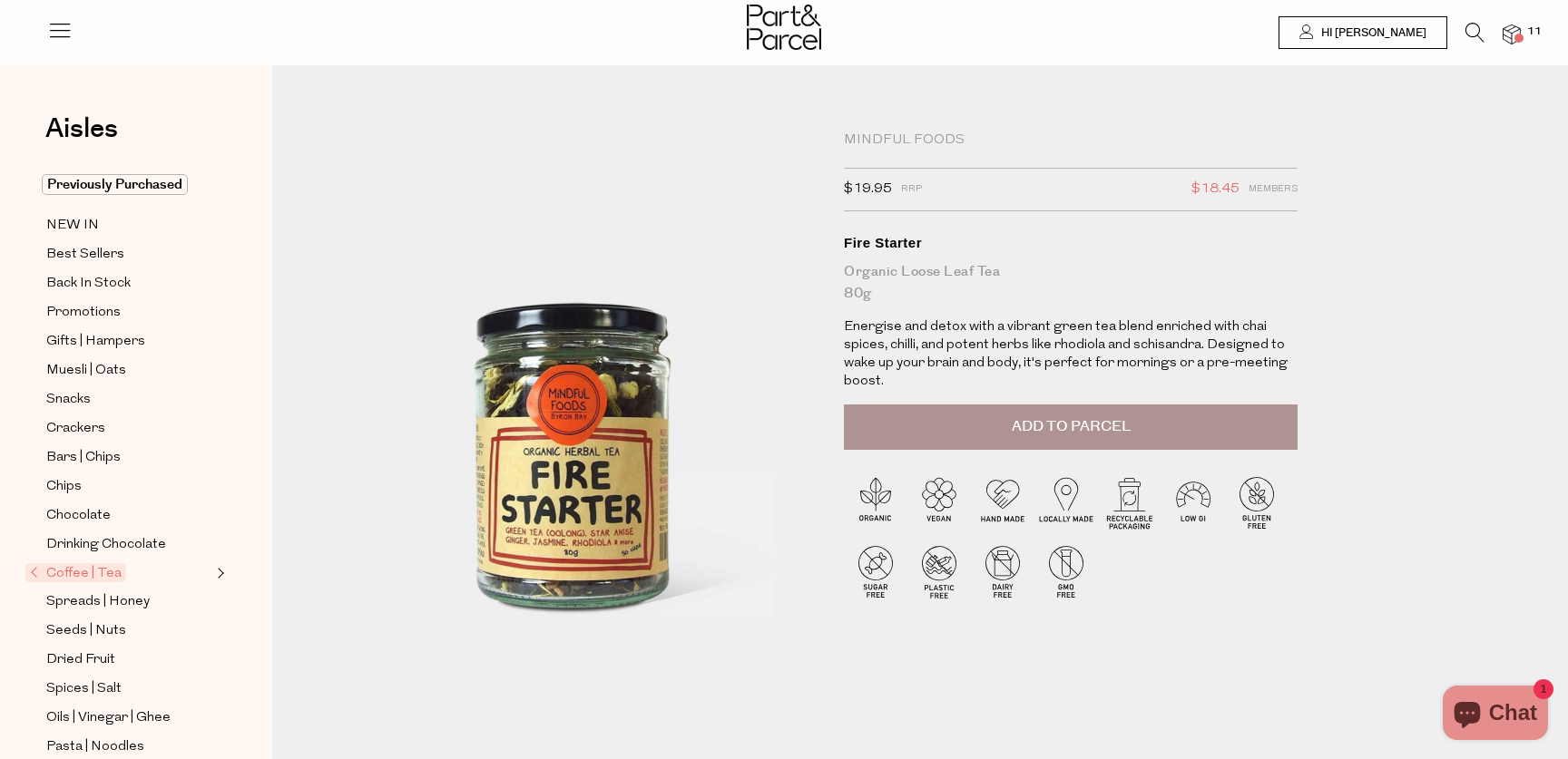
click at [1507, 31] on img at bounding box center [1511, 35] width 18 height 21
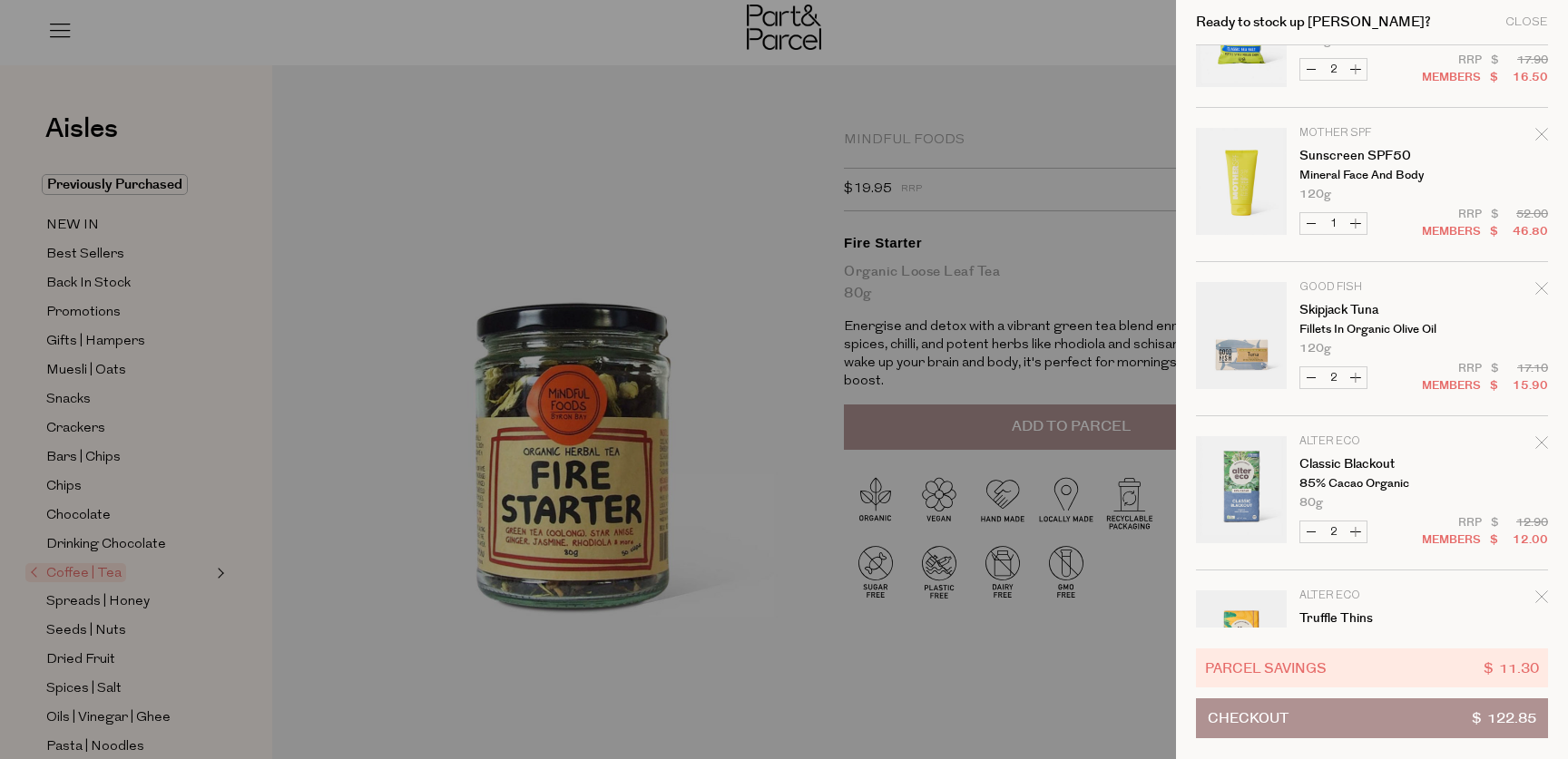
scroll to position [497, 0]
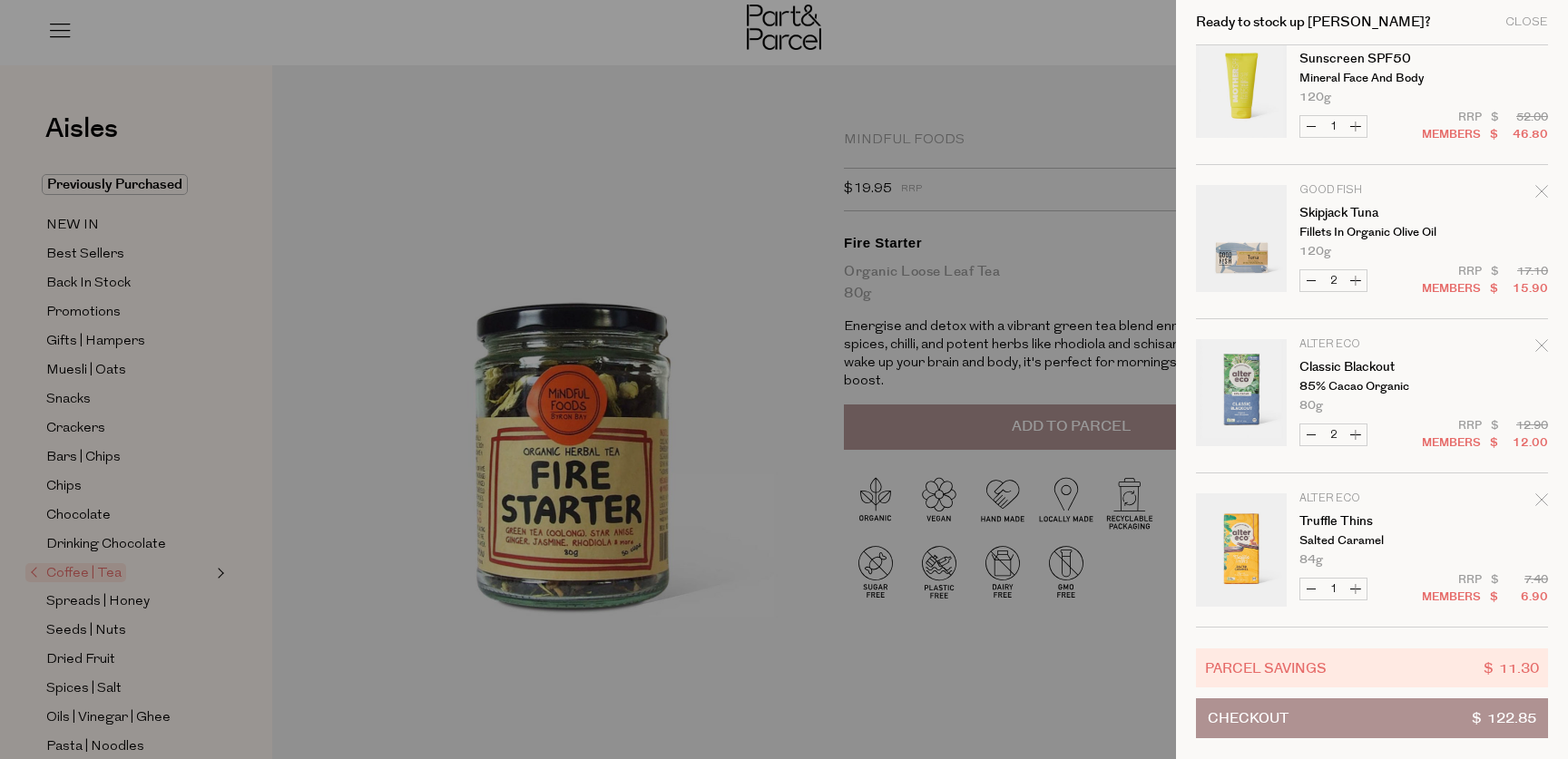
click at [727, 142] on div at bounding box center [784, 380] width 1568 height 759
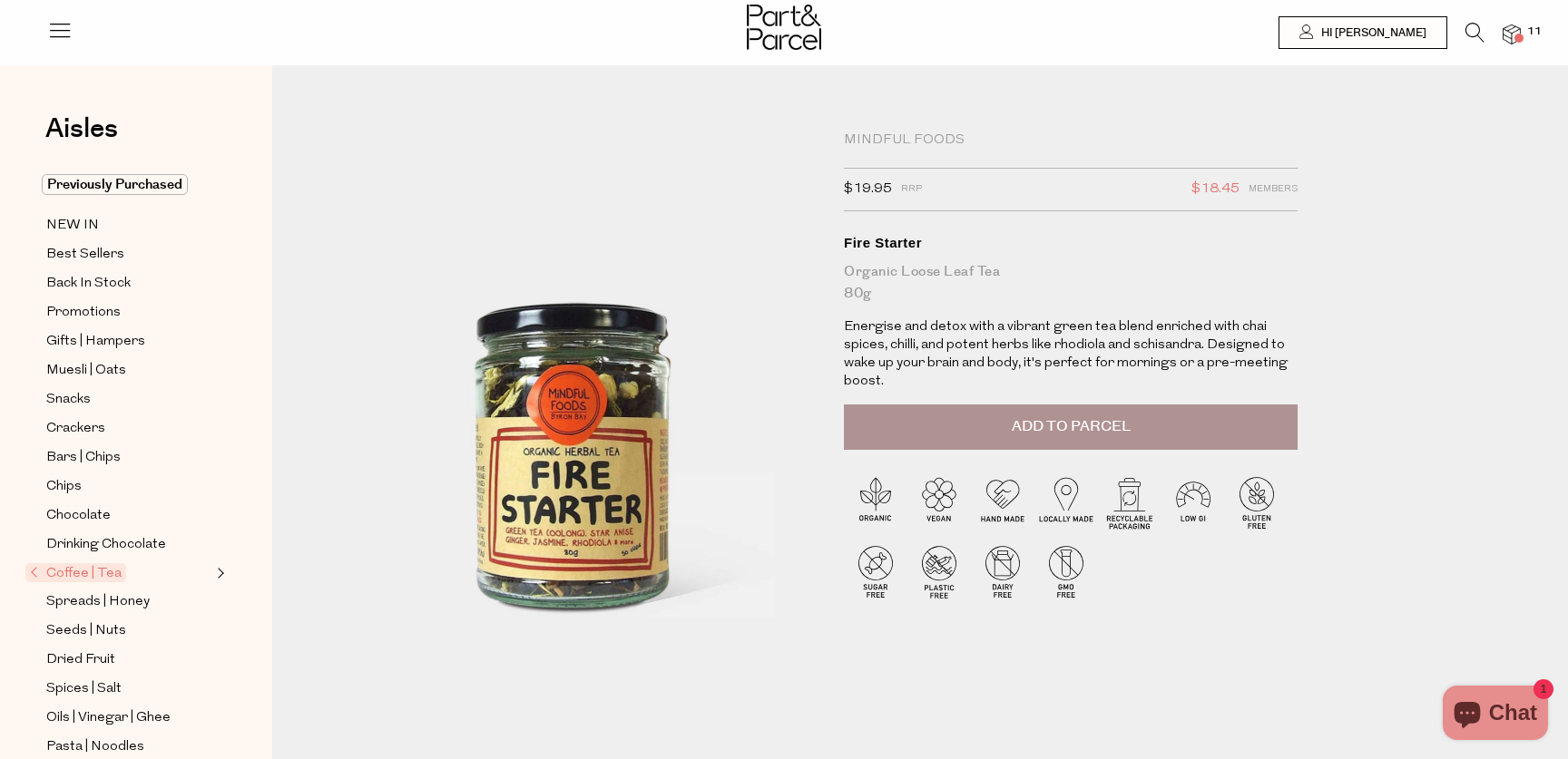
click at [1532, 33] on span "11" at bounding box center [1534, 31] width 24 height 16
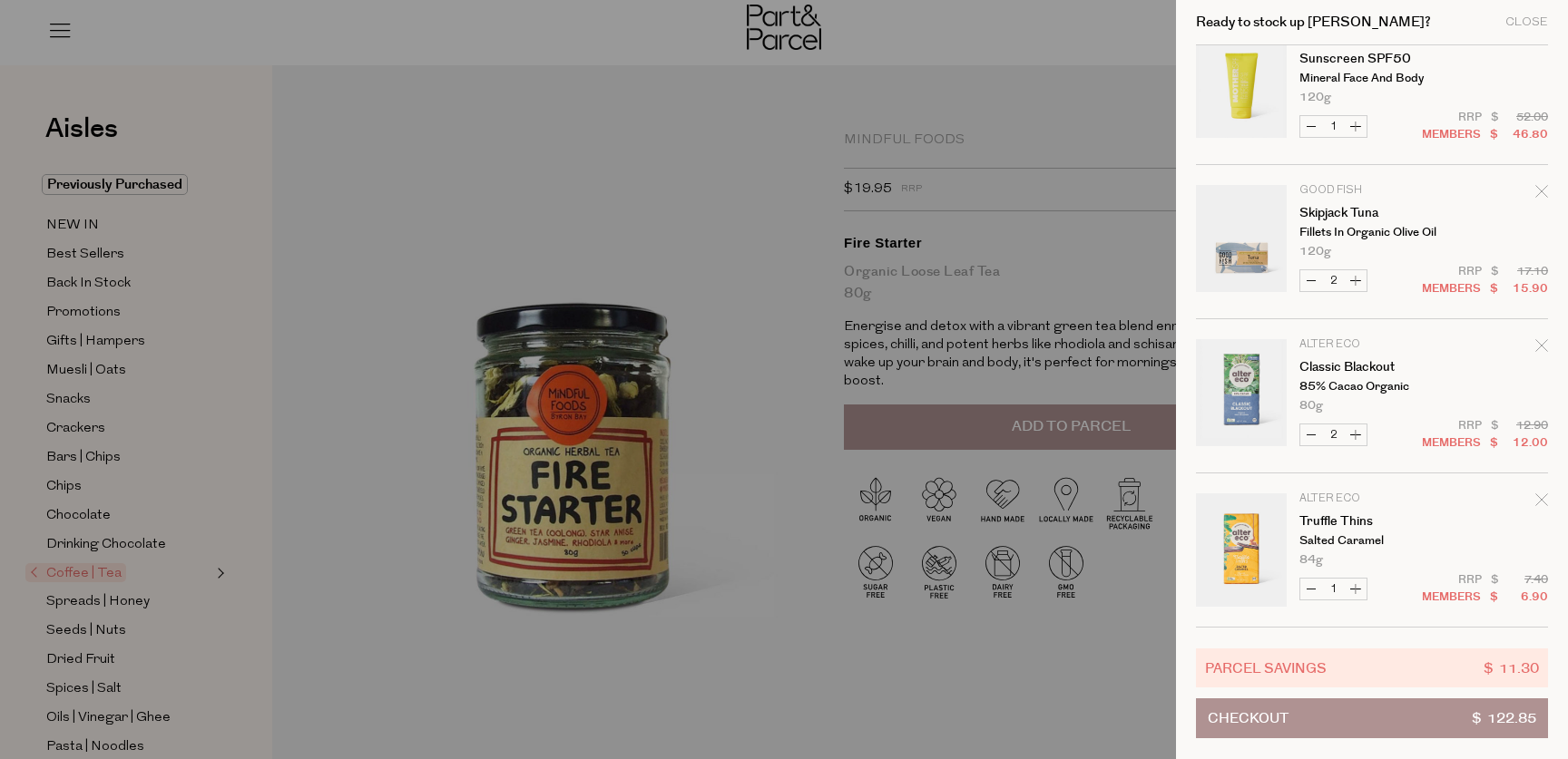
click at [1356, 714] on button "Checkout $ 122.85" at bounding box center [1372, 718] width 352 height 40
